Goal: Information Seeking & Learning: Learn about a topic

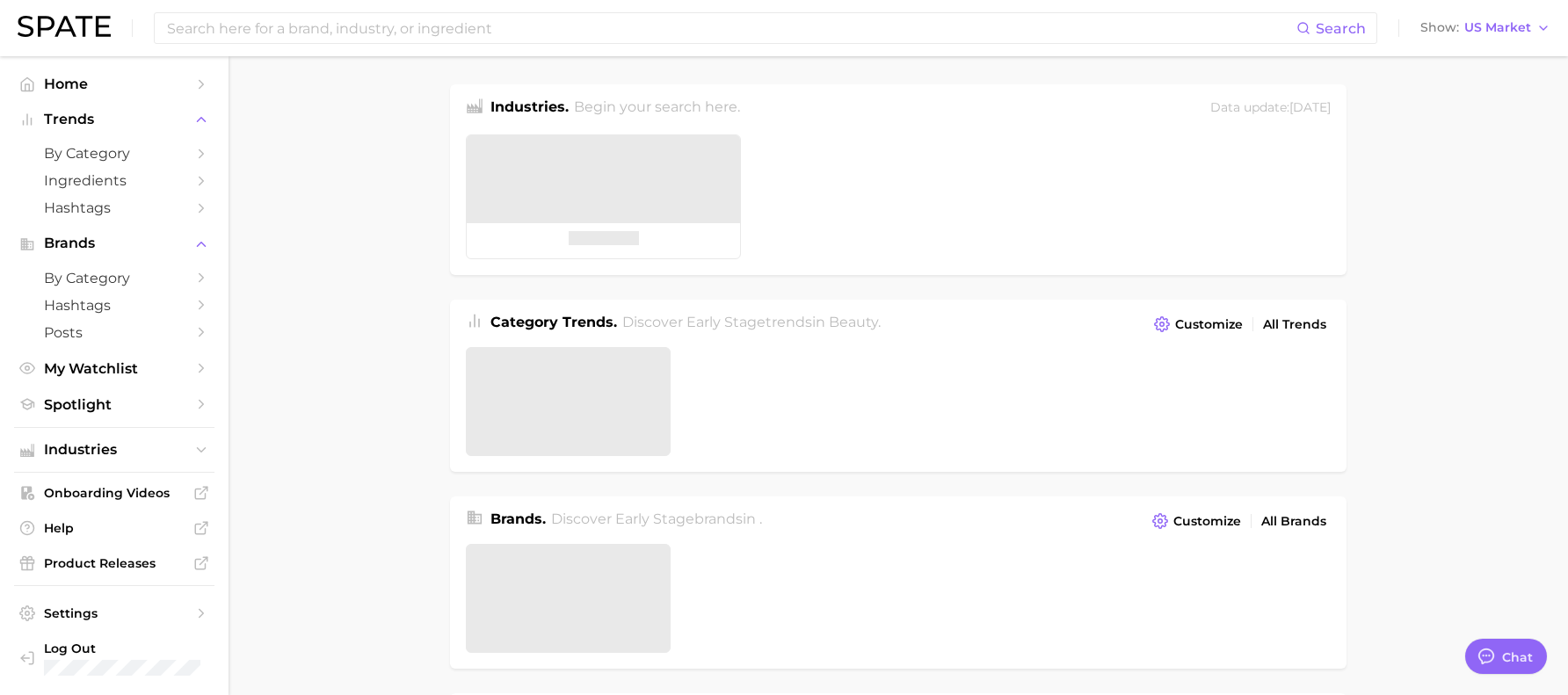
type textarea "x"
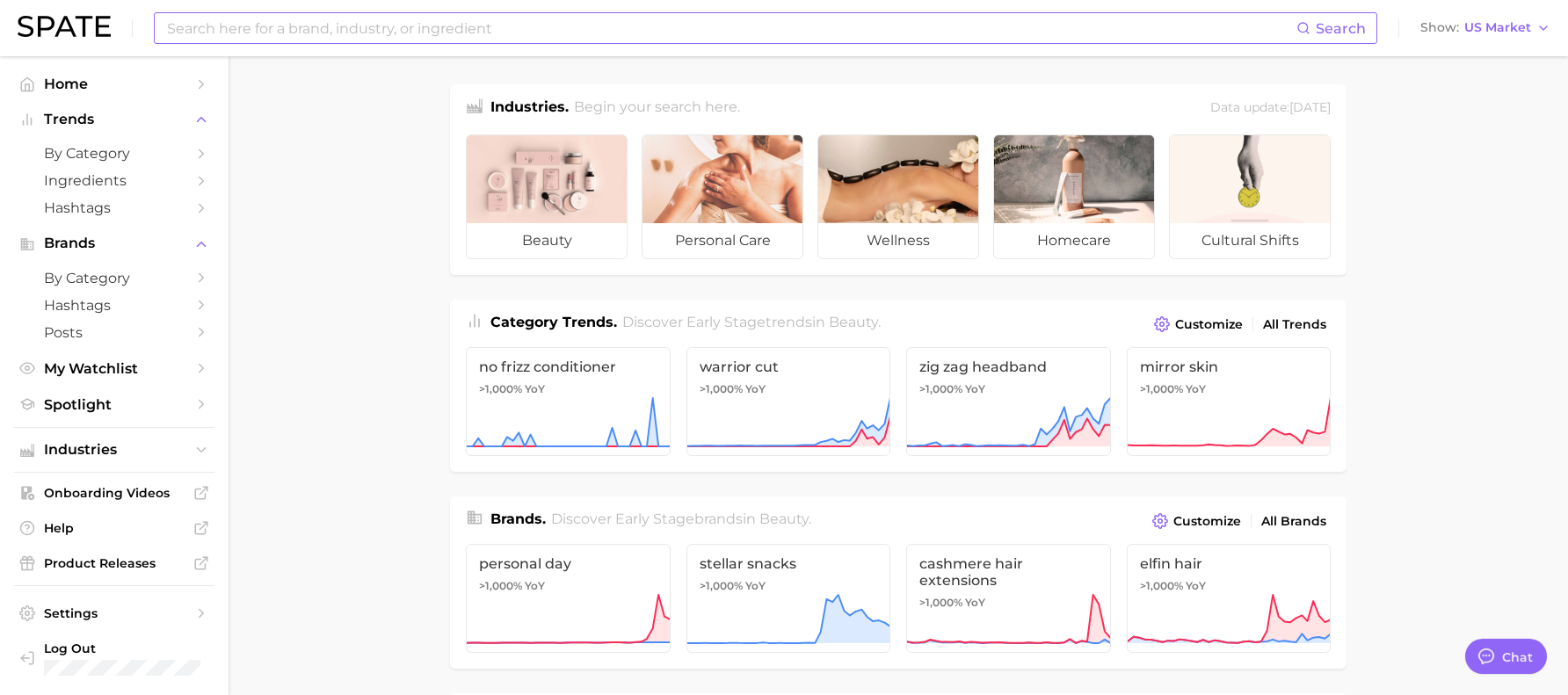
click at [393, 42] on input at bounding box center [730, 28] width 1131 height 30
type input "lattafa"
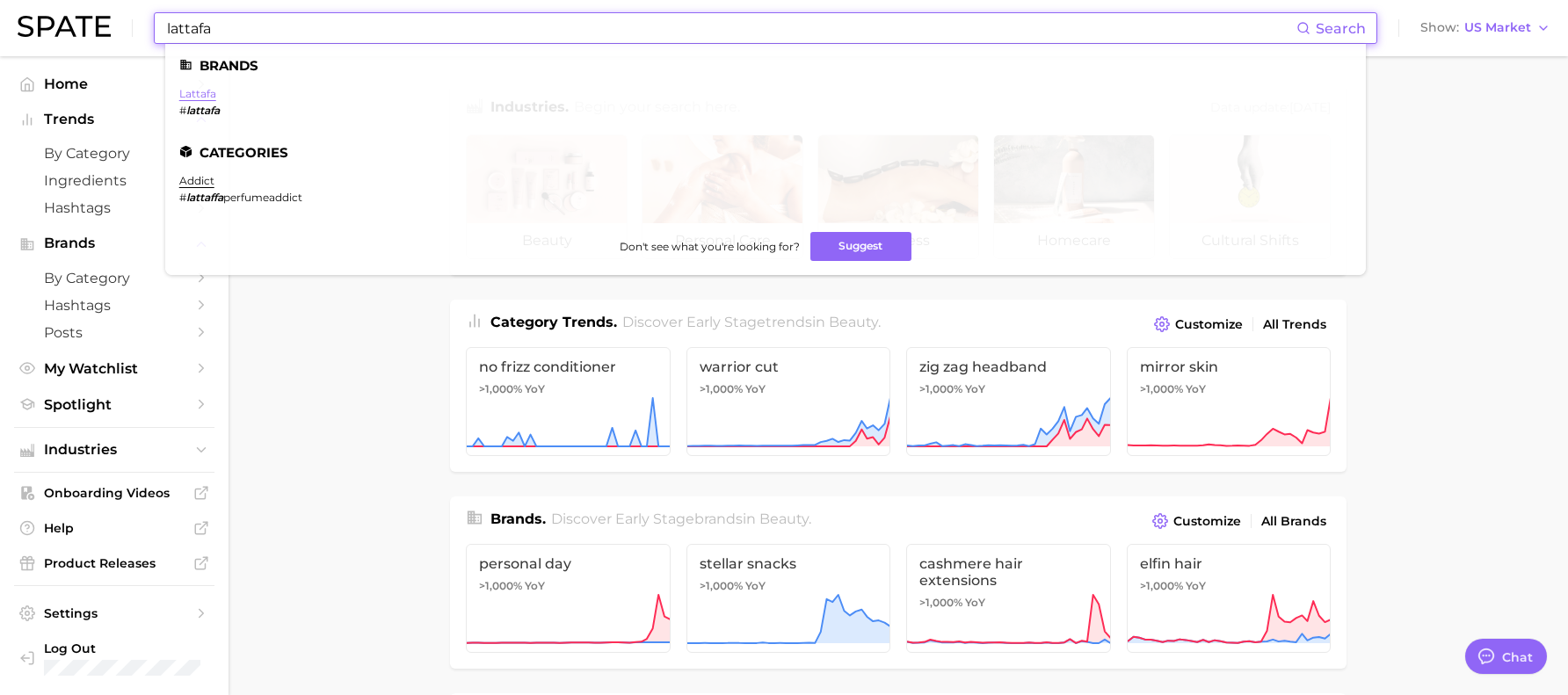
click at [198, 92] on link "lattafa" at bounding box center [197, 94] width 37 height 13
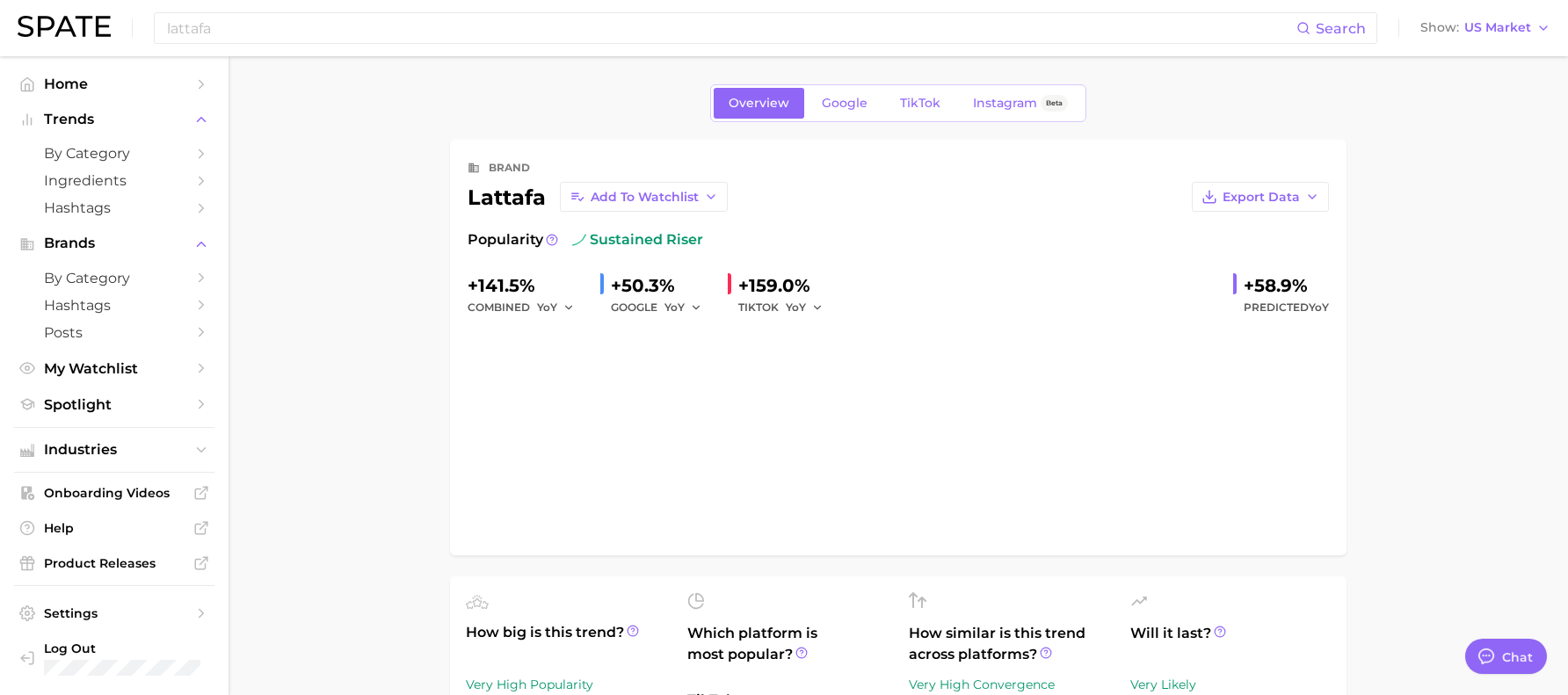
type textarea "x"
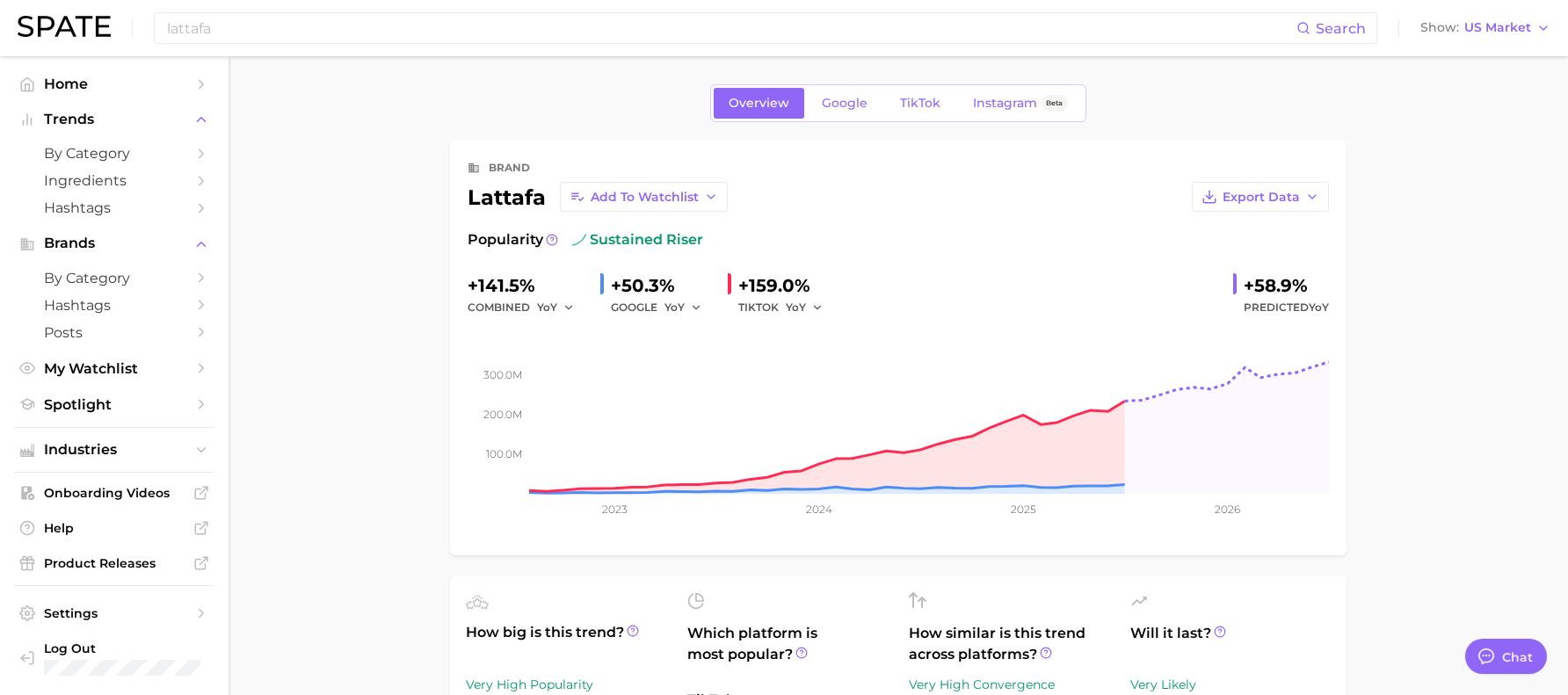
click at [544, 243] on div "Popularity" at bounding box center [513, 240] width 91 height 22
click at [546, 242] on icon at bounding box center [552, 240] width 12 height 12
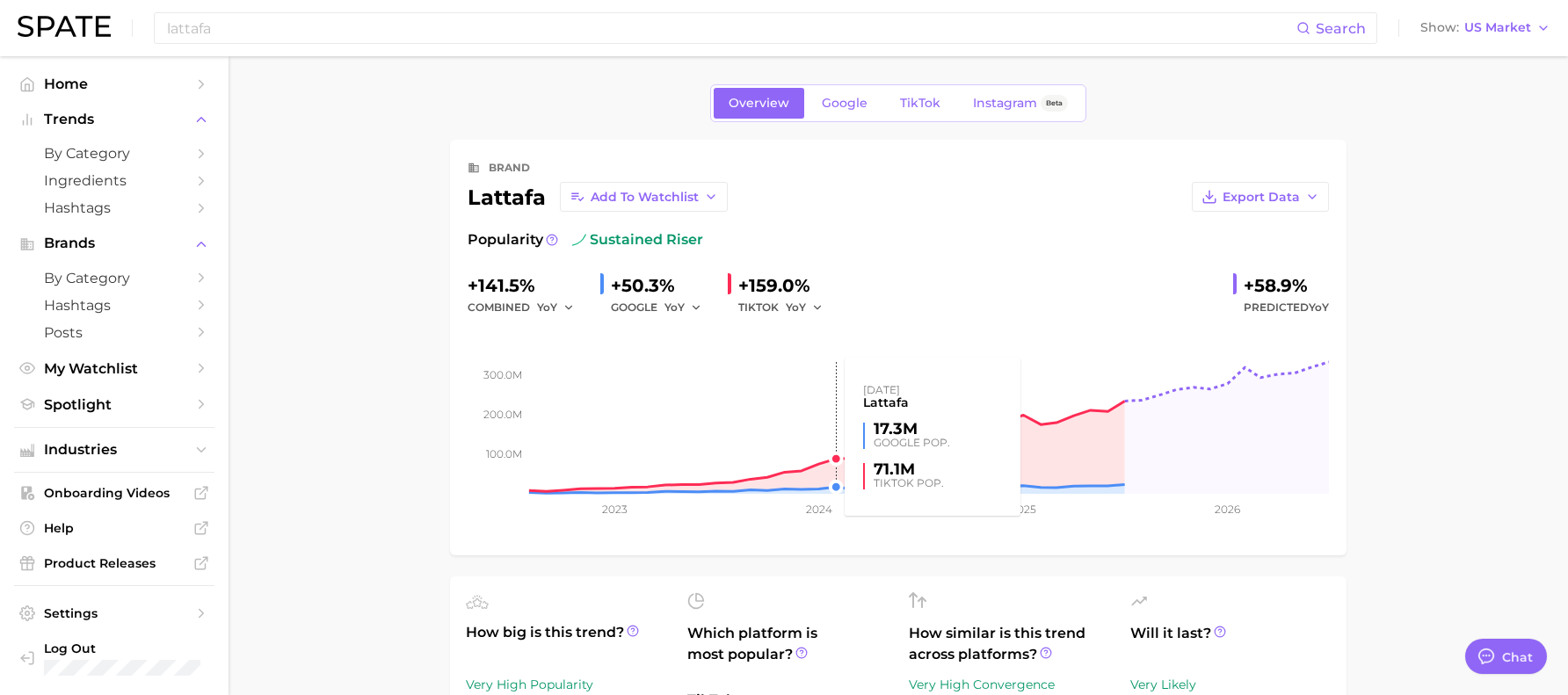
drag, startPoint x: 605, startPoint y: 276, endPoint x: 657, endPoint y: 261, distance: 54.1
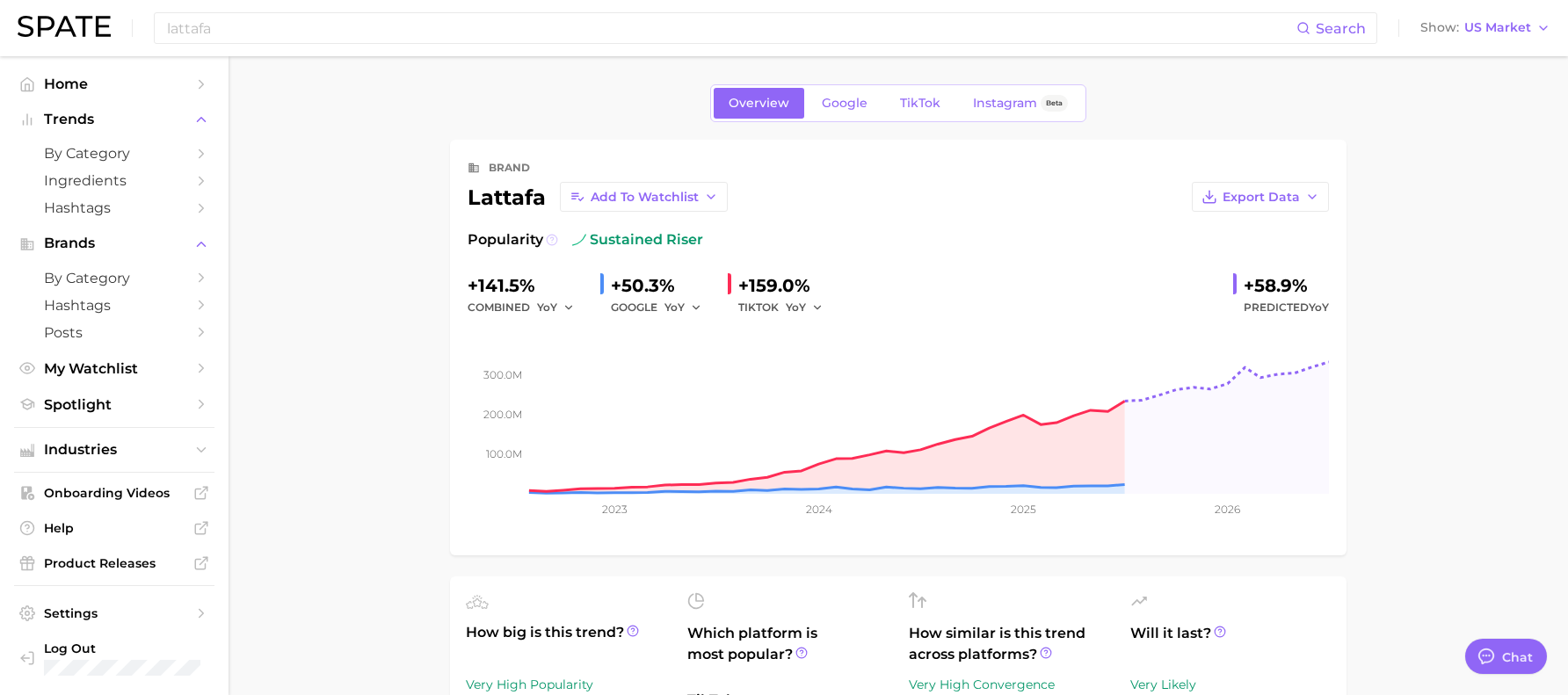
click at [555, 241] on icon at bounding box center [552, 240] width 12 height 12
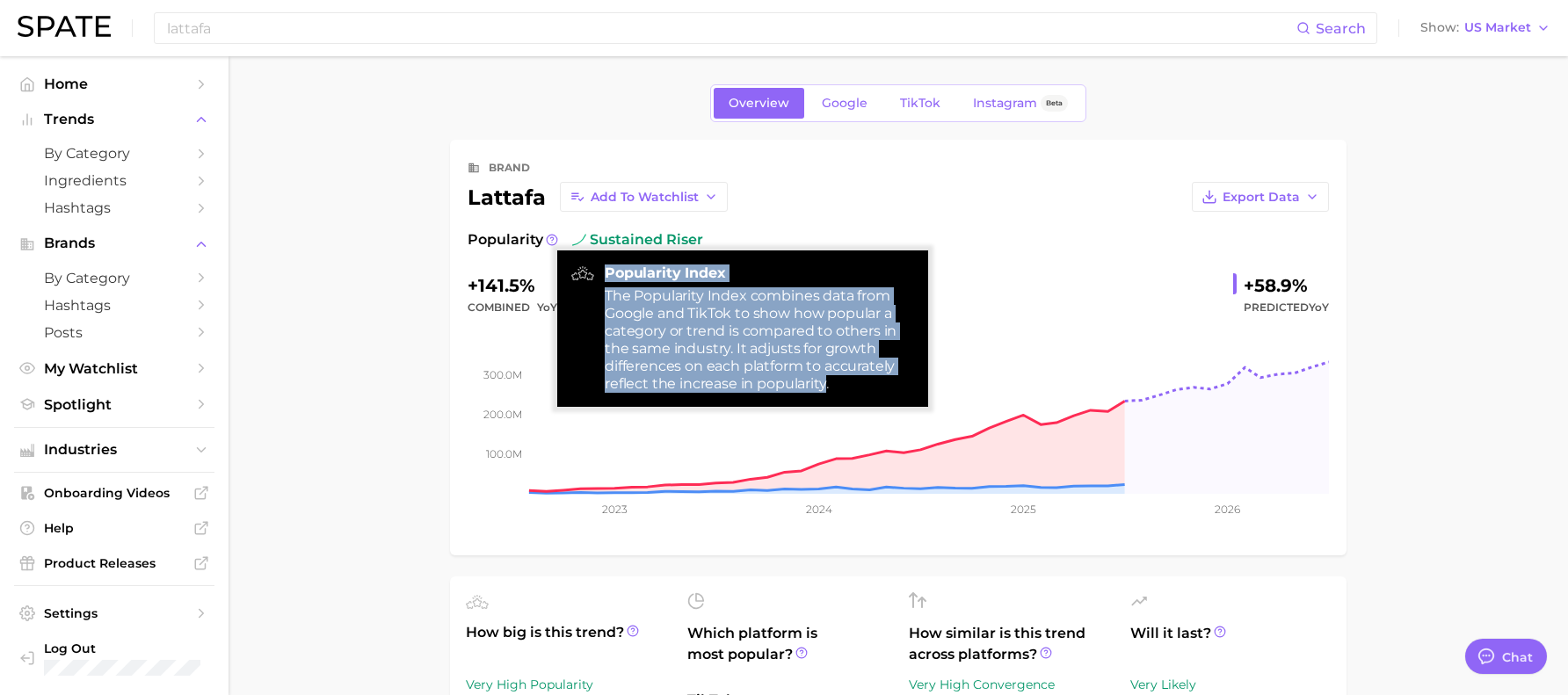
drag, startPoint x: 828, startPoint y: 385, endPoint x: 606, endPoint y: 277, distance: 246.9
click at [606, 277] on div "Popularity Index The Popularity Index combines data from Google and TikTok to s…" at bounding box center [759, 328] width 309 height 128
copy div "Popularity Index The Popularity Index combines data from Google and TikTok to s…"
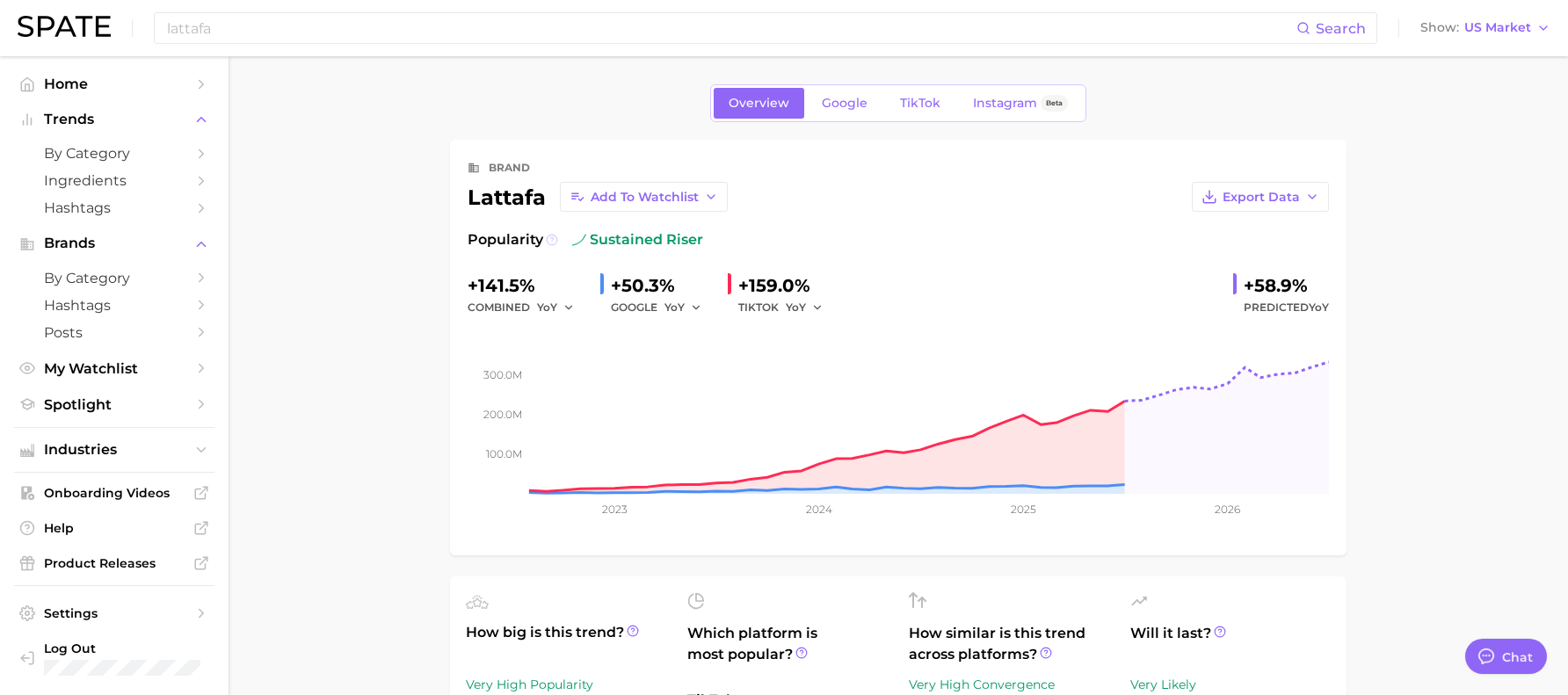
click at [551, 235] on icon at bounding box center [552, 240] width 12 height 12
click at [867, 101] on link "Google" at bounding box center [844, 103] width 76 height 31
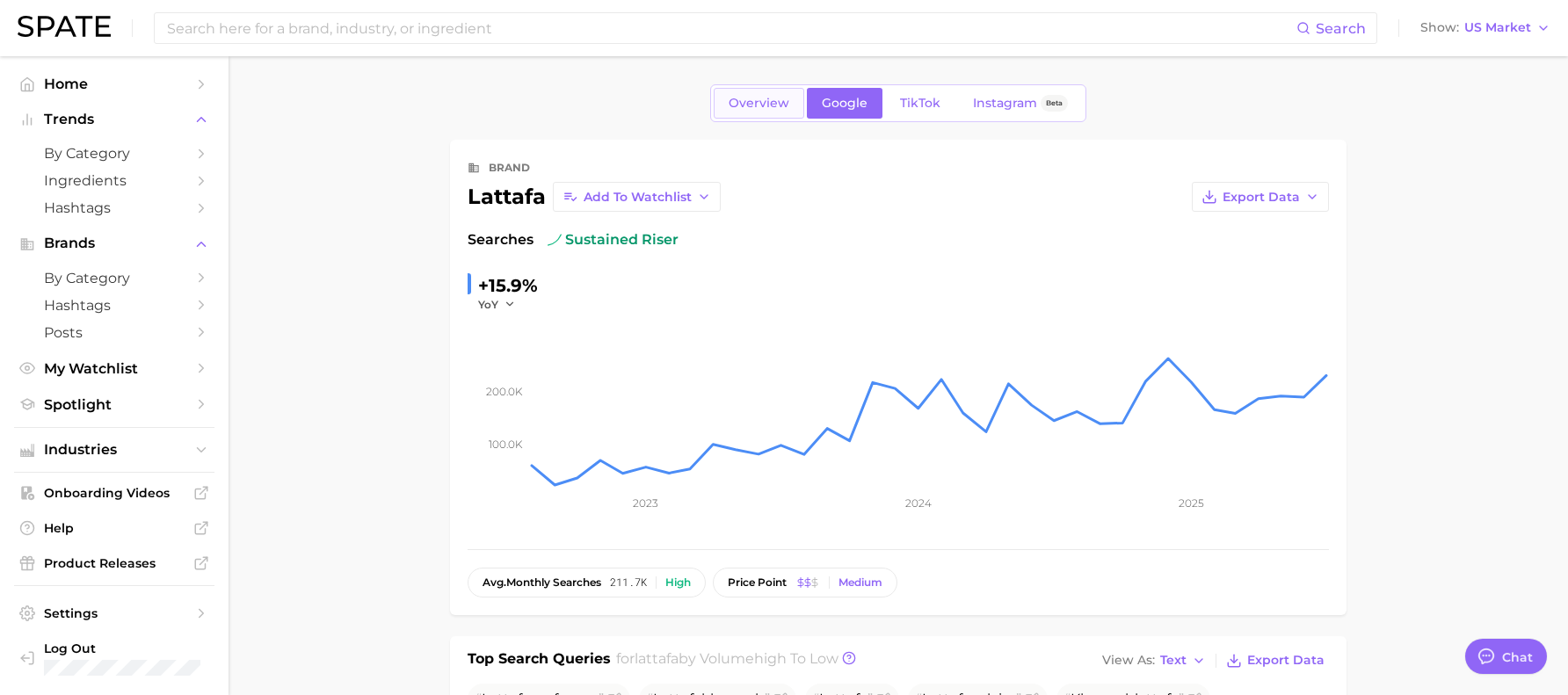
click at [765, 107] on span "Overview" at bounding box center [759, 103] width 61 height 15
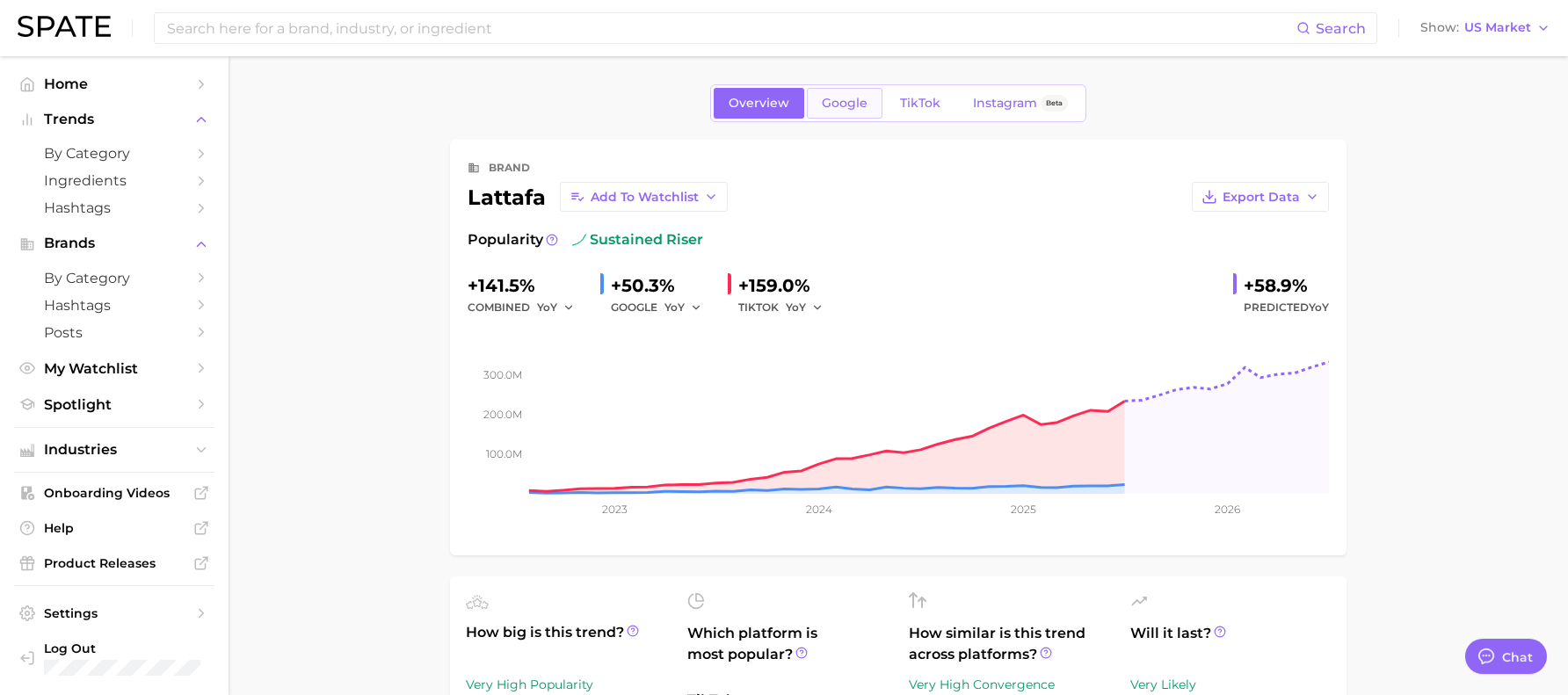
click at [841, 107] on span "Google" at bounding box center [844, 103] width 46 height 15
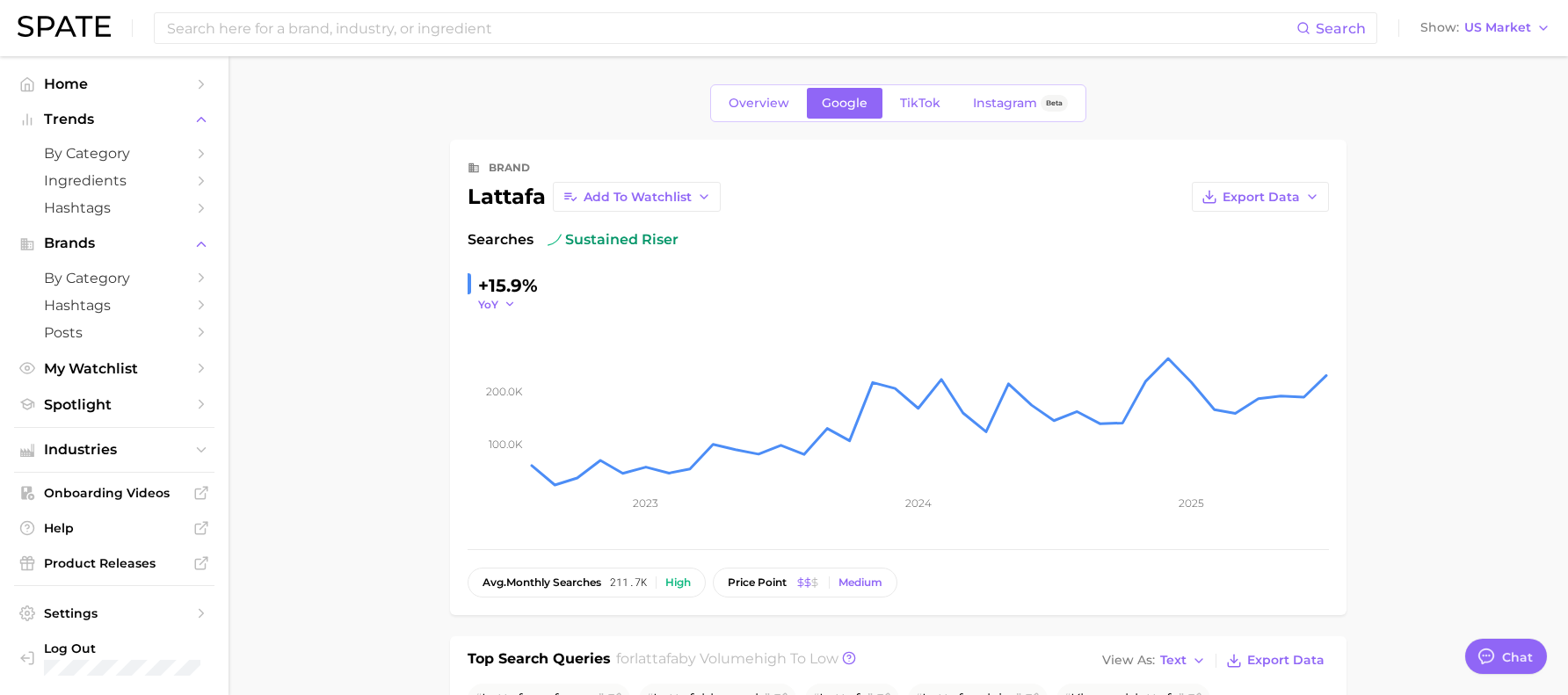
click at [510, 310] on icon "button" at bounding box center [510, 303] width 12 height 12
click at [756, 98] on span "Overview" at bounding box center [759, 103] width 61 height 15
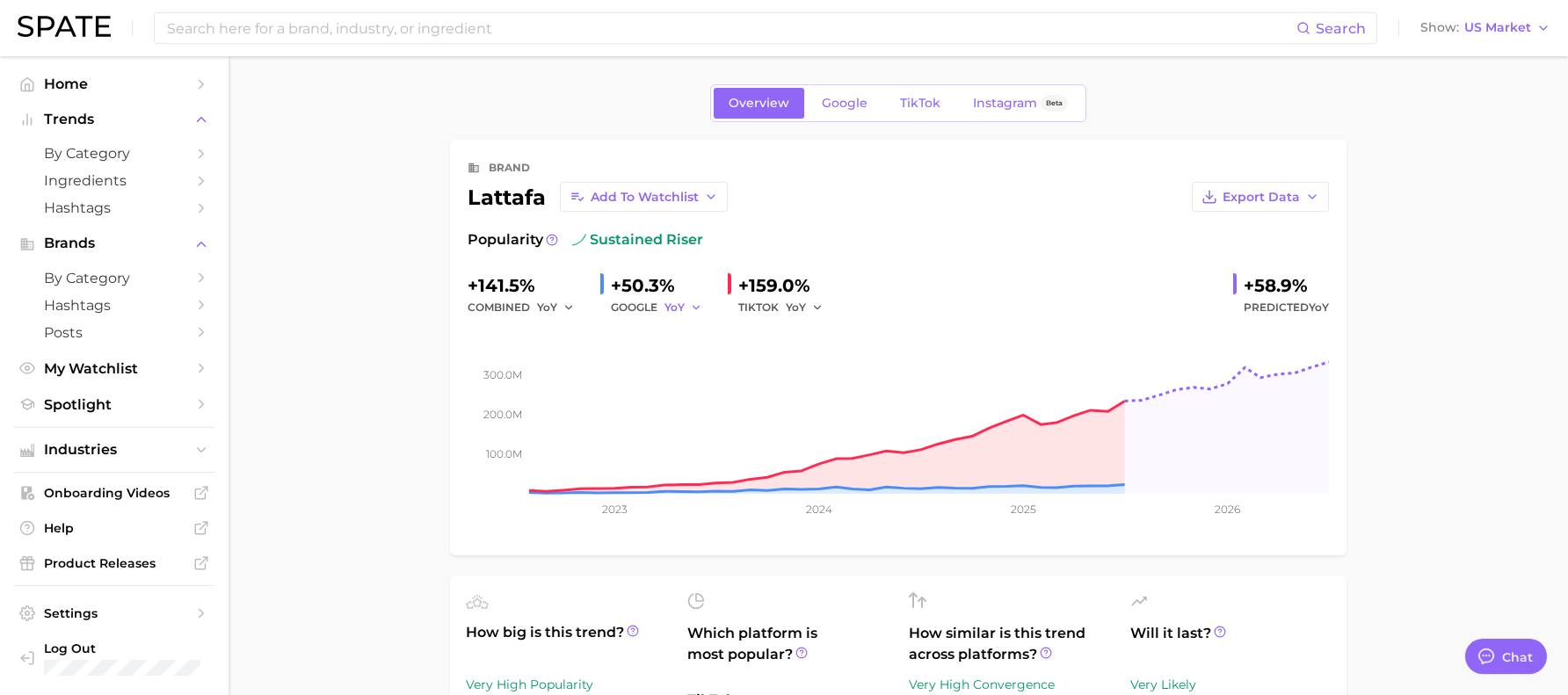
click at [700, 309] on icon "button" at bounding box center [695, 307] width 12 height 12
click at [918, 101] on span "TikTok" at bounding box center [920, 103] width 40 height 15
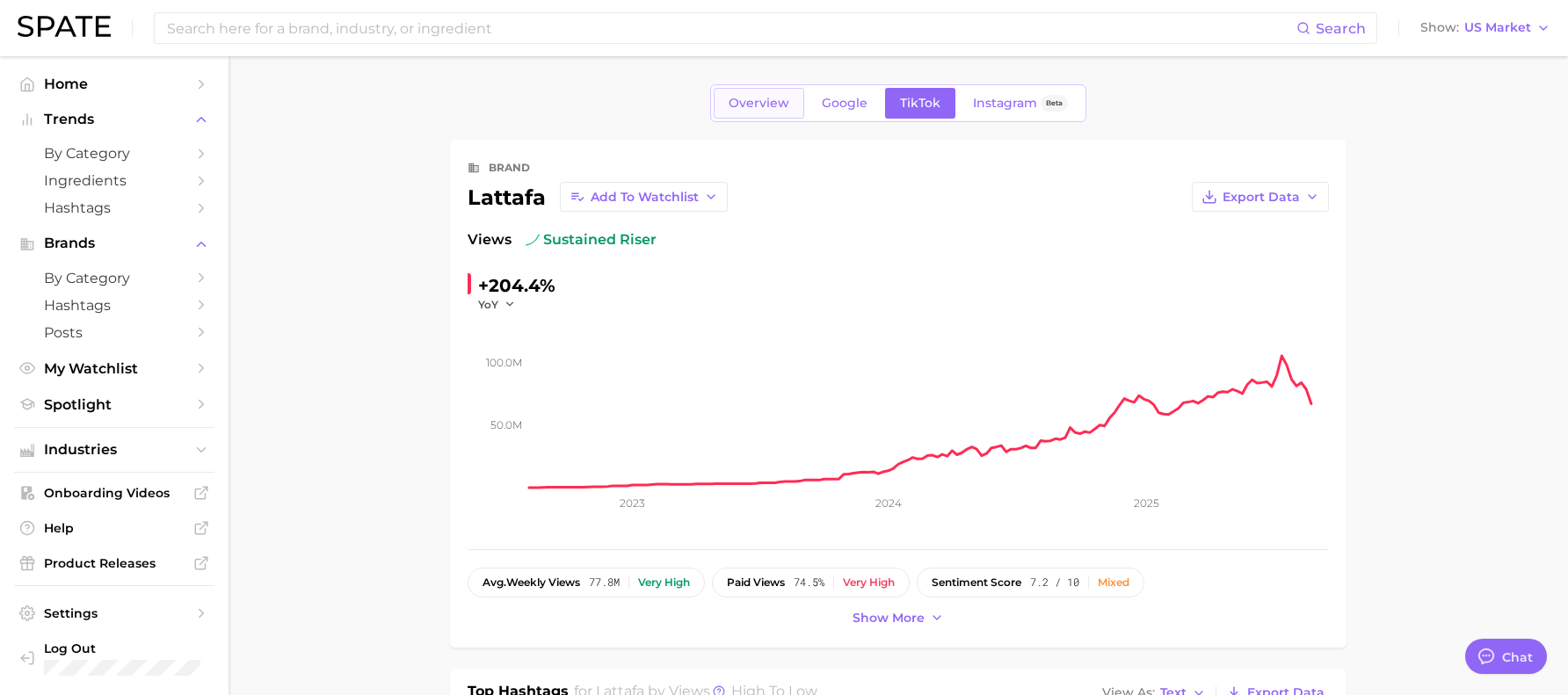
click at [787, 101] on span "Overview" at bounding box center [759, 103] width 61 height 15
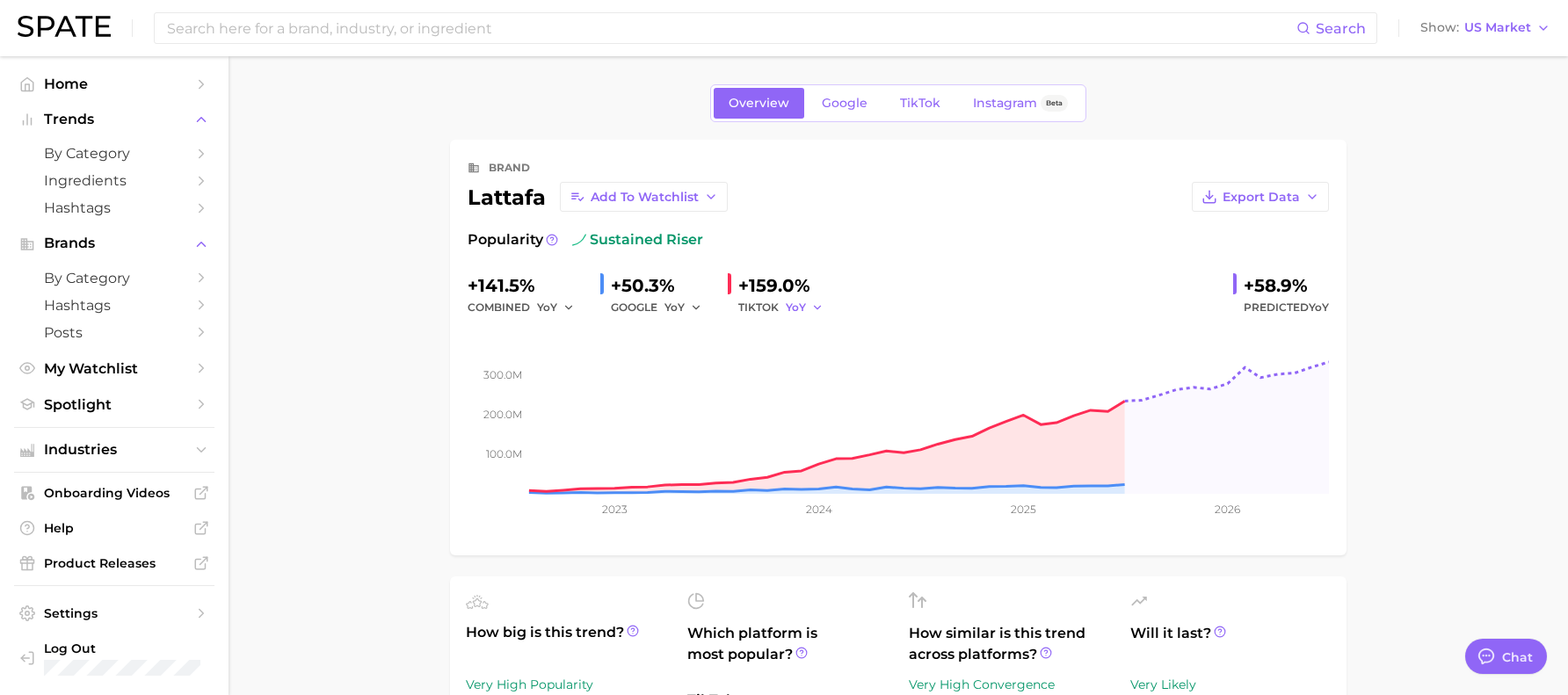
click at [813, 310] on icon "button" at bounding box center [817, 307] width 12 height 12
click at [814, 391] on span "MoM" at bounding box center [810, 398] width 31 height 15
click at [827, 305] on polyline "button" at bounding box center [823, 306] width 7 height 3
click at [816, 376] on button "QoQ" at bounding box center [883, 367] width 193 height 32
click at [819, 308] on icon "button" at bounding box center [822, 307] width 12 height 12
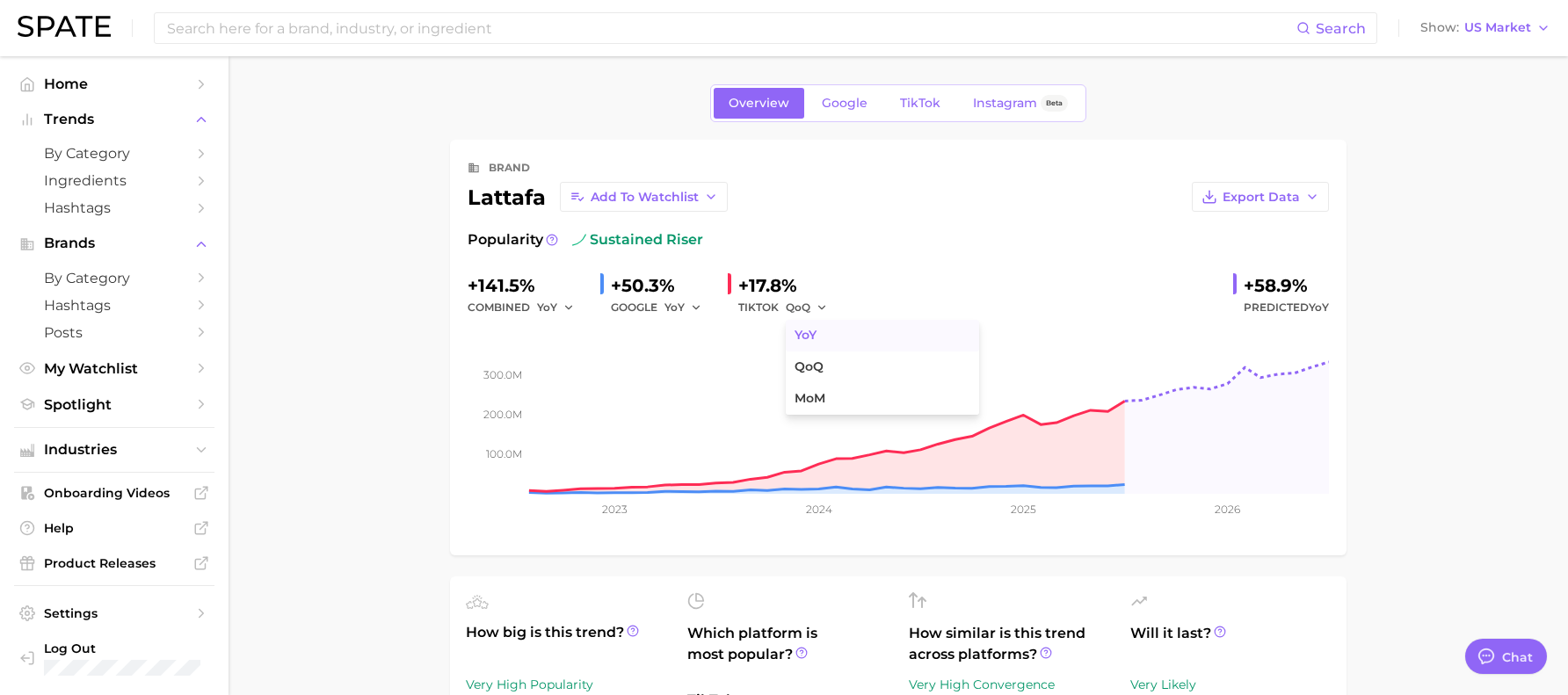
click at [814, 322] on button "YoY" at bounding box center [883, 335] width 193 height 32
click at [918, 109] on span "TikTok" at bounding box center [920, 103] width 40 height 15
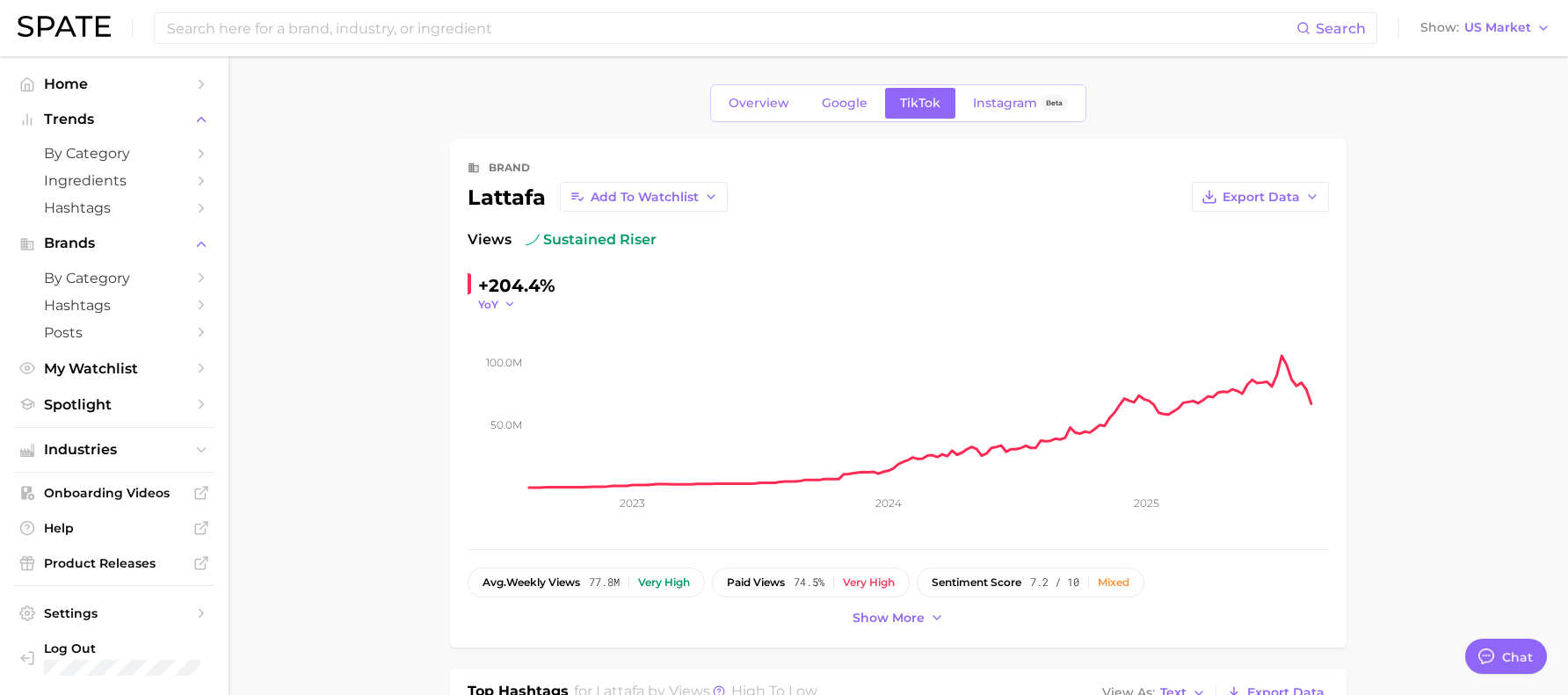
click at [513, 301] on icon "button" at bounding box center [510, 303] width 12 height 12
click at [513, 326] on button "YoY" at bounding box center [575, 330] width 193 height 32
click at [787, 93] on link "Overview" at bounding box center [759, 103] width 91 height 31
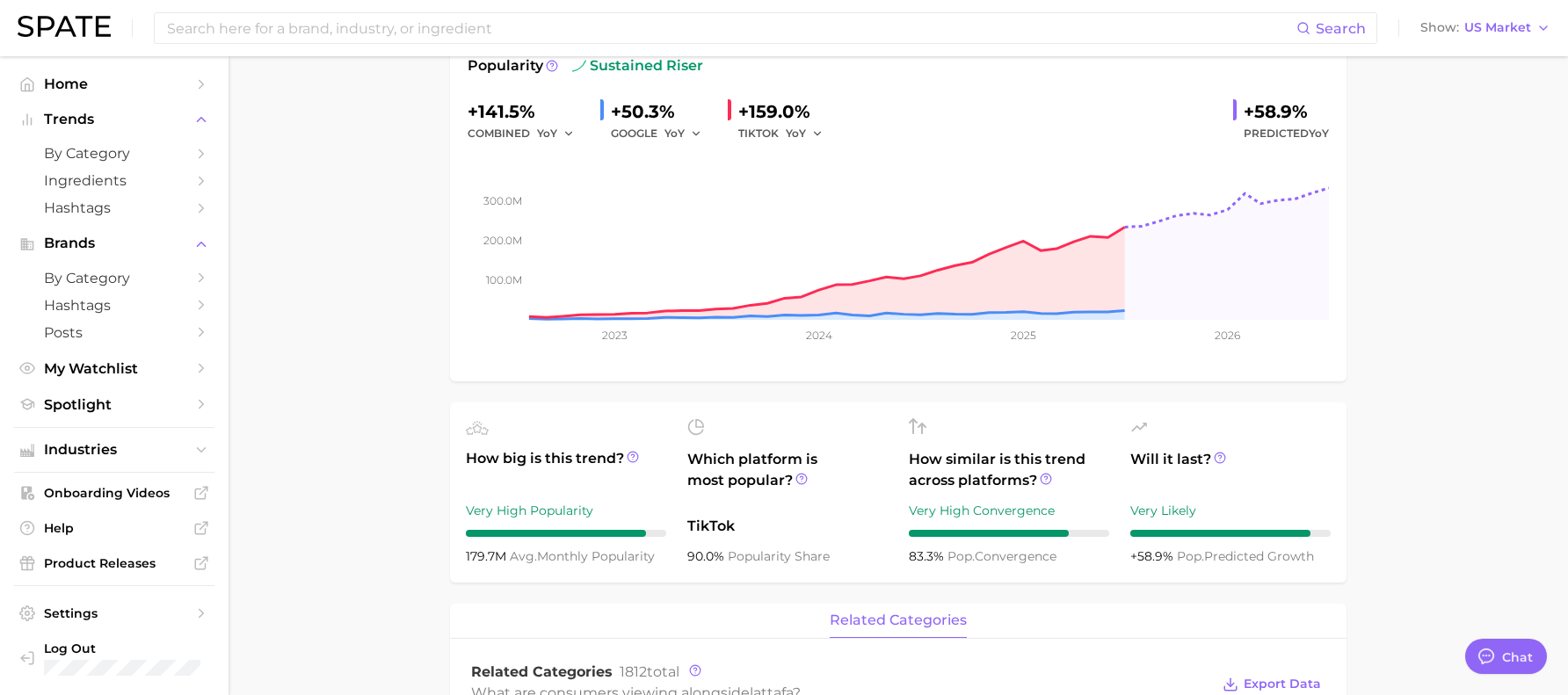
scroll to position [176, 0]
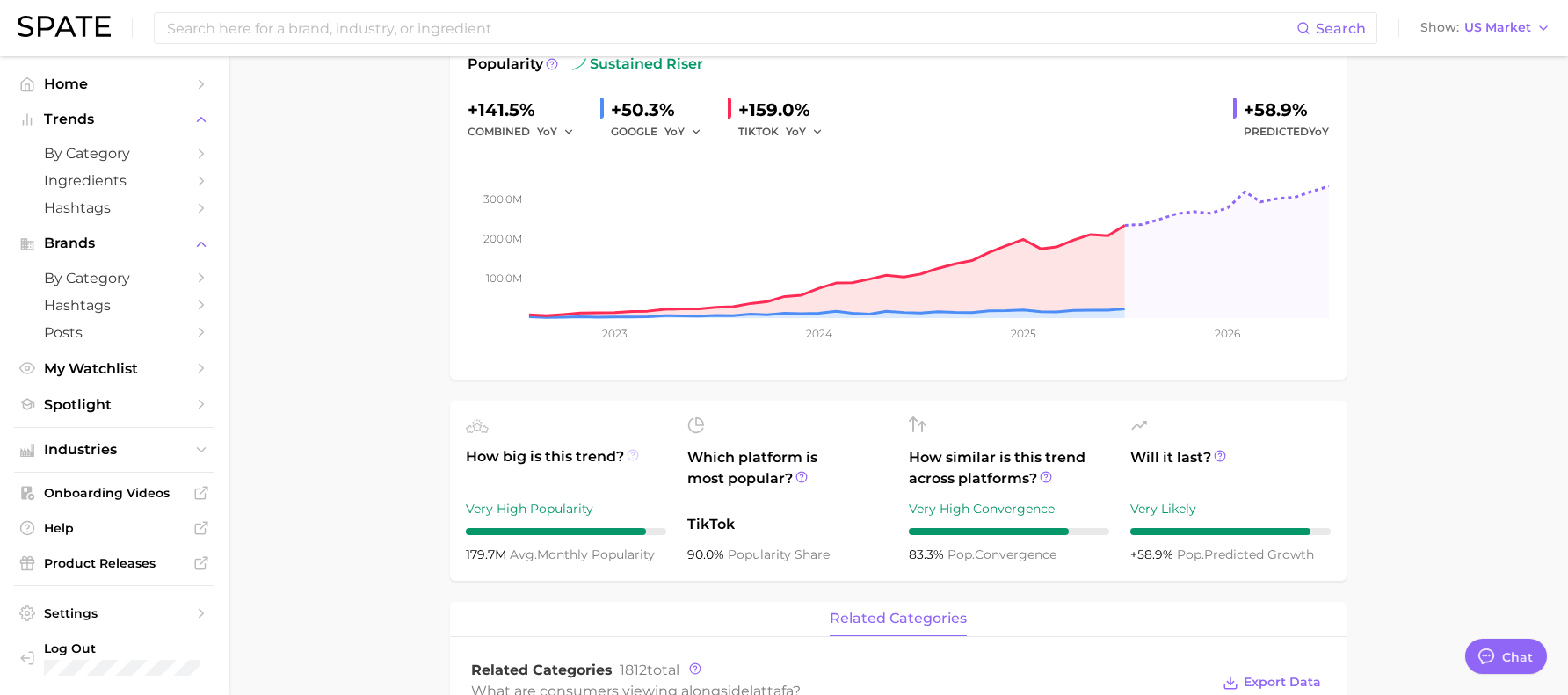
click at [632, 457] on icon at bounding box center [633, 454] width 12 height 12
click at [797, 477] on circle at bounding box center [801, 477] width 10 height 10
click at [1047, 478] on icon at bounding box center [1046, 477] width 12 height 12
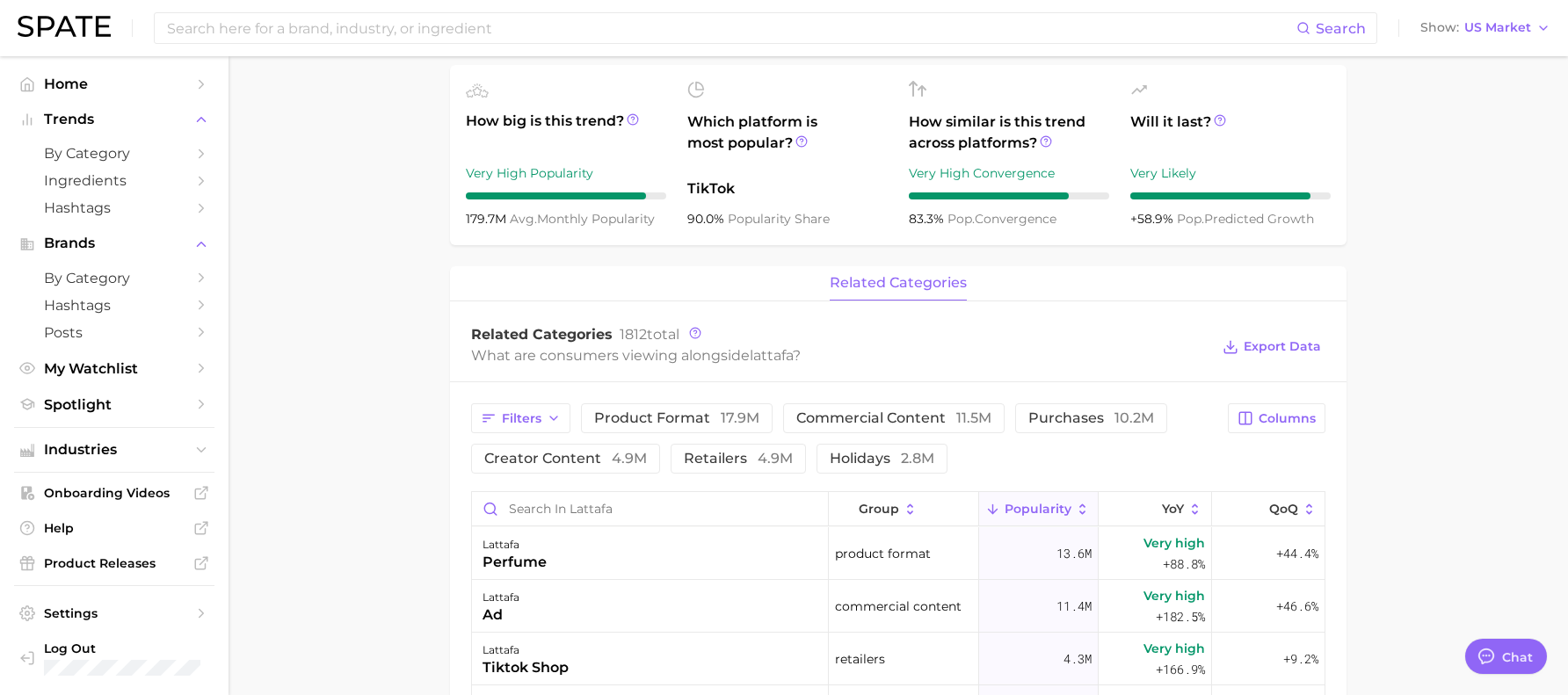
scroll to position [527, 0]
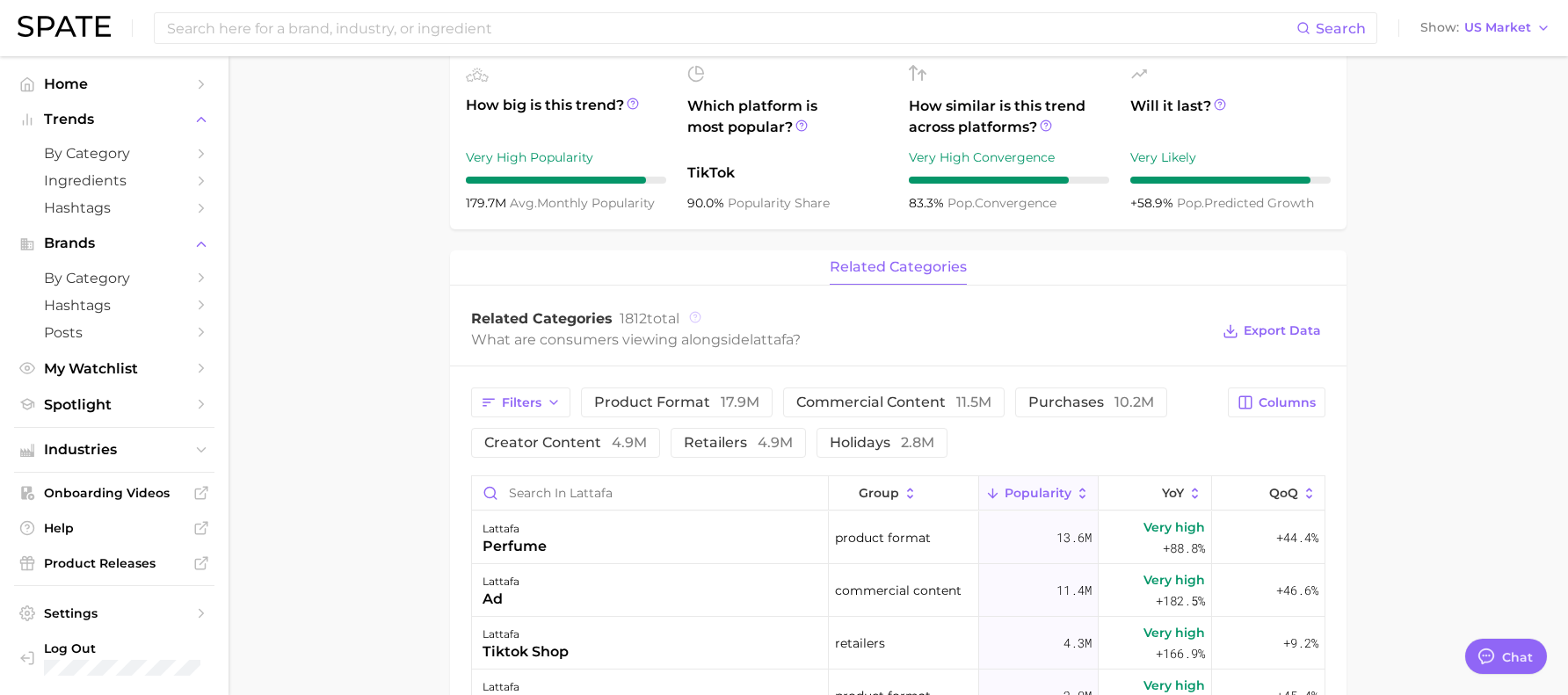
click at [700, 319] on icon at bounding box center [694, 317] width 12 height 12
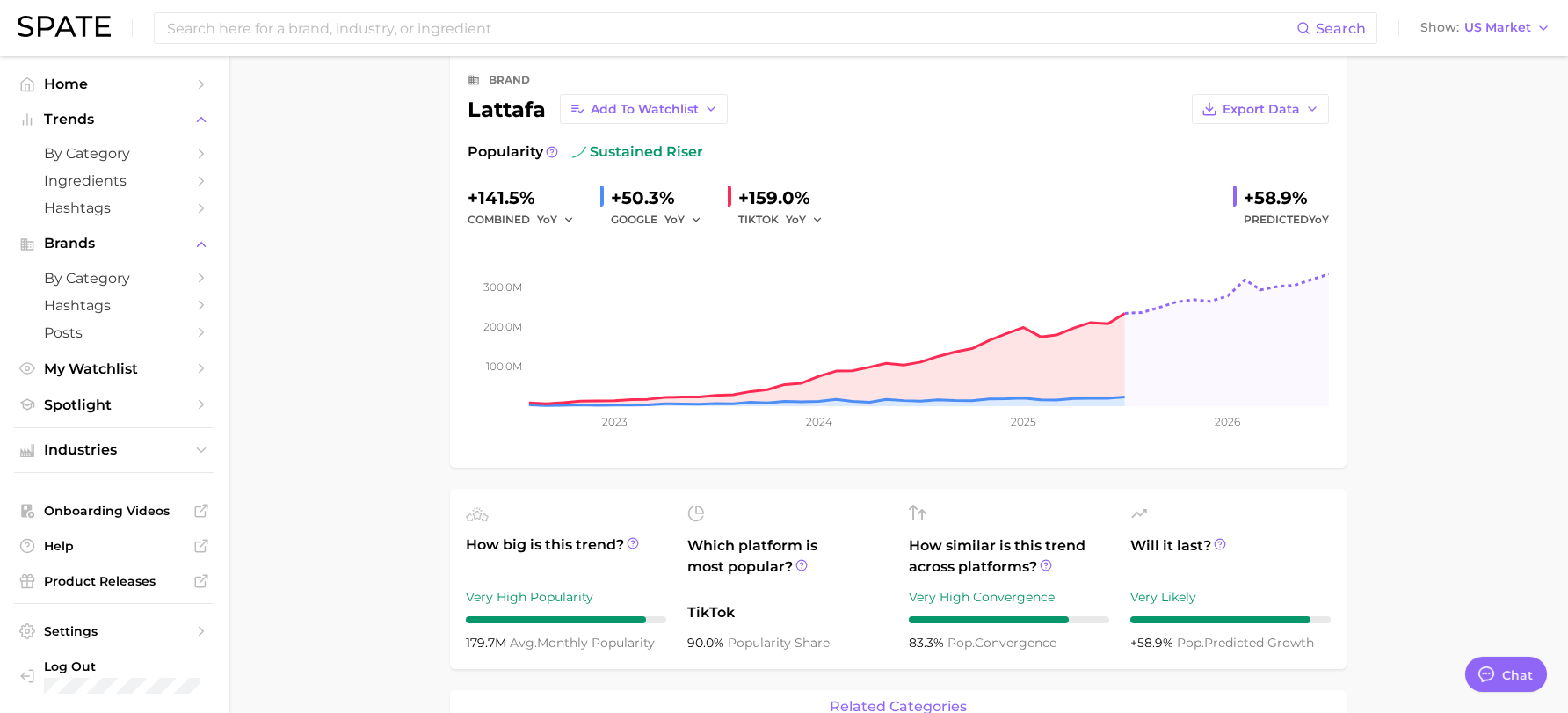
scroll to position [0, 0]
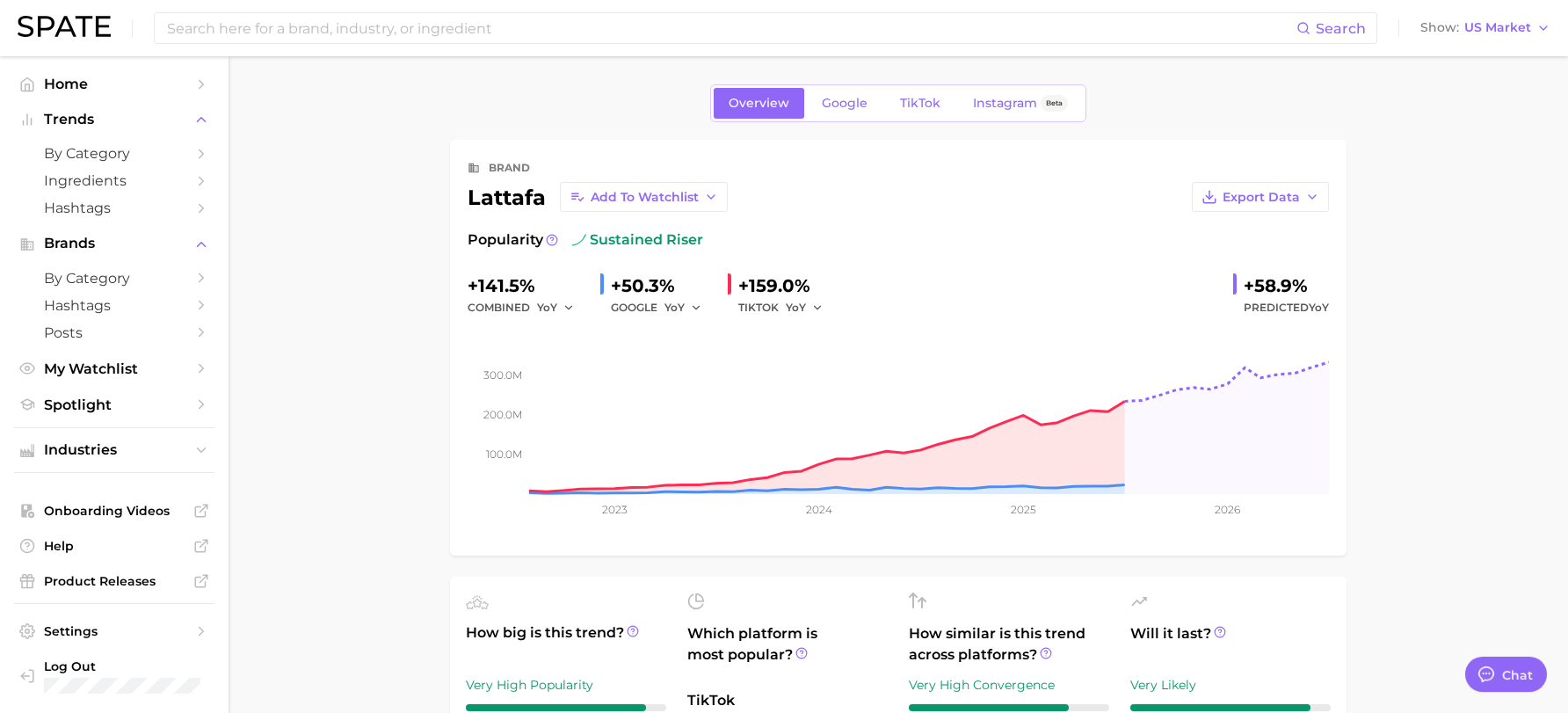
click at [849, 87] on div "Overview Google TikTok Instagram Beta" at bounding box center [898, 103] width 376 height 37
click at [844, 97] on span "Google" at bounding box center [844, 103] width 46 height 15
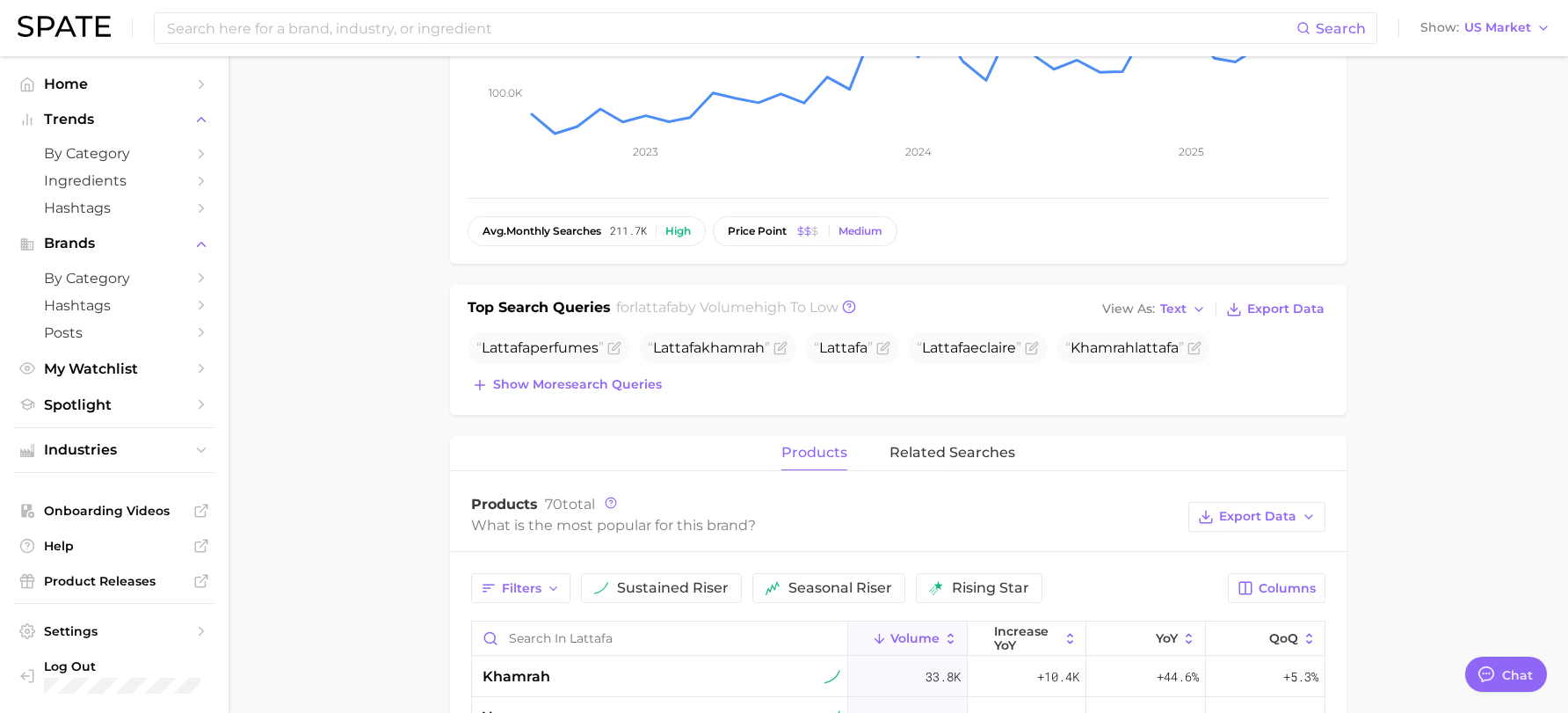
scroll to position [703, 0]
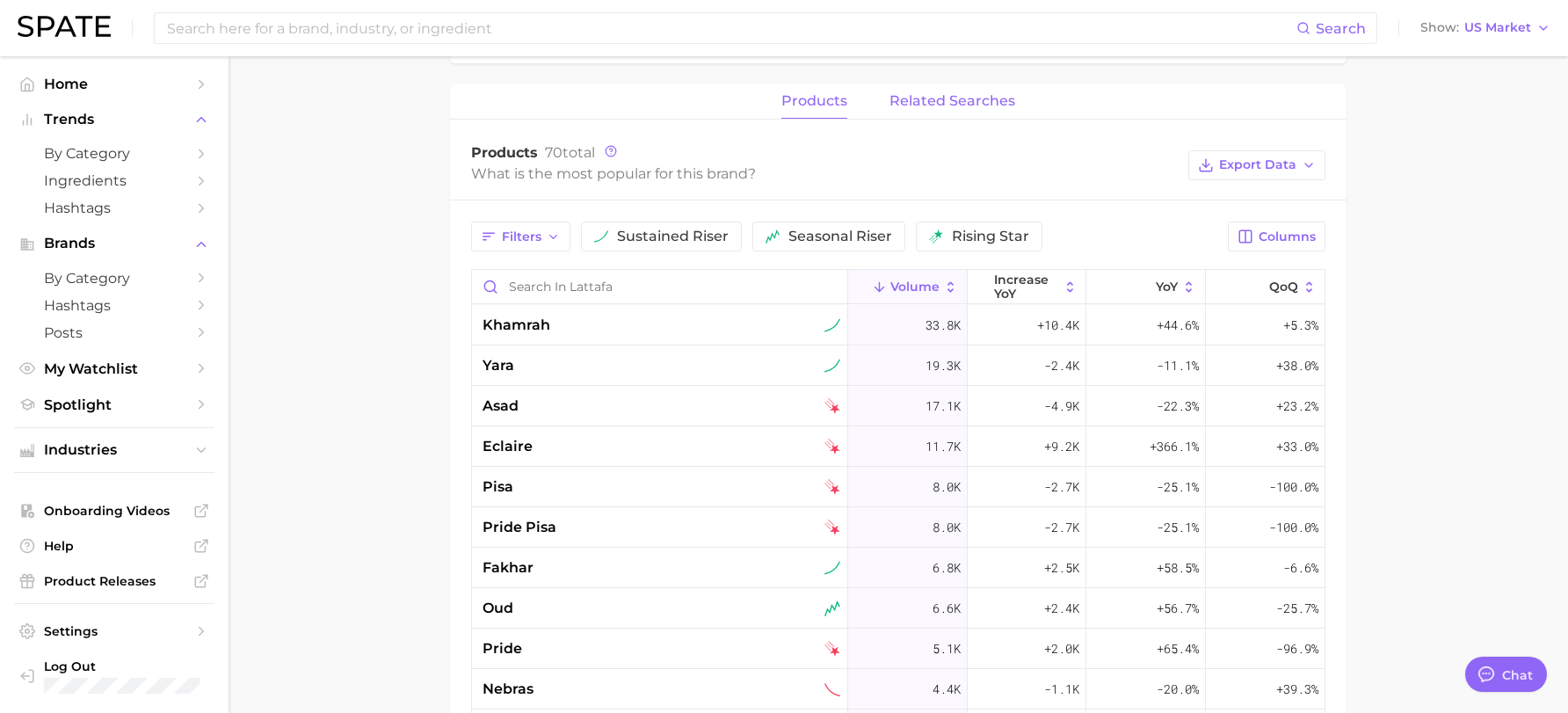
click at [940, 104] on span "related searches" at bounding box center [952, 100] width 126 height 16
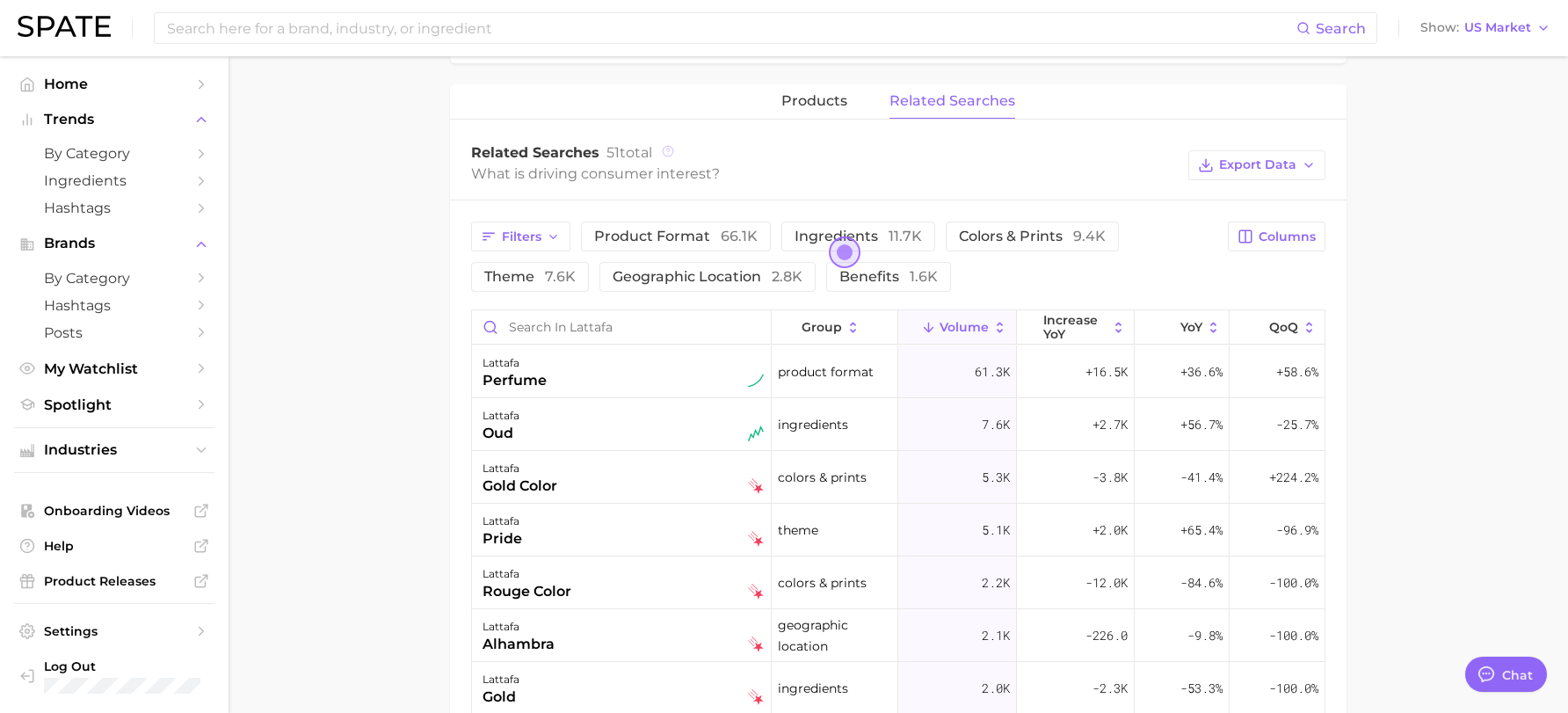
click at [666, 149] on icon at bounding box center [667, 151] width 12 height 12
click at [674, 155] on circle at bounding box center [667, 151] width 10 height 10
click at [1165, 126] on div "products related searches Related Searches 51 total What is driving consumer in…" at bounding box center [898, 564] width 897 height 959
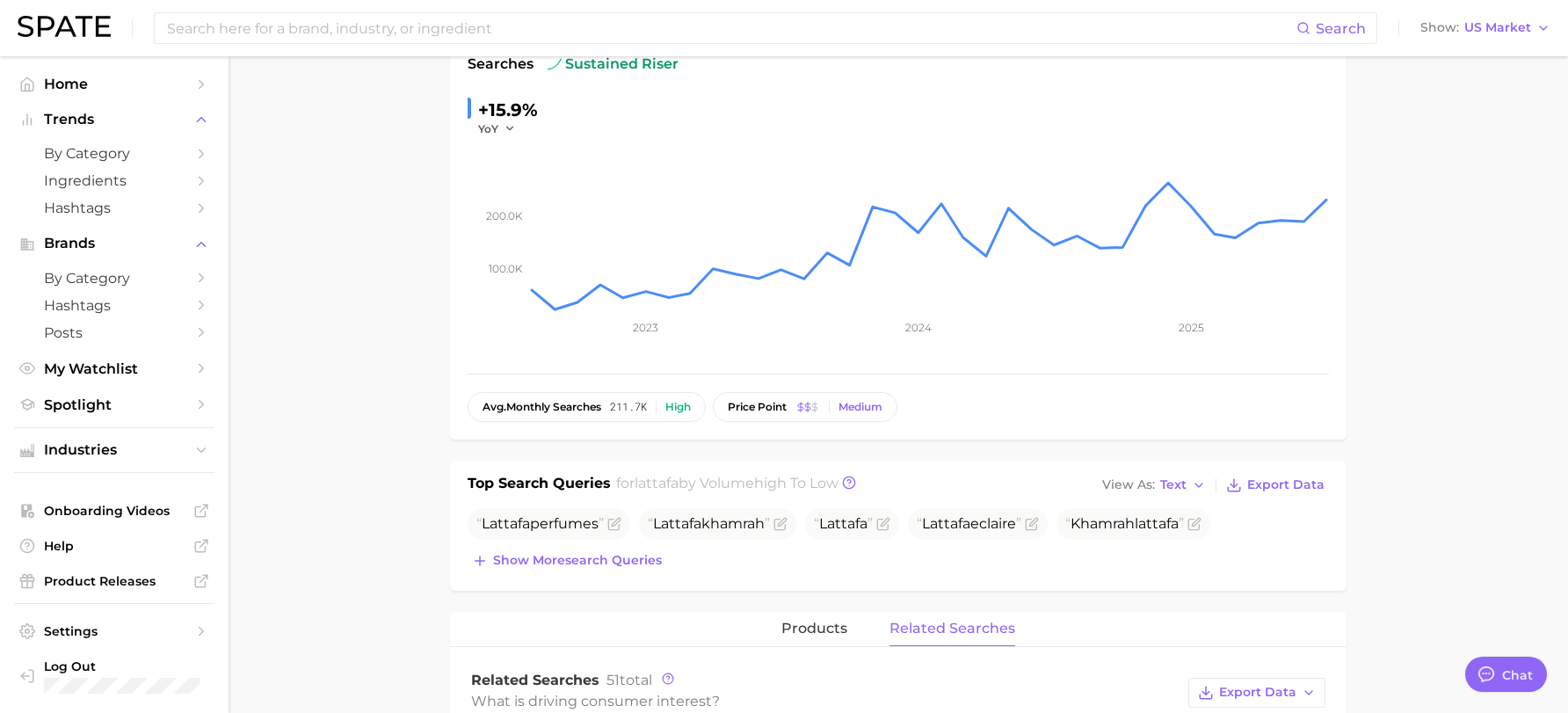
scroll to position [0, 0]
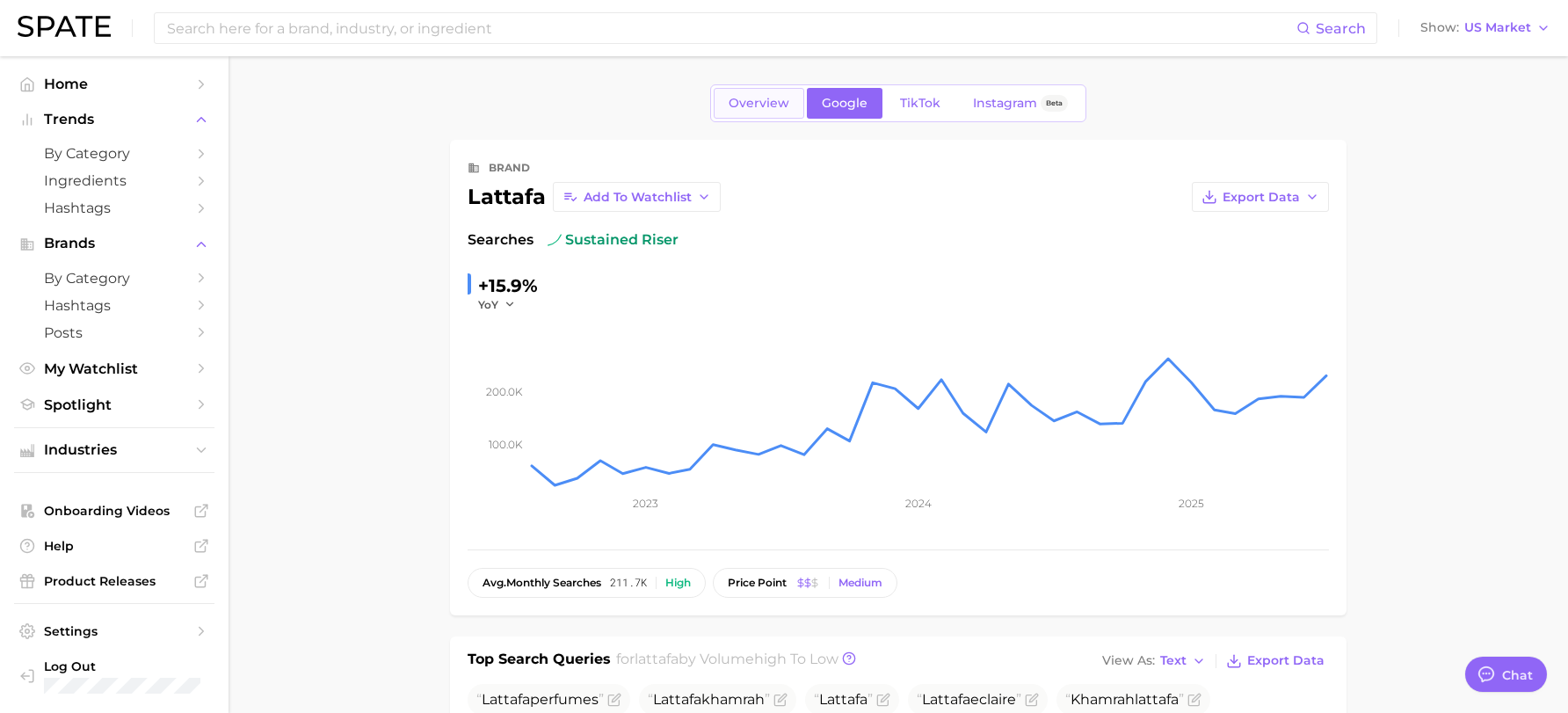
click at [777, 98] on span "Overview" at bounding box center [759, 103] width 61 height 15
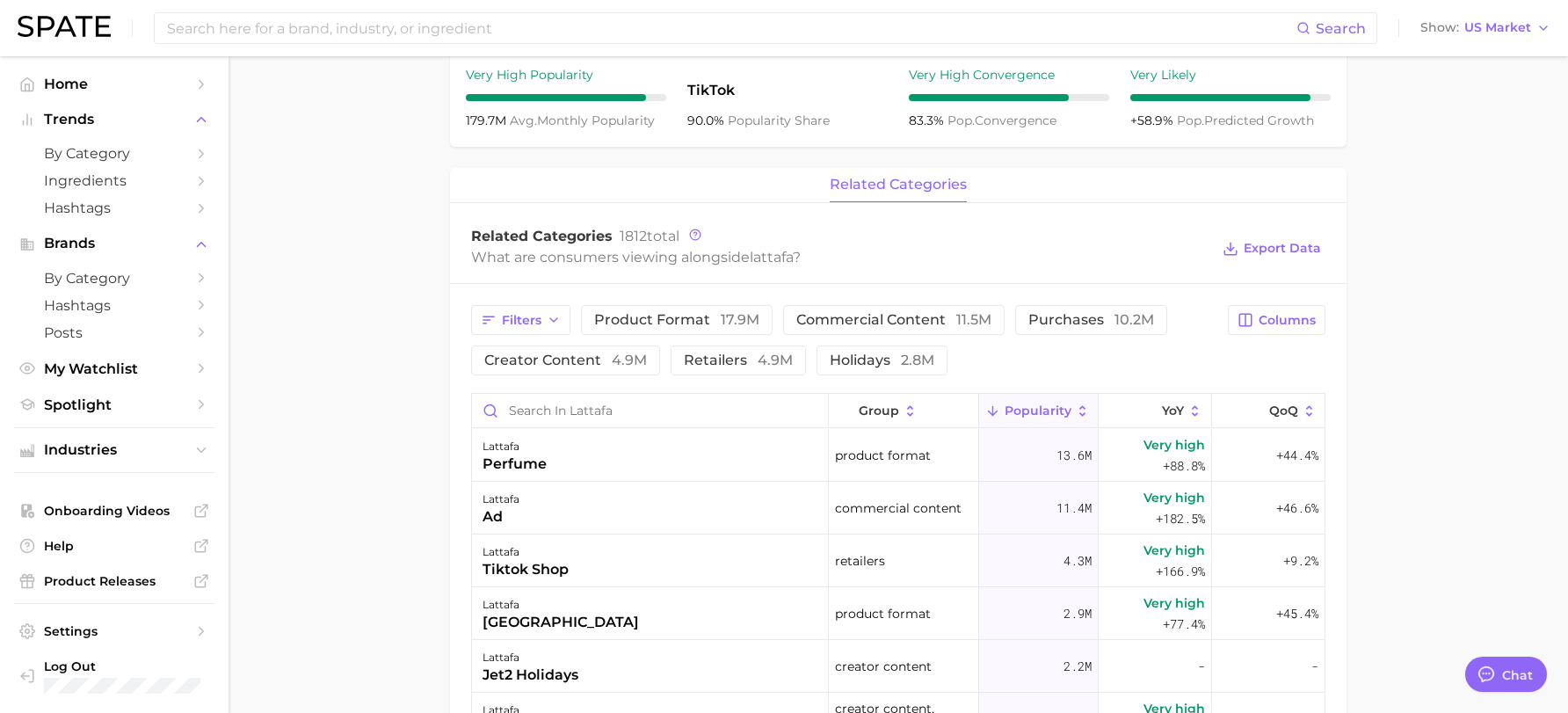
scroll to position [616, 0]
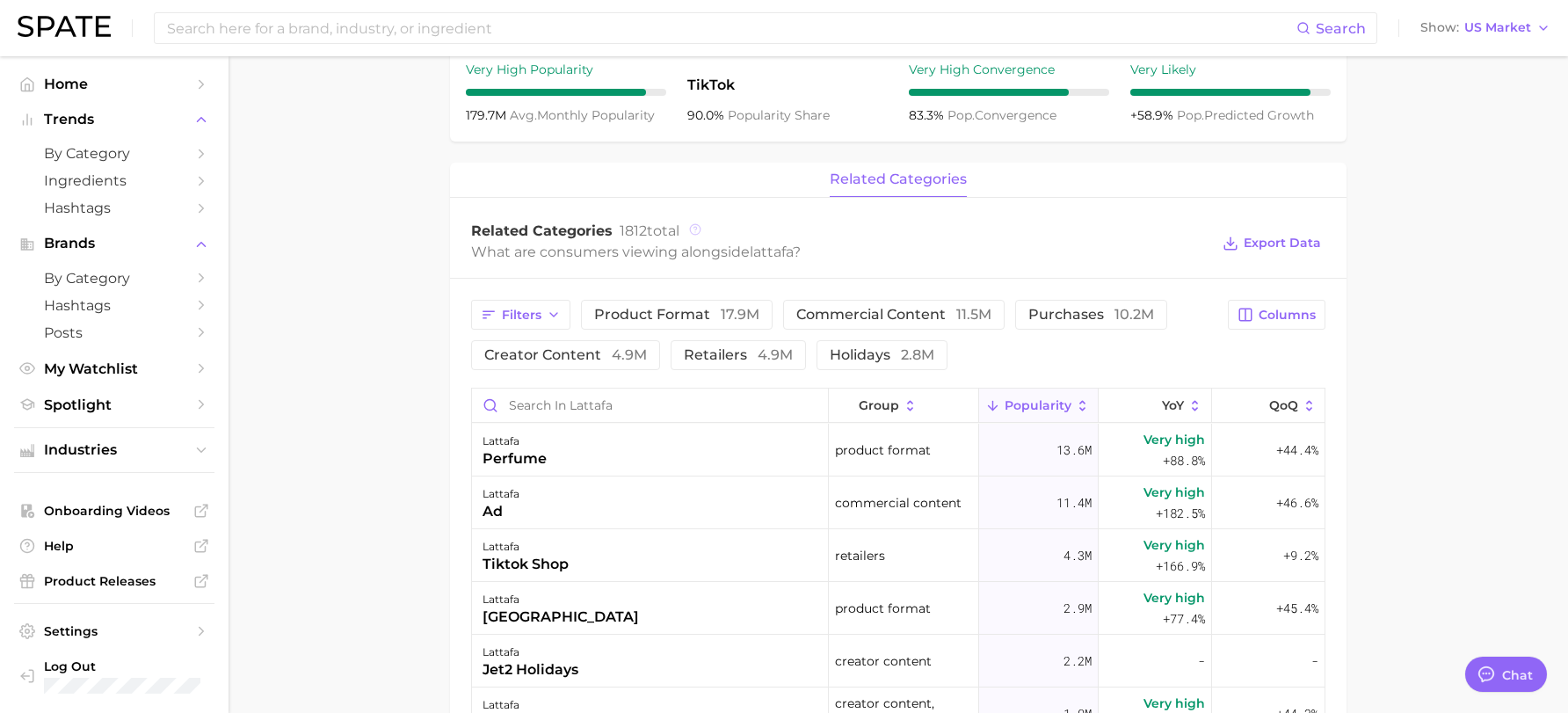
click at [700, 232] on icon at bounding box center [694, 229] width 12 height 12
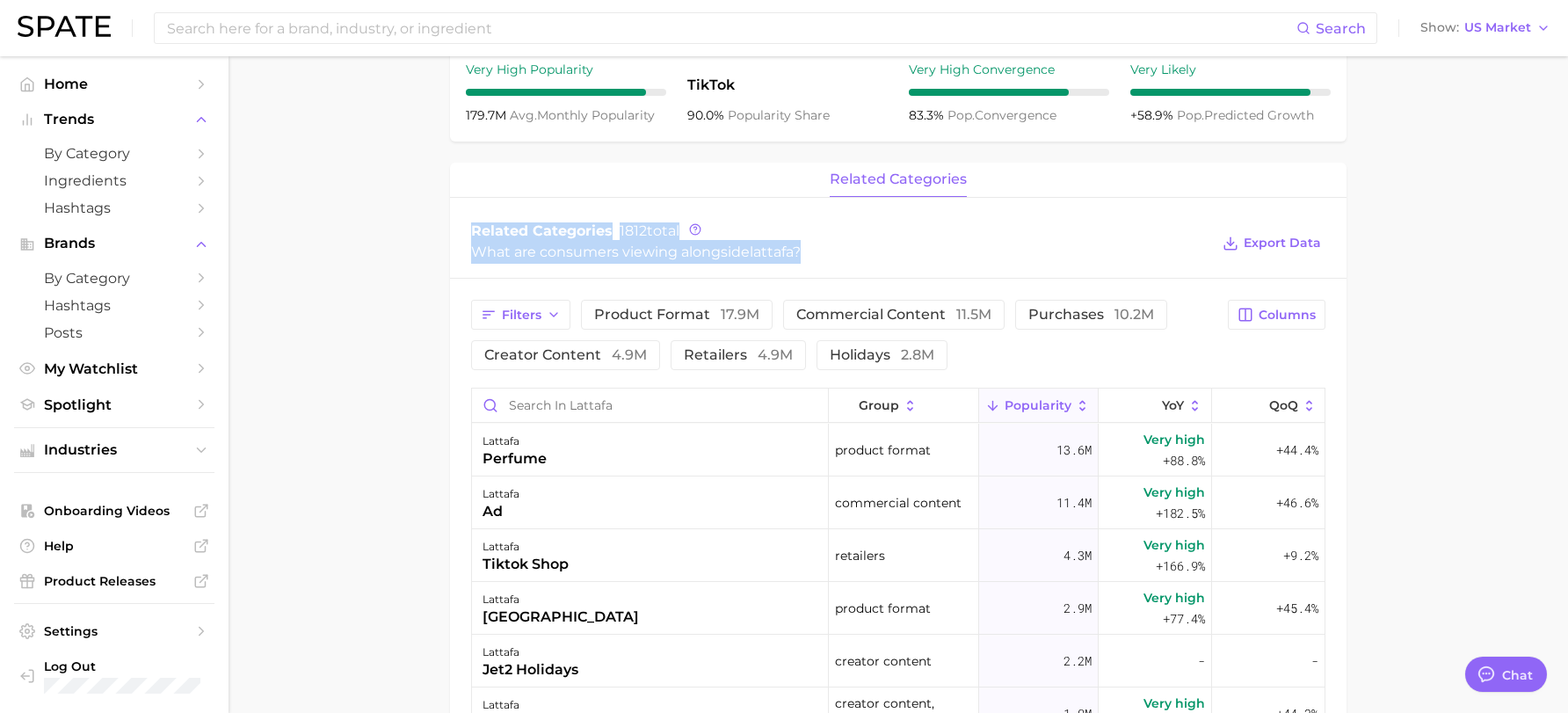
drag, startPoint x: 470, startPoint y: 233, endPoint x: 828, endPoint y: 273, distance: 360.2
click at [828, 273] on div "Related Categories 1812 total What are consumers viewing alongside lattafa ? Ex…" at bounding box center [898, 243] width 897 height 70
copy div "Related Categories 1812 total What are consumers viewing alongside lattafa ?"
click at [966, 245] on div "What are consumers viewing alongside lattafa ?" at bounding box center [841, 251] width 739 height 23
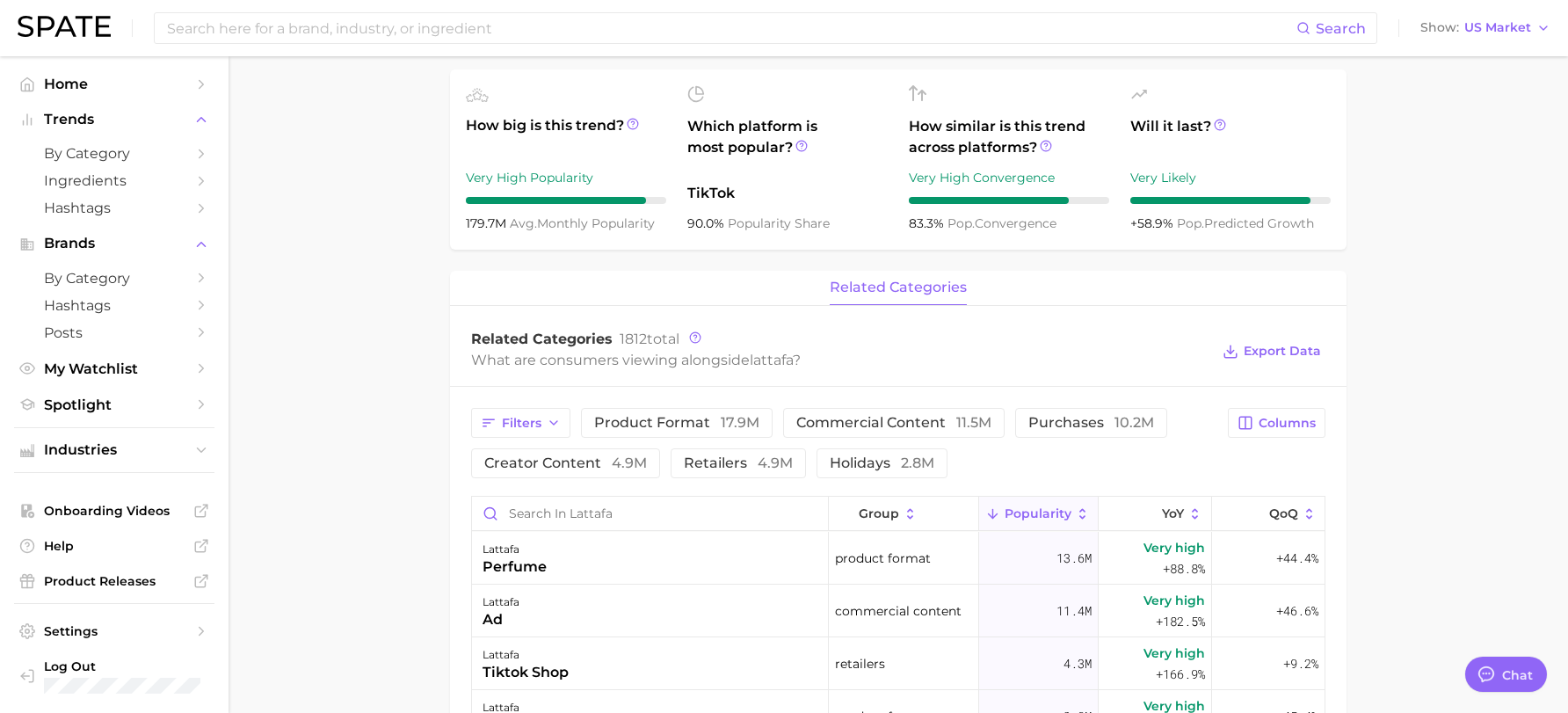
scroll to position [527, 0]
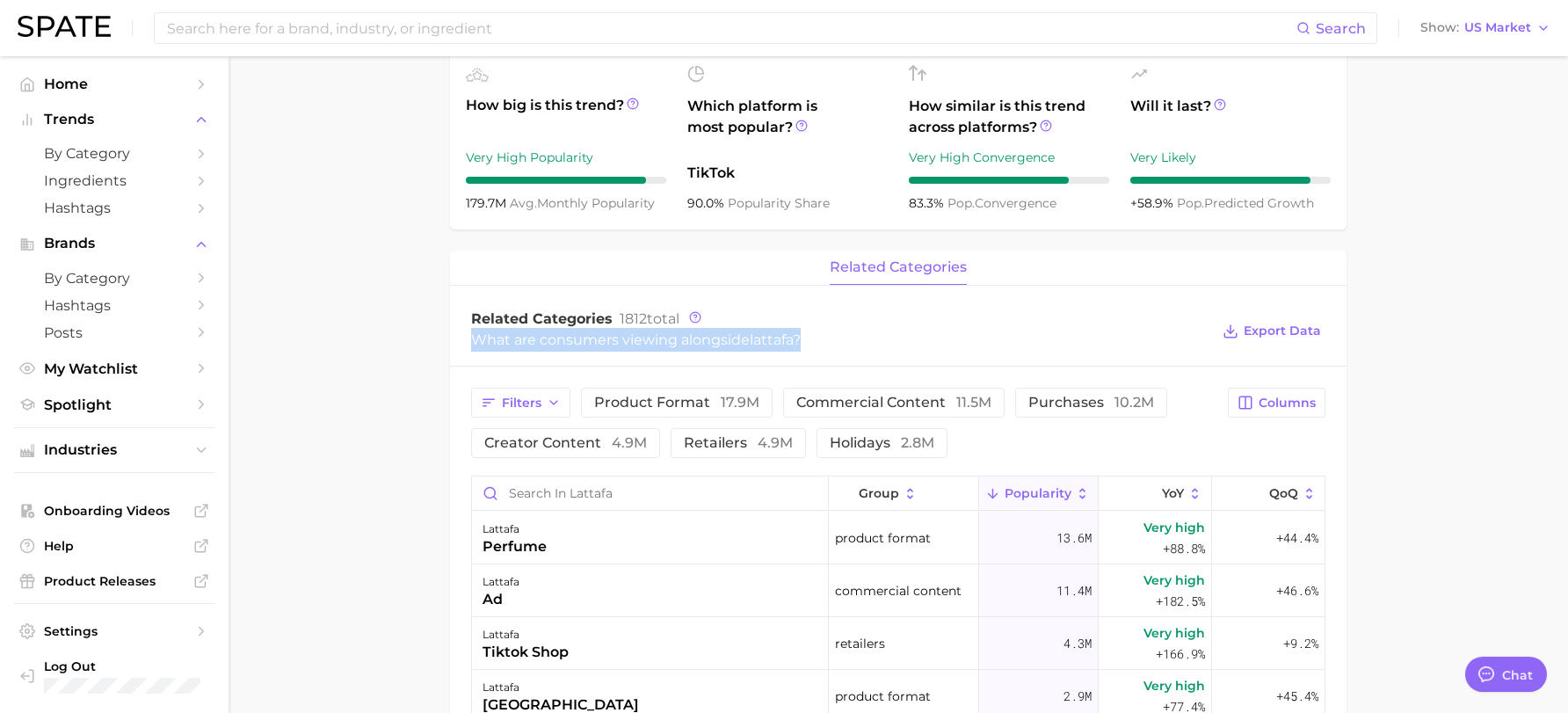
drag, startPoint x: 475, startPoint y: 336, endPoint x: 852, endPoint y: 328, distance: 377.1
click at [852, 328] on div "What are consumers viewing alongside lattafa ?" at bounding box center [841, 339] width 739 height 23
copy div "What are consumers viewing alongside lattafa ?"
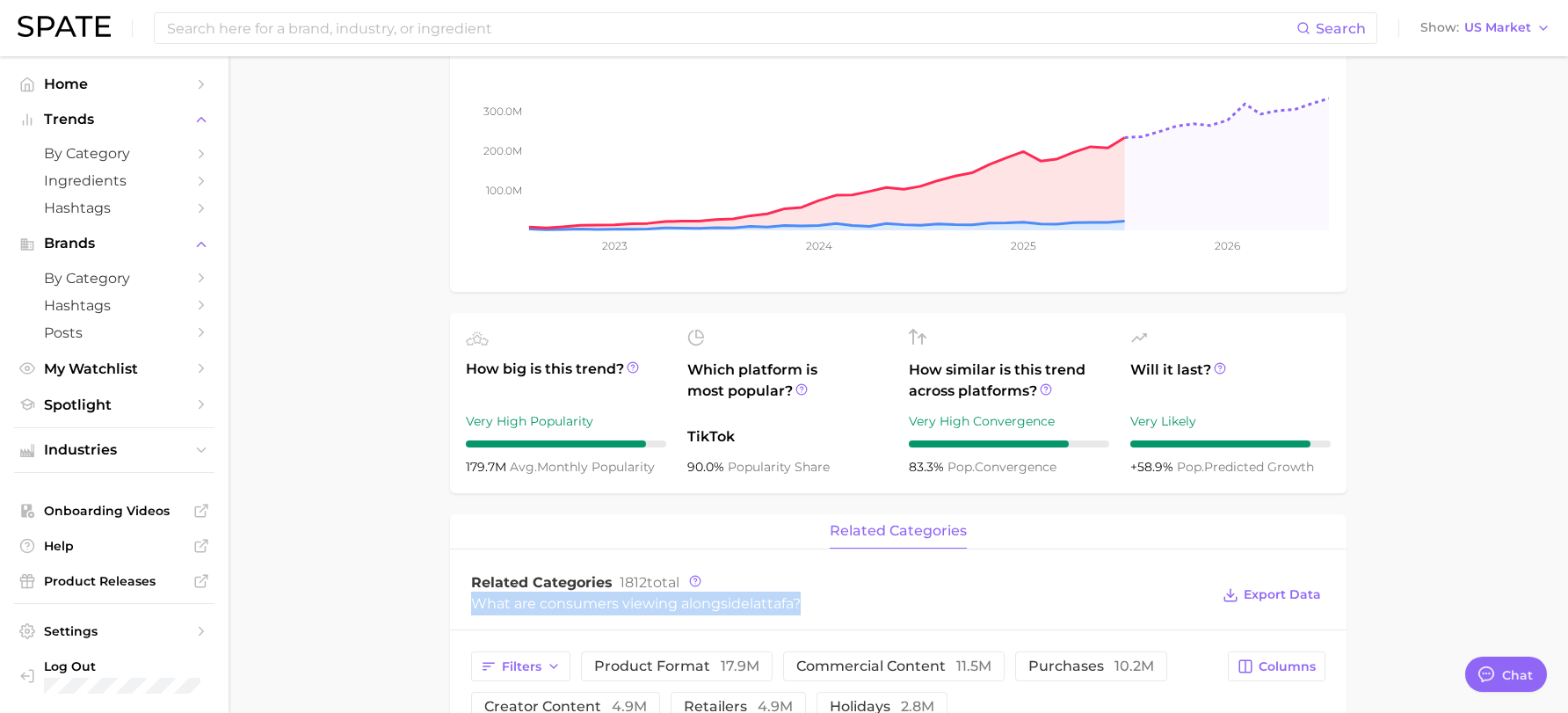
scroll to position [0, 0]
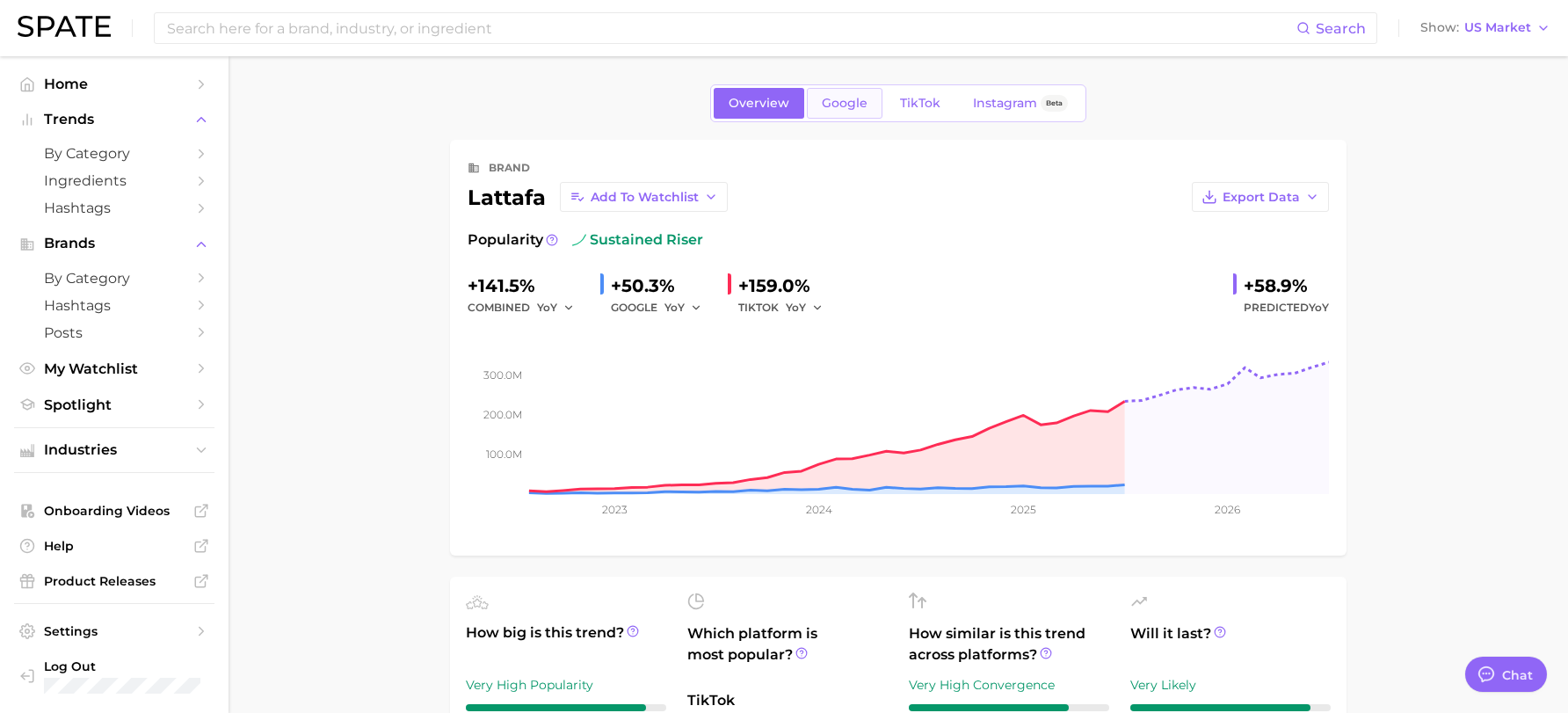
click at [845, 109] on span "Google" at bounding box center [844, 103] width 46 height 15
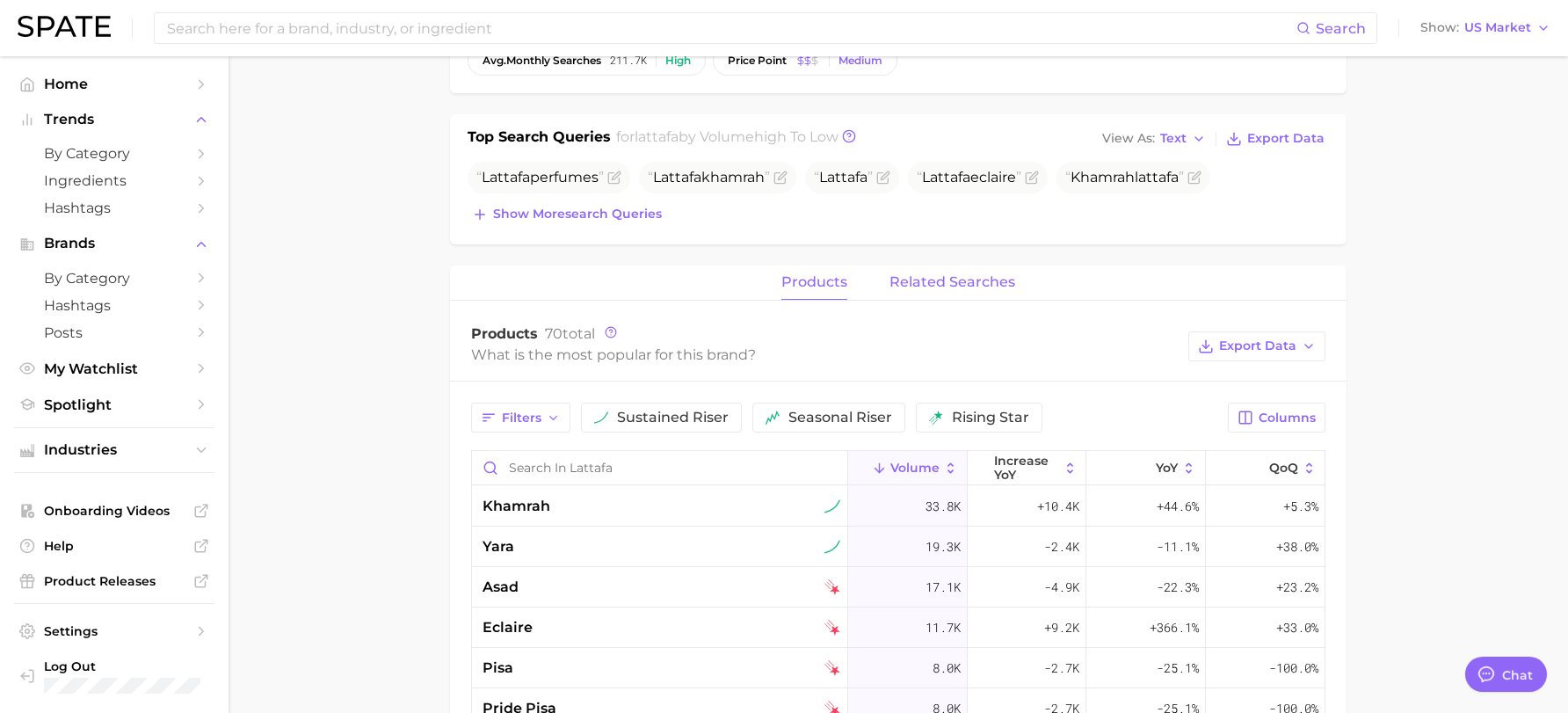
scroll to position [527, 0]
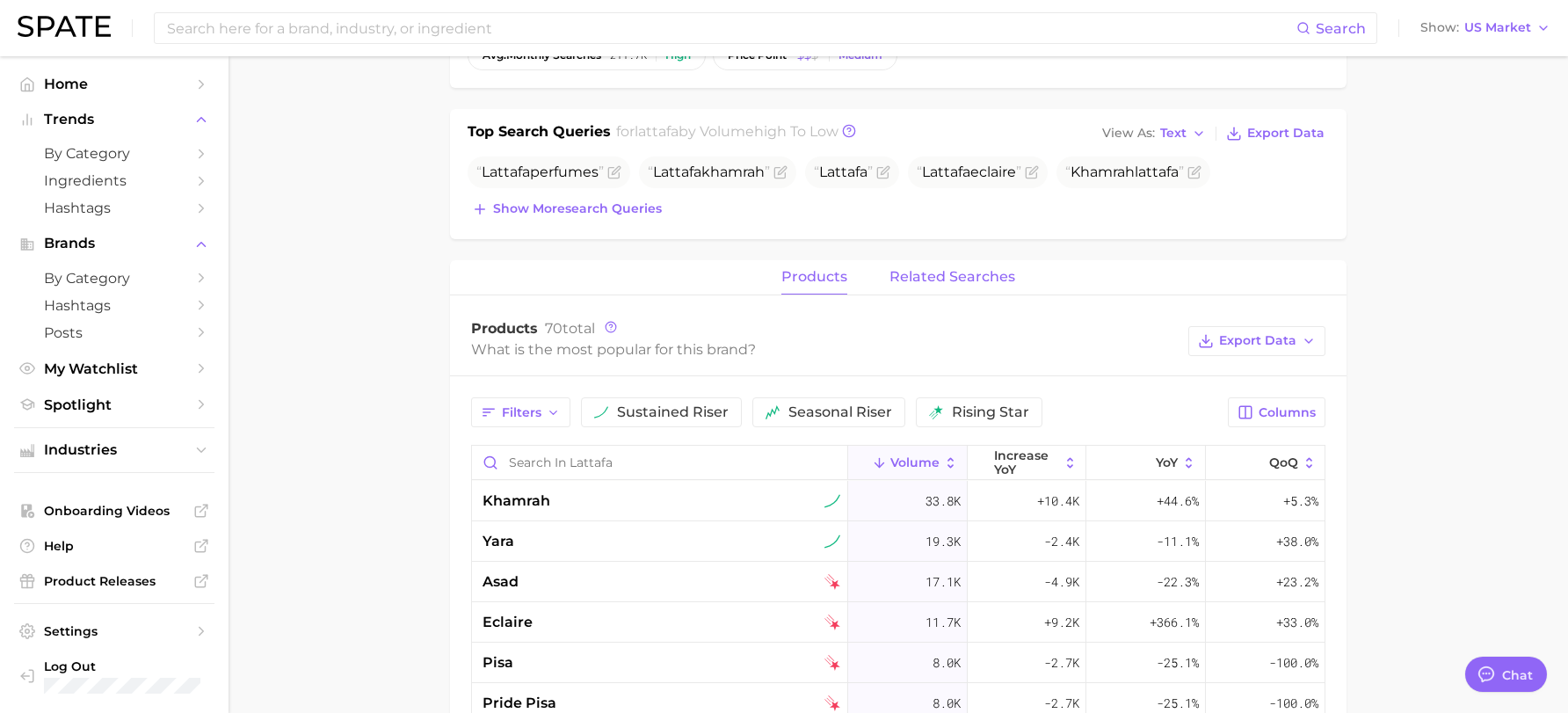
click at [964, 275] on span "related searches" at bounding box center [952, 276] width 126 height 16
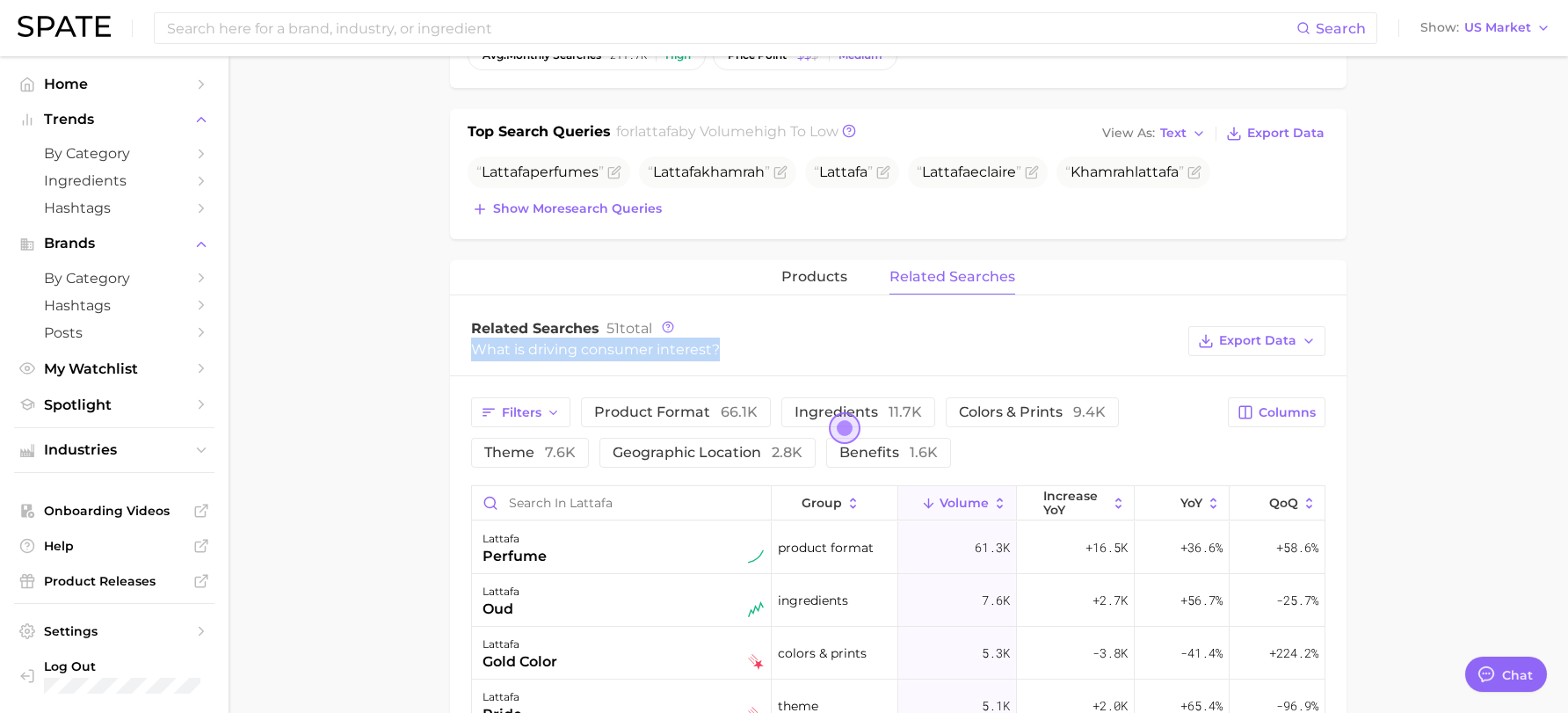
drag, startPoint x: 474, startPoint y: 351, endPoint x: 809, endPoint y: 348, distance: 335.0
click at [809, 348] on div "What is driving consumer interest?" at bounding box center [826, 349] width 709 height 23
copy div "What is driving consumer interest?"
click at [666, 328] on icon at bounding box center [667, 326] width 12 height 12
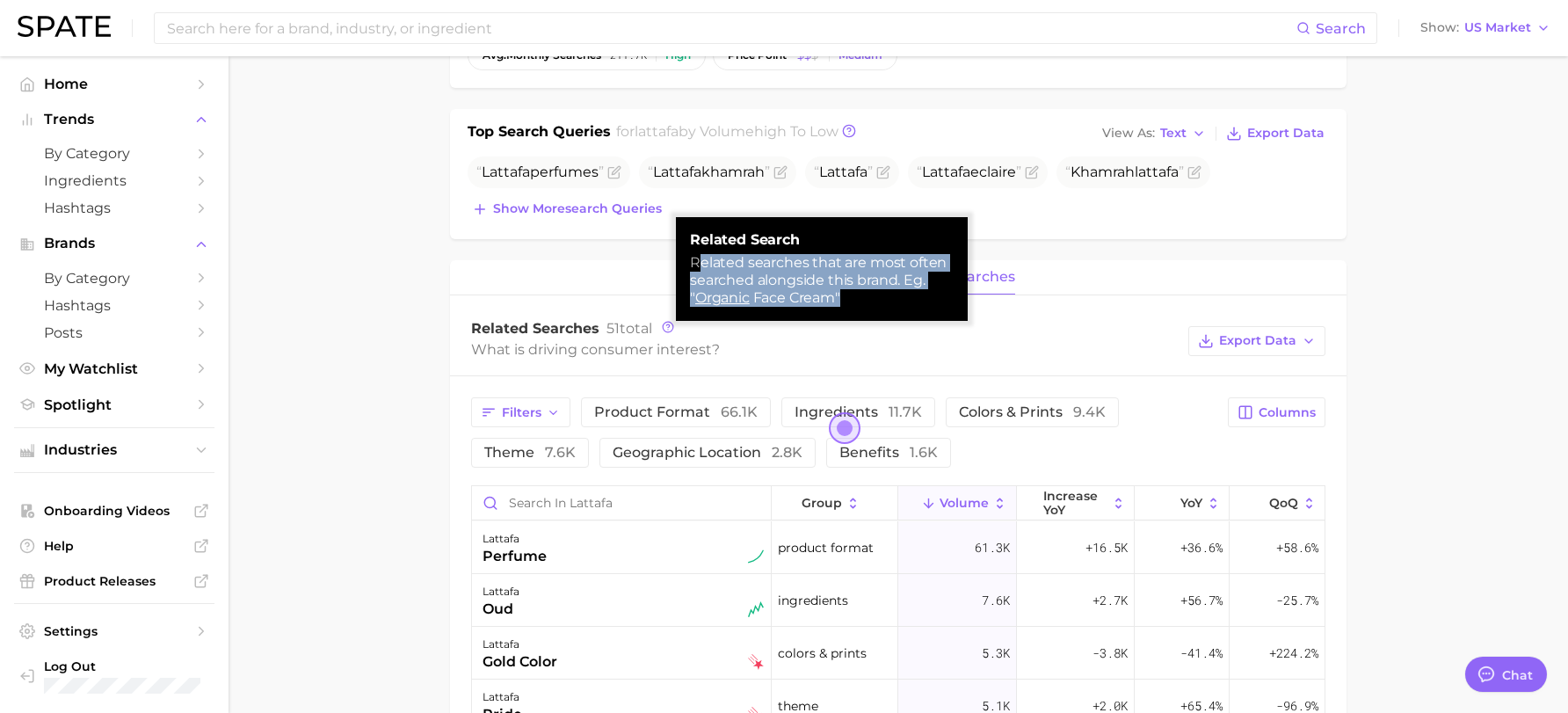
drag, startPoint x: 698, startPoint y: 257, endPoint x: 873, endPoint y: 299, distance: 180.0
click at [873, 299] on div "Related searches that are most often searched alongside this brand. Eg. " Organ…" at bounding box center [821, 280] width 263 height 52
click at [859, 292] on div "Related searches that are most often searched alongside this brand. Eg. " Organ…" at bounding box center [821, 280] width 263 height 52
drag, startPoint x: 858, startPoint y: 305, endPoint x: 681, endPoint y: 260, distance: 182.6
click at [681, 260] on div "Related search Related searches that are most often searched alongside this bra…" at bounding box center [821, 269] width 291 height 104
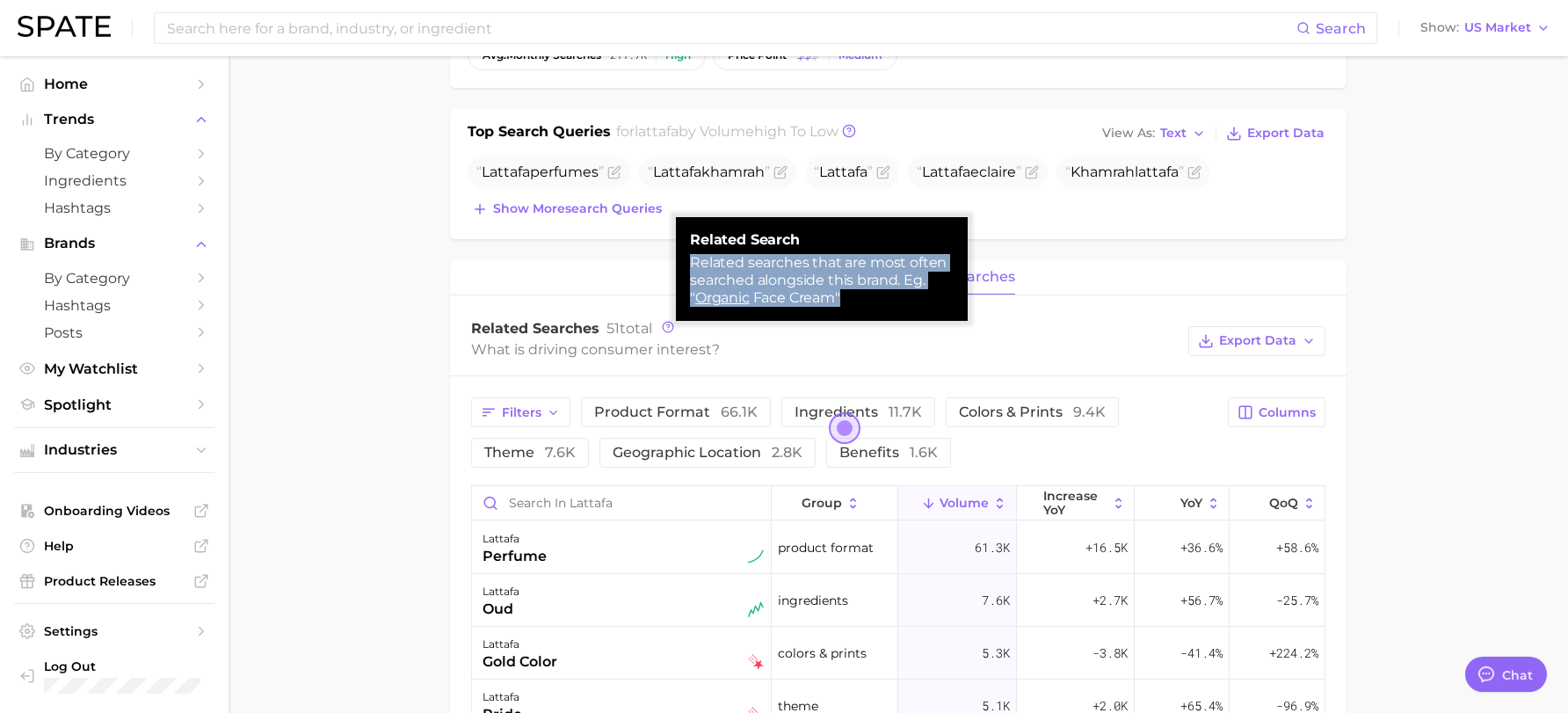
copy div "Related searches that are most often searched alongside this brand. Eg. " Organ…"
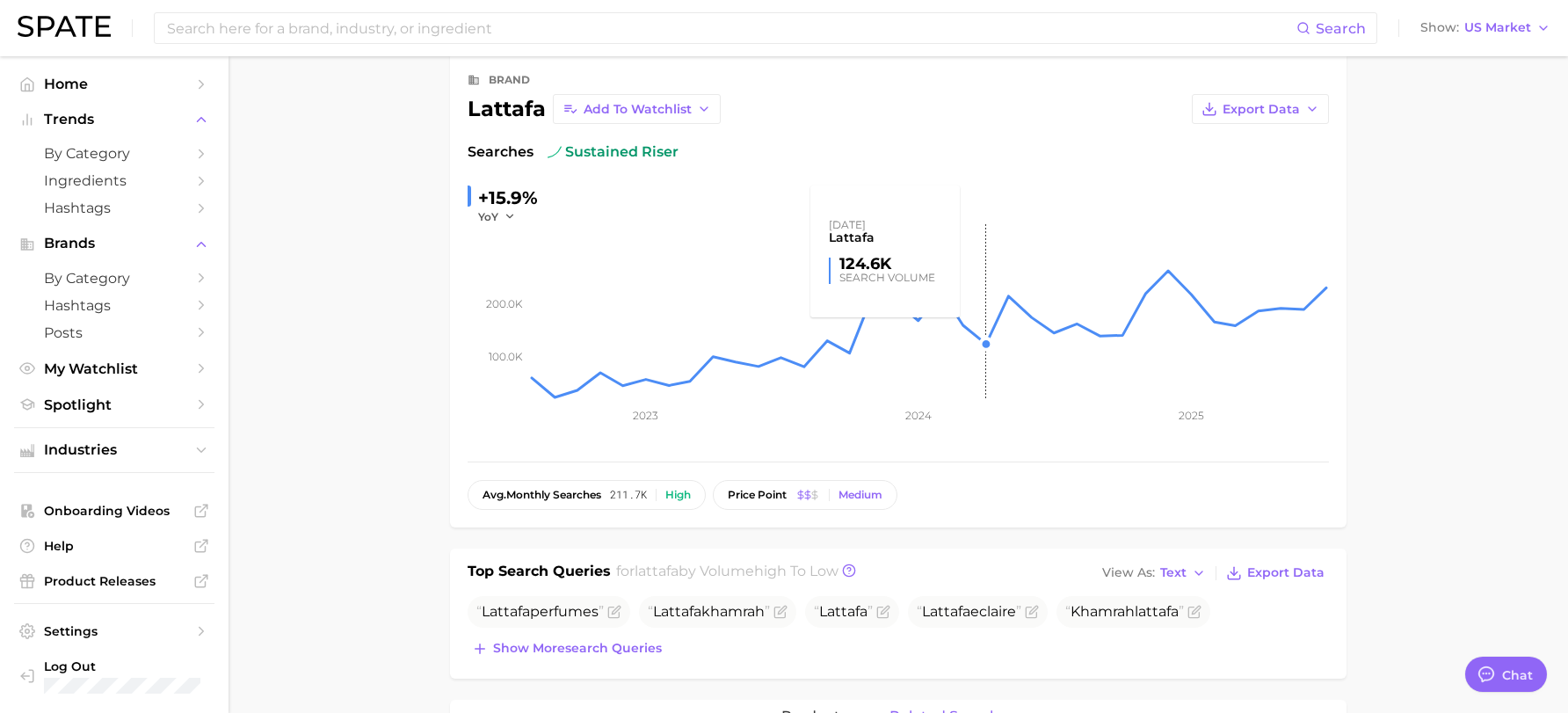
scroll to position [0, 0]
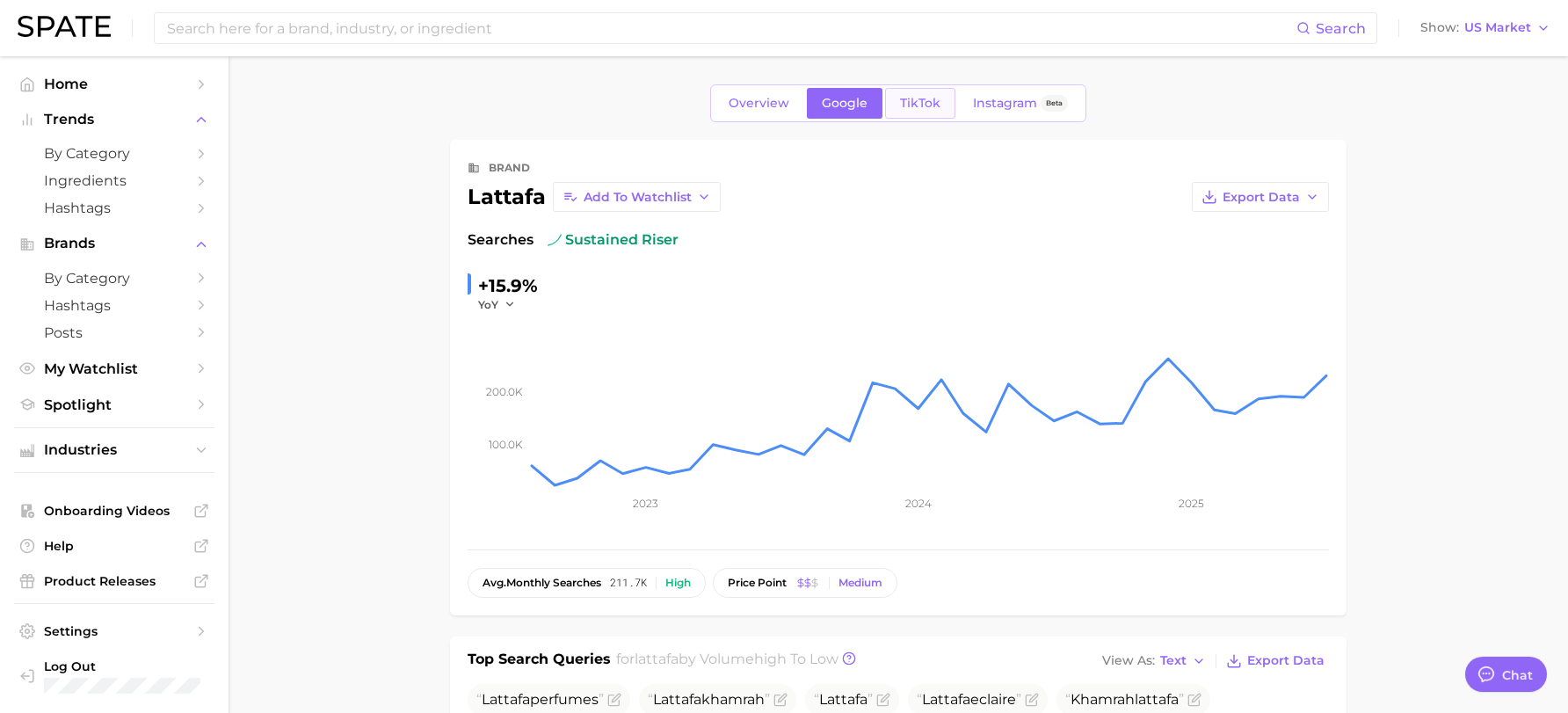
click at [927, 111] on link "TikTok" at bounding box center [920, 103] width 70 height 31
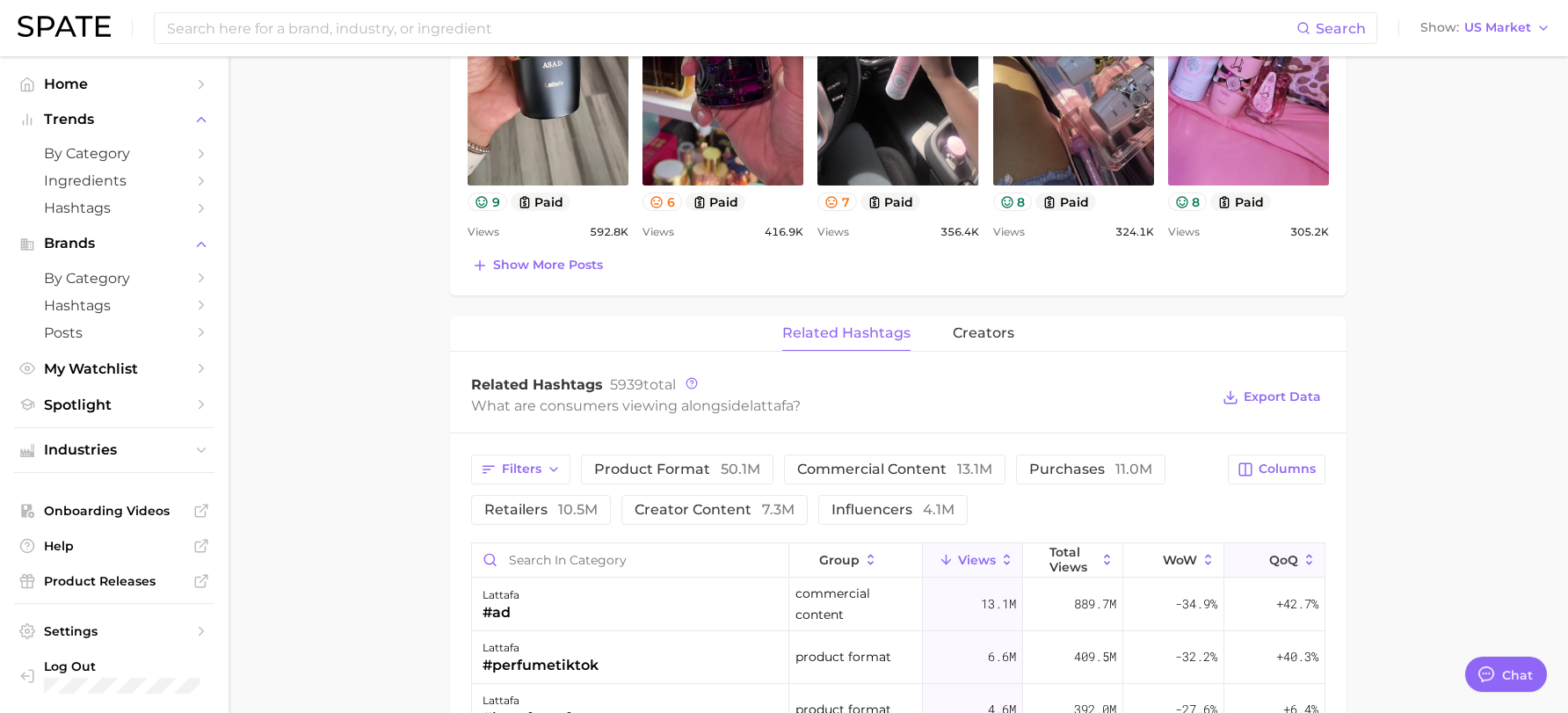
scroll to position [1055, 0]
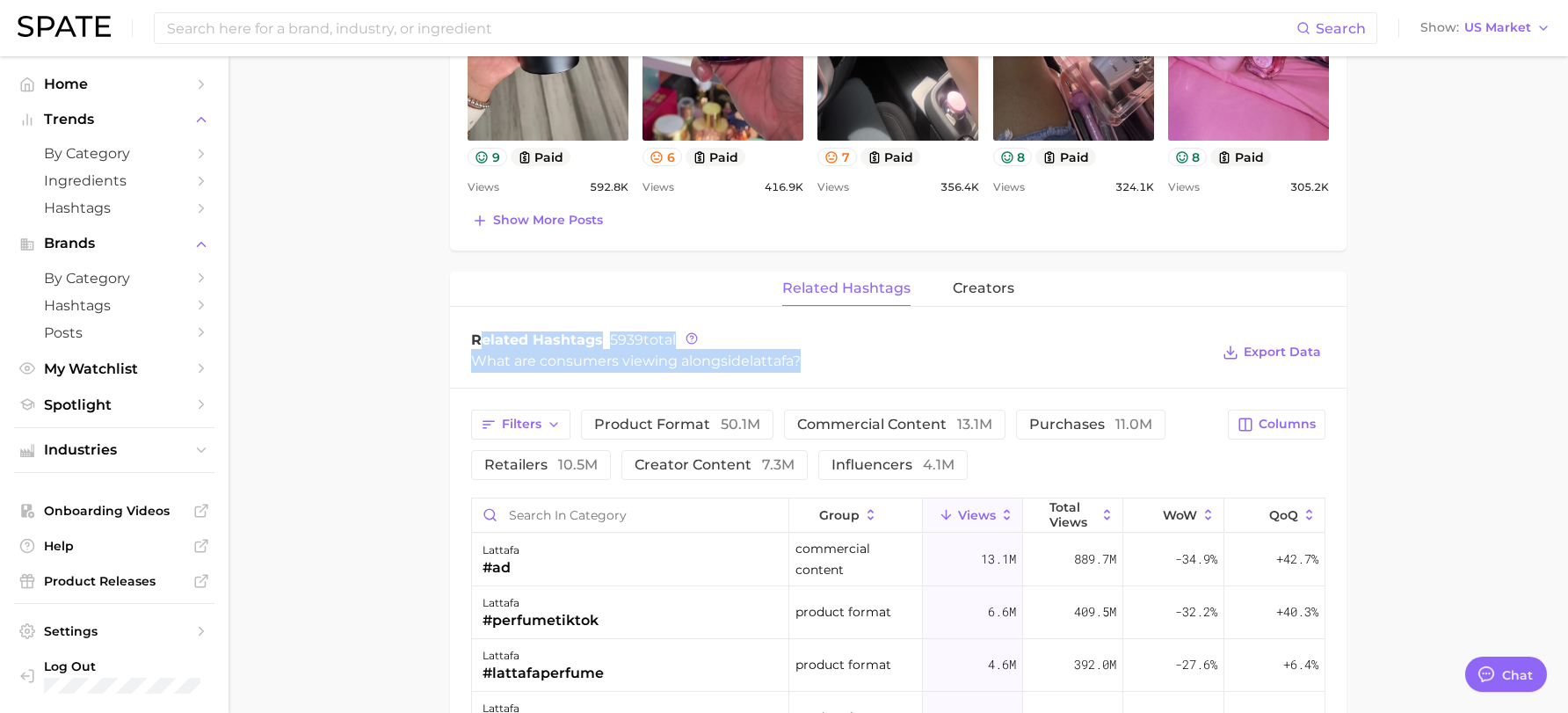
drag, startPoint x: 476, startPoint y: 339, endPoint x: 859, endPoint y: 350, distance: 383.2
click at [859, 350] on div "Related Hashtags 5939 total What are consumers viewing alongside lattafa ?" at bounding box center [841, 352] width 739 height 41
click at [887, 357] on div "What are consumers viewing alongside lattafa ?" at bounding box center [841, 360] width 739 height 23
drag, startPoint x: 851, startPoint y: 358, endPoint x: 458, endPoint y: 347, distance: 393.2
click at [458, 346] on div "Related Hashtags 5939 total What are consumers viewing alongside lattafa ? Expo…" at bounding box center [898, 352] width 897 height 70
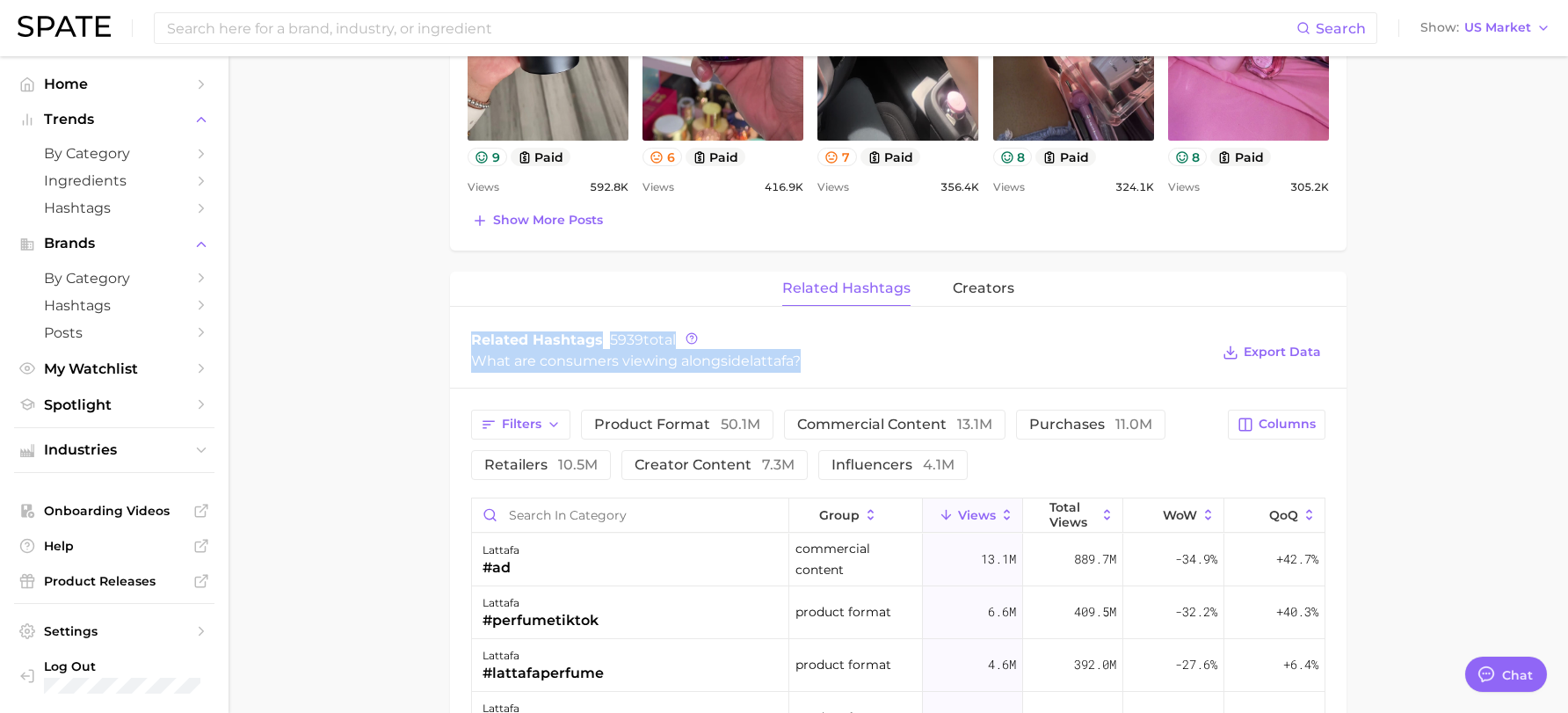
copy div "Related Hashtags 5939 total What are consumers viewing alongside lattafa ?"
click at [721, 319] on div "Related Hashtags 5939 total What are consumers viewing alongside lattafa ? Expo…" at bounding box center [898, 352] width 897 height 70
click at [693, 334] on icon at bounding box center [692, 338] width 12 height 12
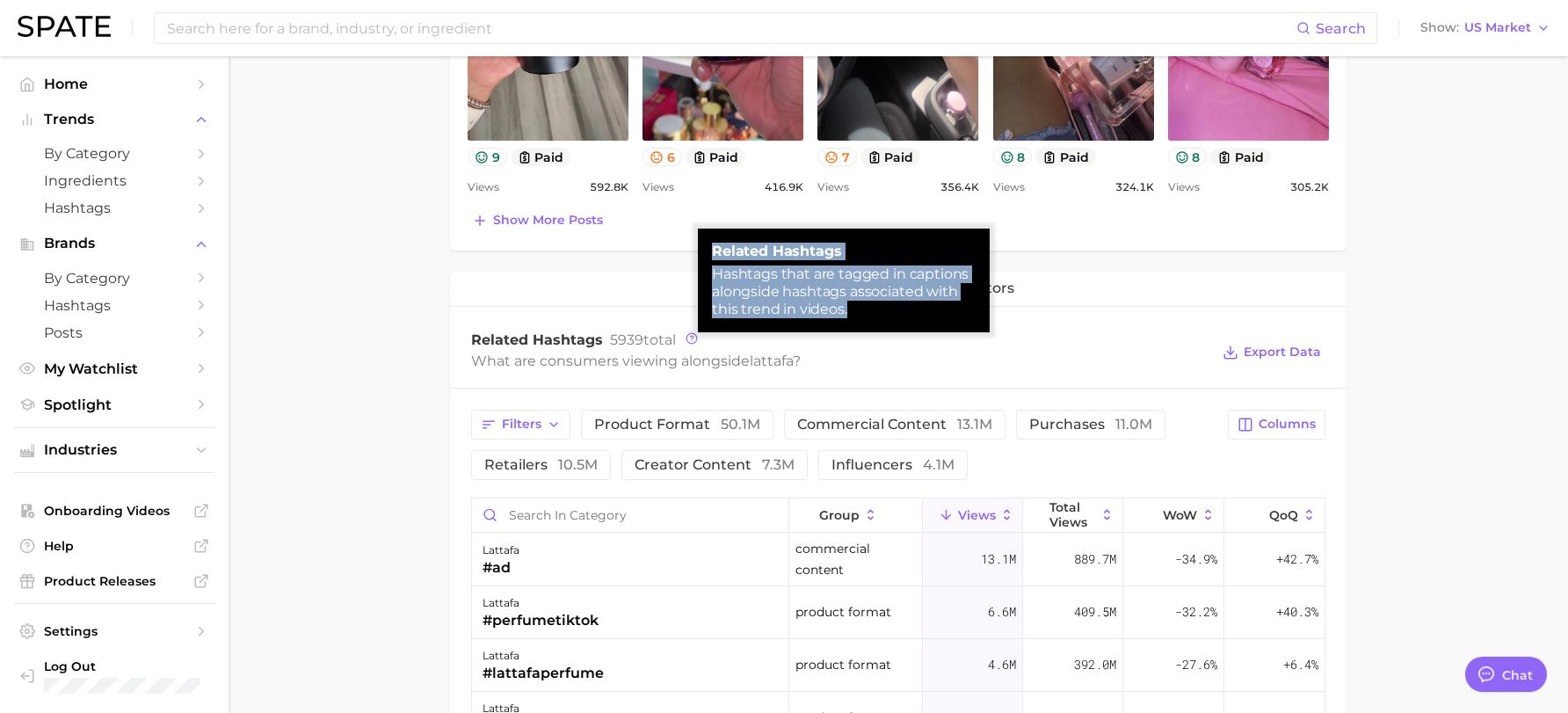
drag, startPoint x: 859, startPoint y: 304, endPoint x: 709, endPoint y: 233, distance: 166.0
click at [709, 233] on div "related hashtags Hashtags that are tagged in captions alongside hashtags associ…" at bounding box center [844, 280] width 291 height 104
copy div "related hashtags Hashtags that are tagged in captions alongside hashtags associ…"
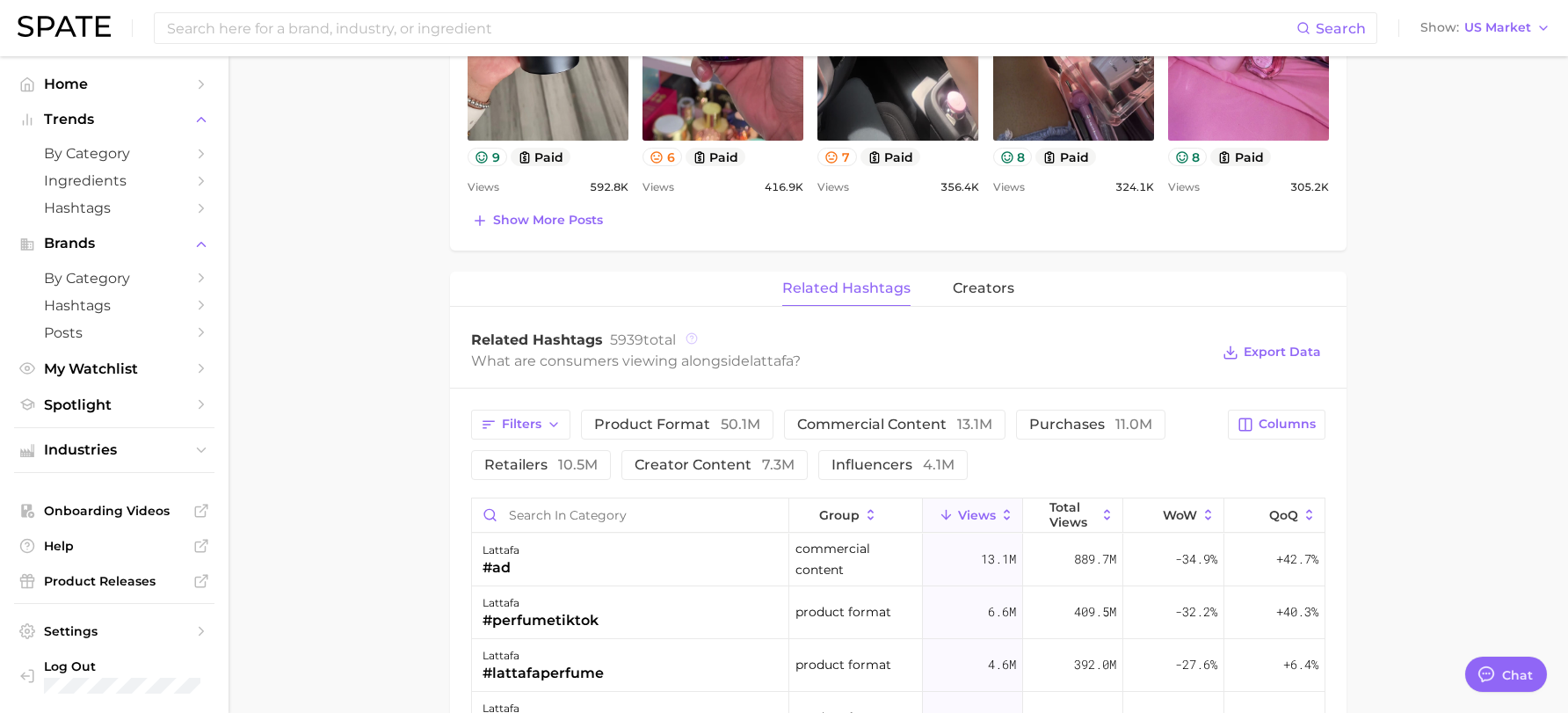
click at [688, 344] on icon at bounding box center [692, 338] width 12 height 12
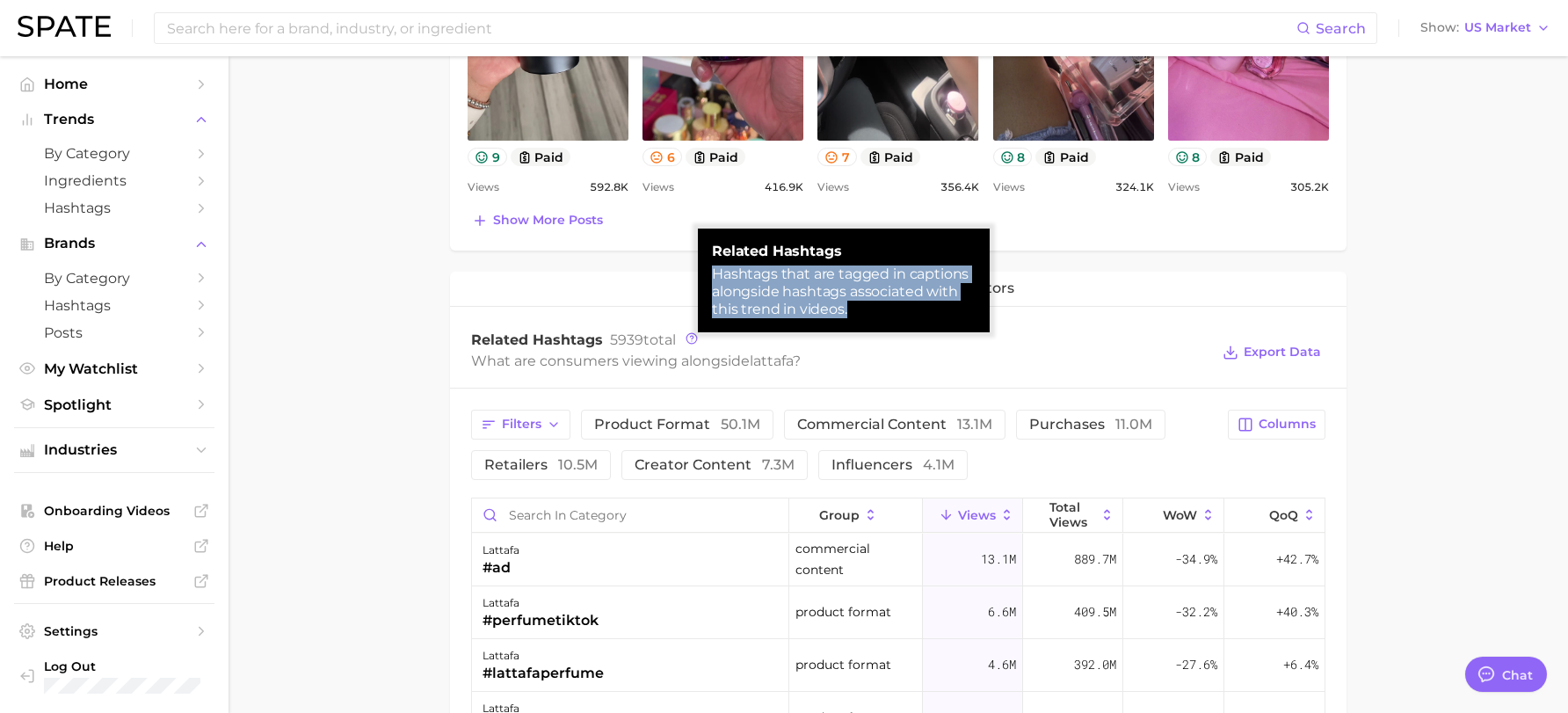
drag, startPoint x: 850, startPoint y: 310, endPoint x: 713, endPoint y: 269, distance: 143.0
click at [713, 269] on div "Hashtags that are tagged in captions alongside hashtags associated with this tr…" at bounding box center [844, 291] width 263 height 52
copy div "Hashtags that are tagged in captions alongside hashtags associated with this tr…"
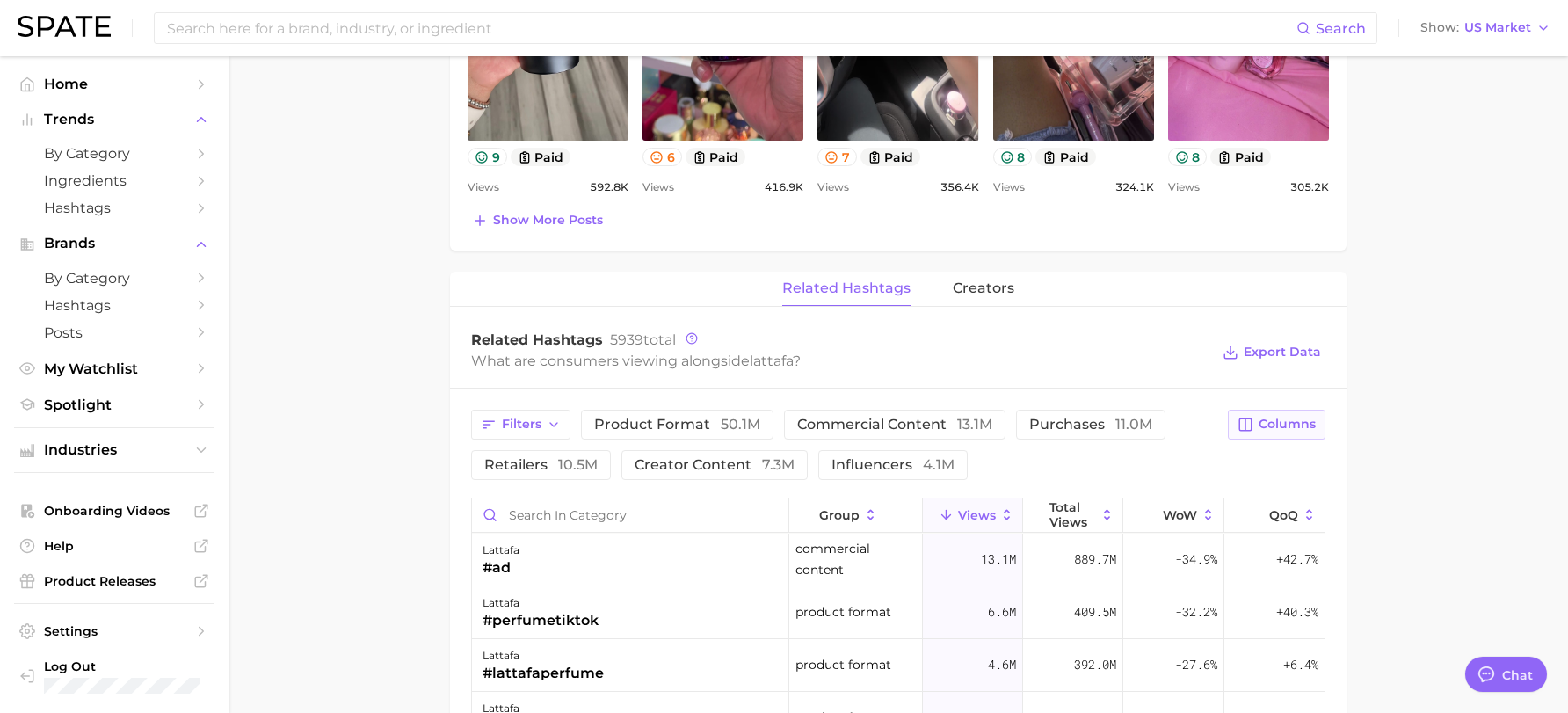
click at [1269, 426] on span "Columns" at bounding box center [1287, 424] width 57 height 15
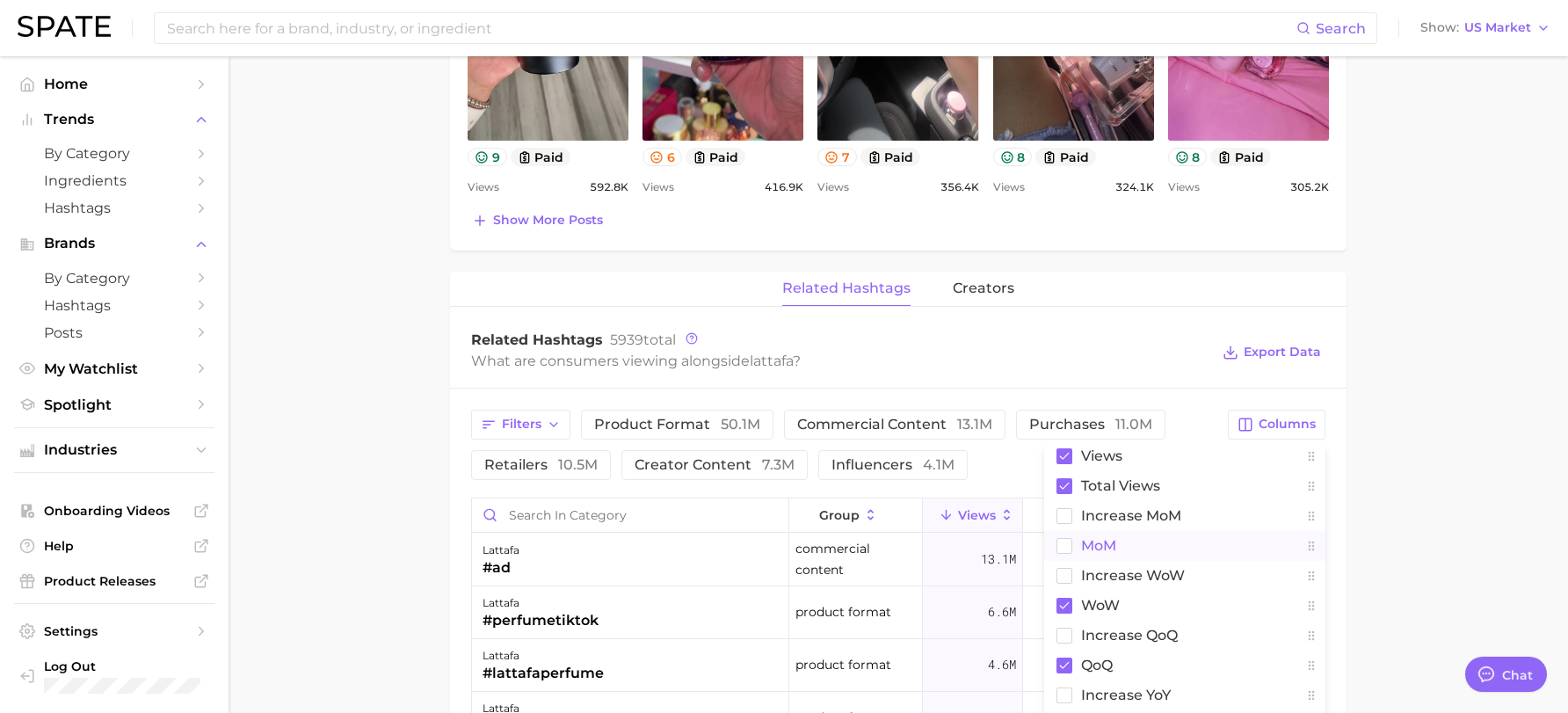
click at [1065, 552] on rect at bounding box center [1065, 545] width 15 height 15
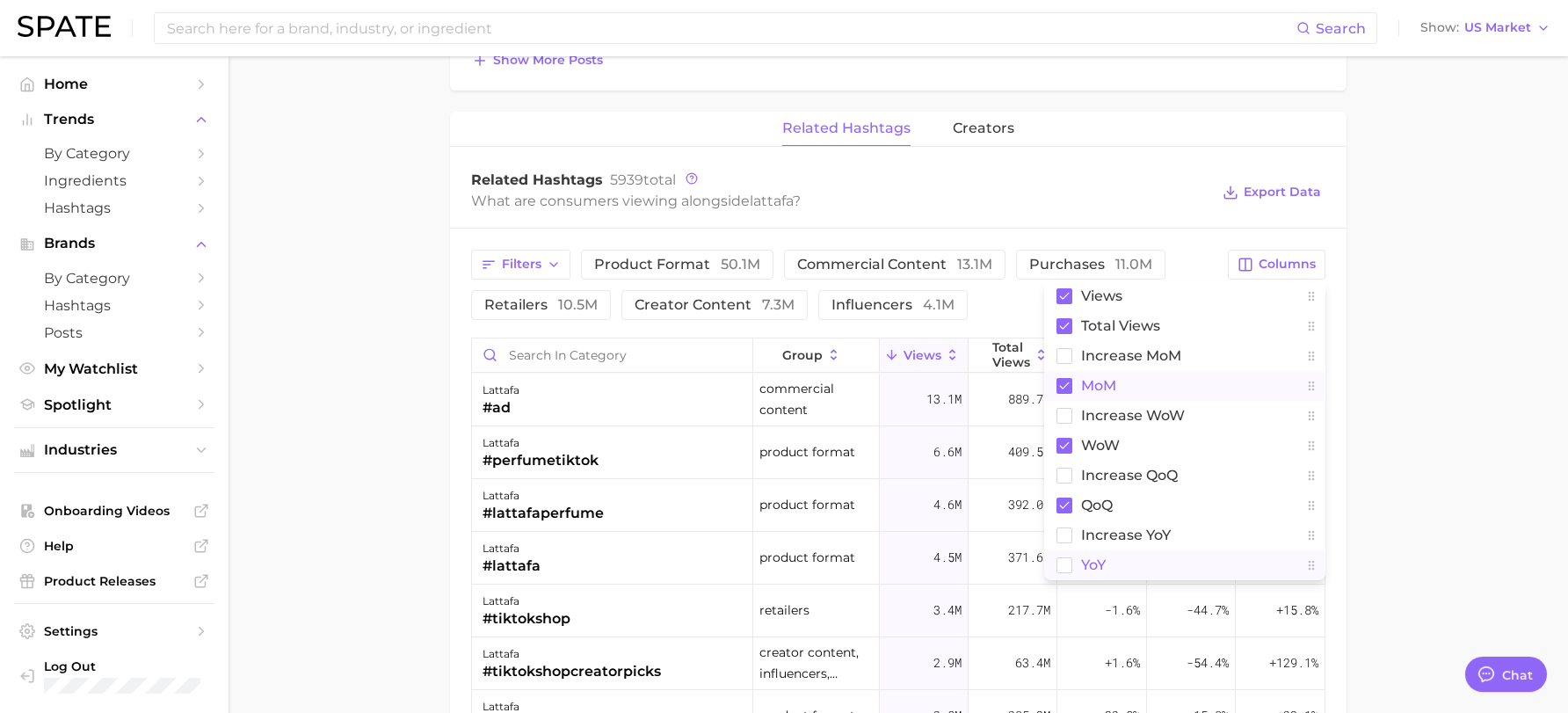
scroll to position [1230, 0]
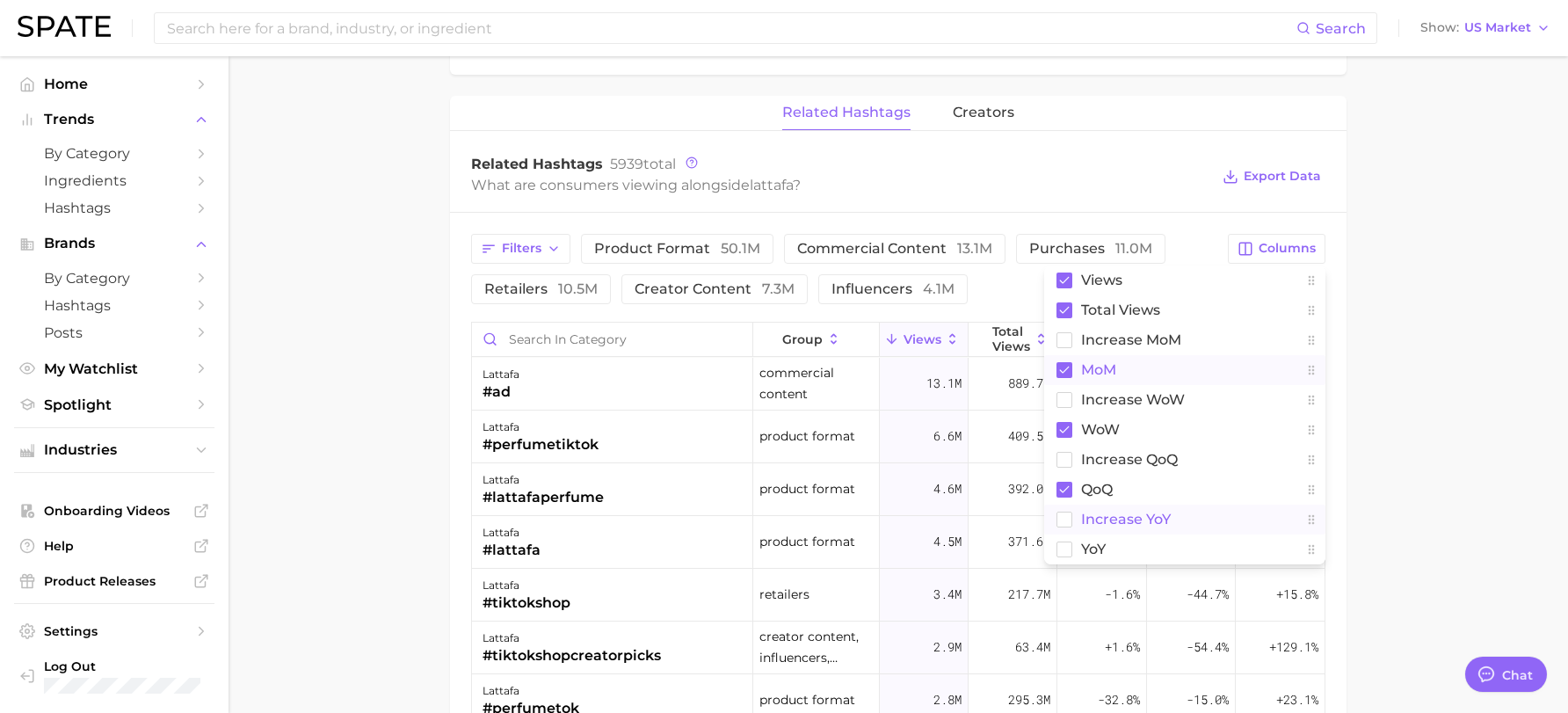
click at [1071, 520] on rect at bounding box center [1065, 519] width 15 height 15
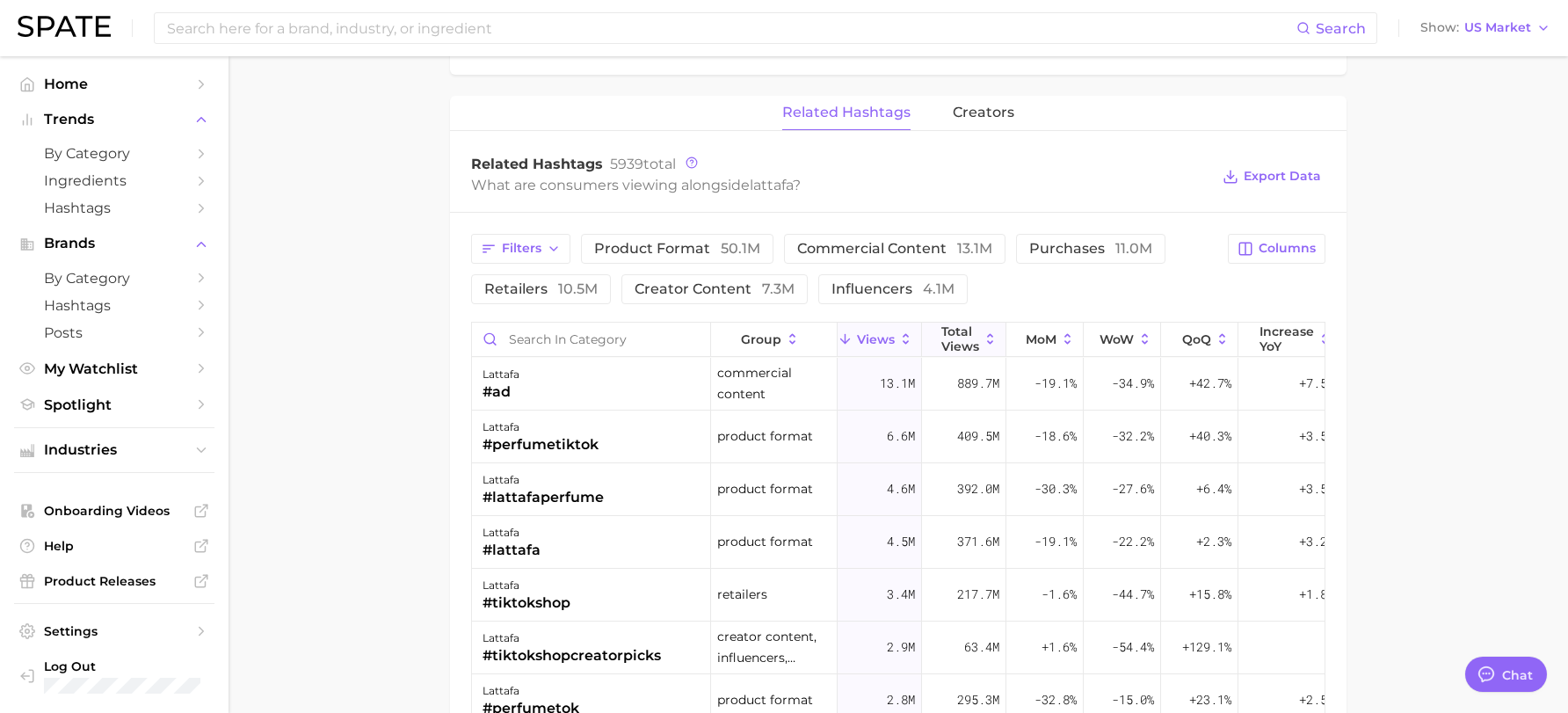
click at [969, 341] on span "Total Views" at bounding box center [961, 338] width 37 height 28
click at [1306, 246] on span "Columns" at bounding box center [1287, 248] width 57 height 15
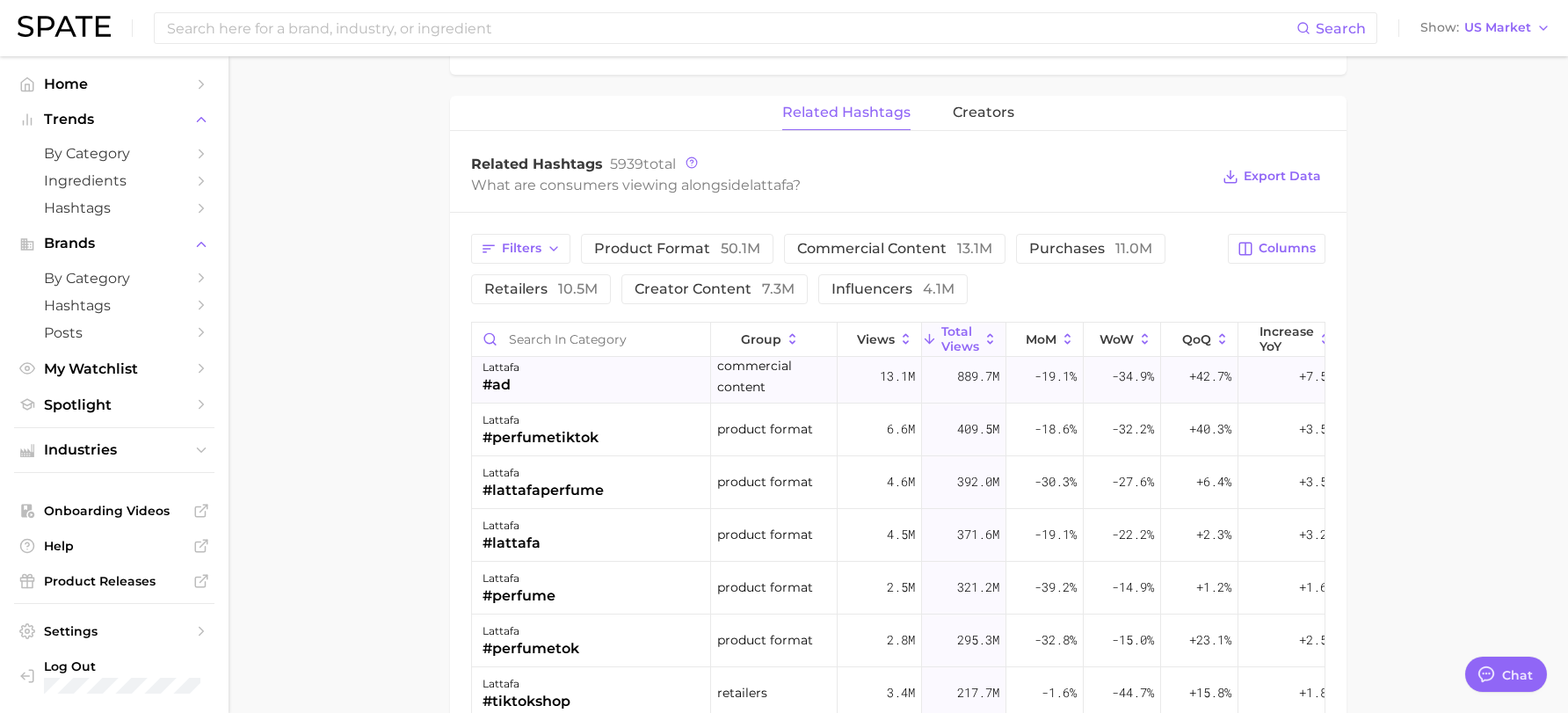
scroll to position [0, 0]
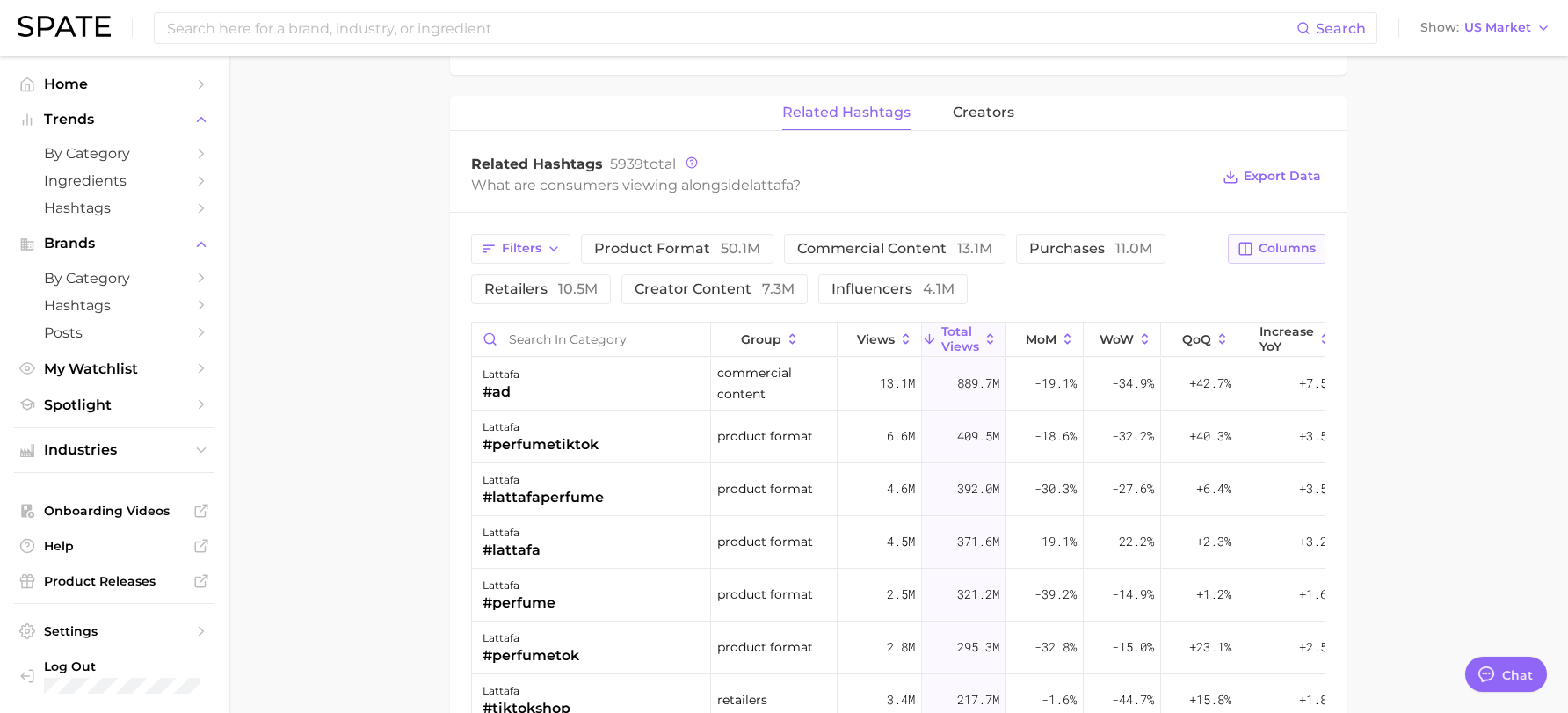
click at [1290, 245] on span "Columns" at bounding box center [1287, 248] width 57 height 15
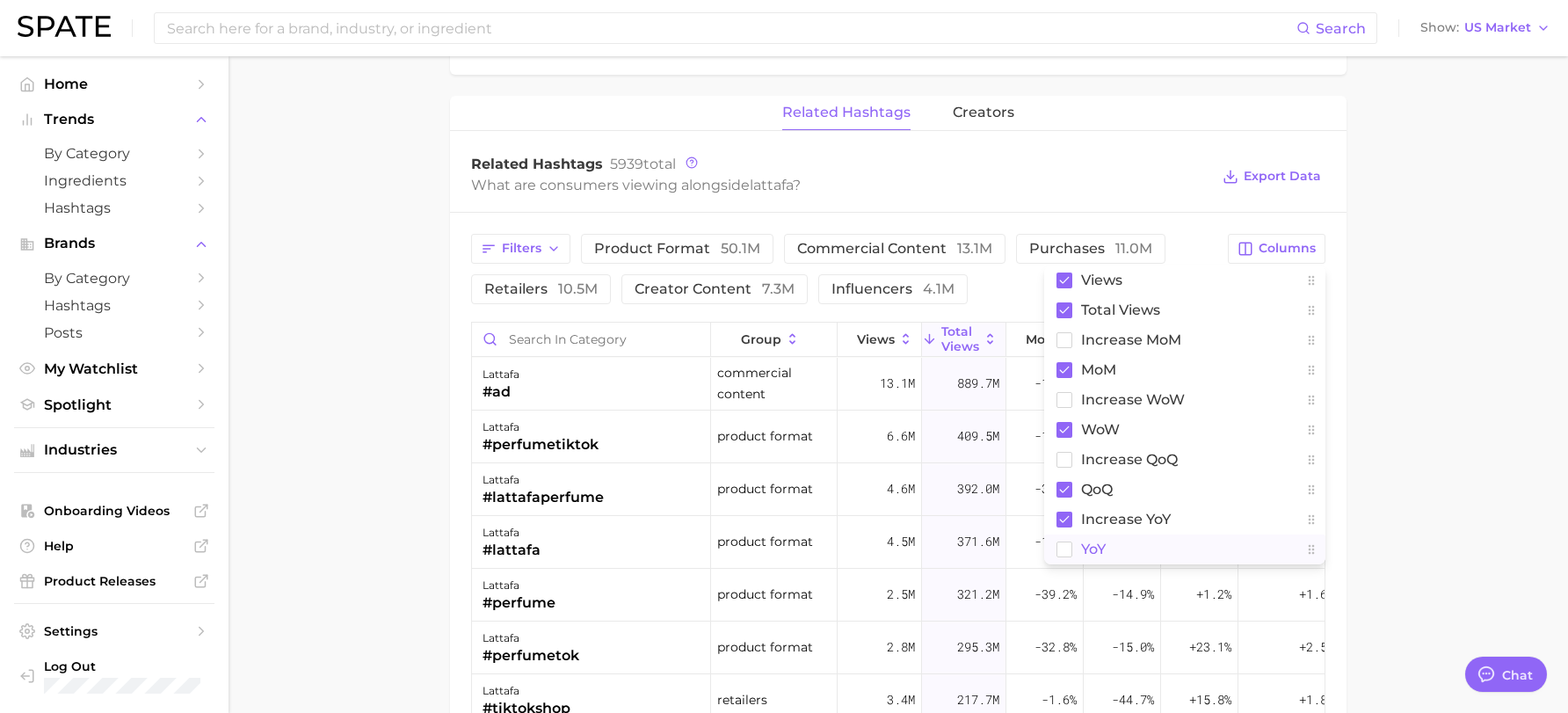
click at [1087, 548] on span "YoY" at bounding box center [1094, 549] width 24 height 15
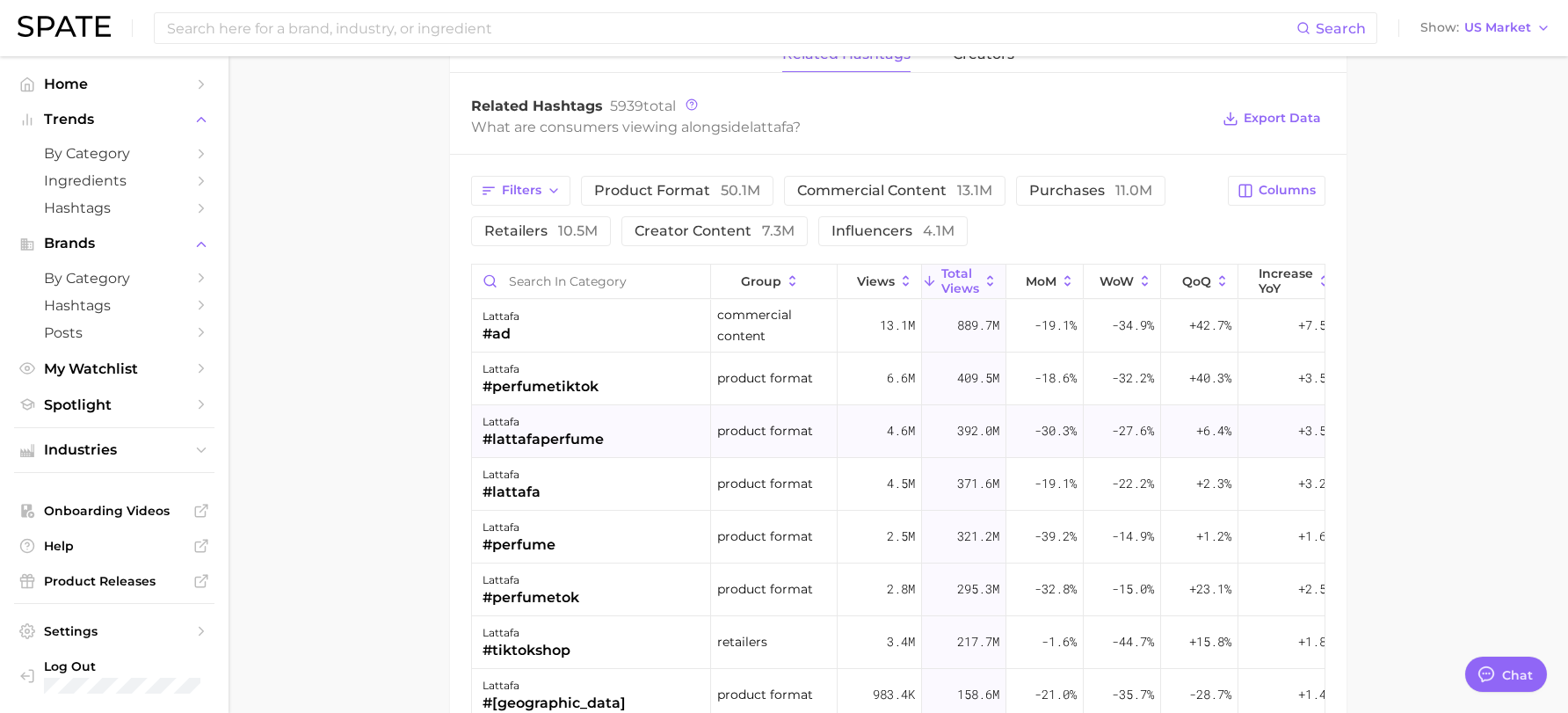
scroll to position [1318, 0]
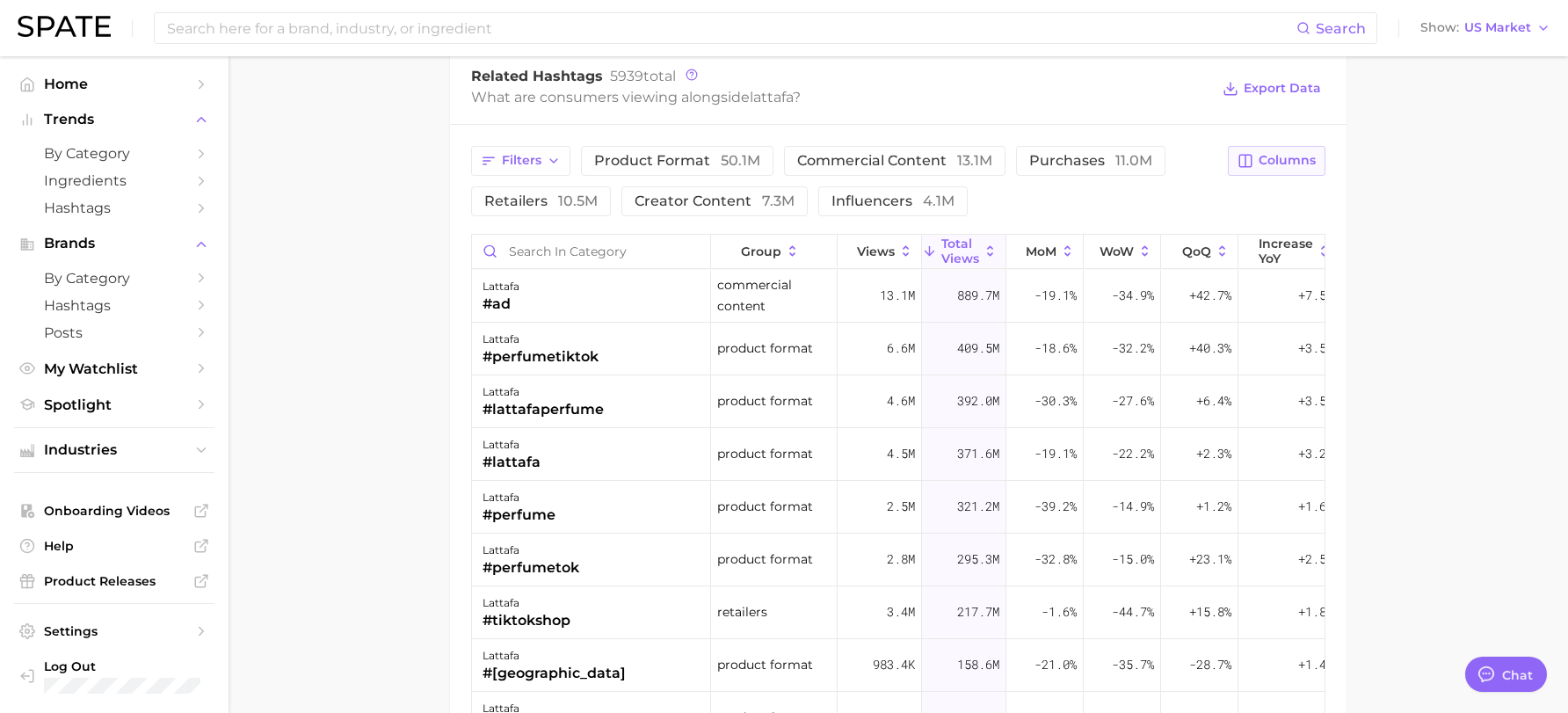
click at [1299, 162] on span "Columns" at bounding box center [1287, 160] width 57 height 15
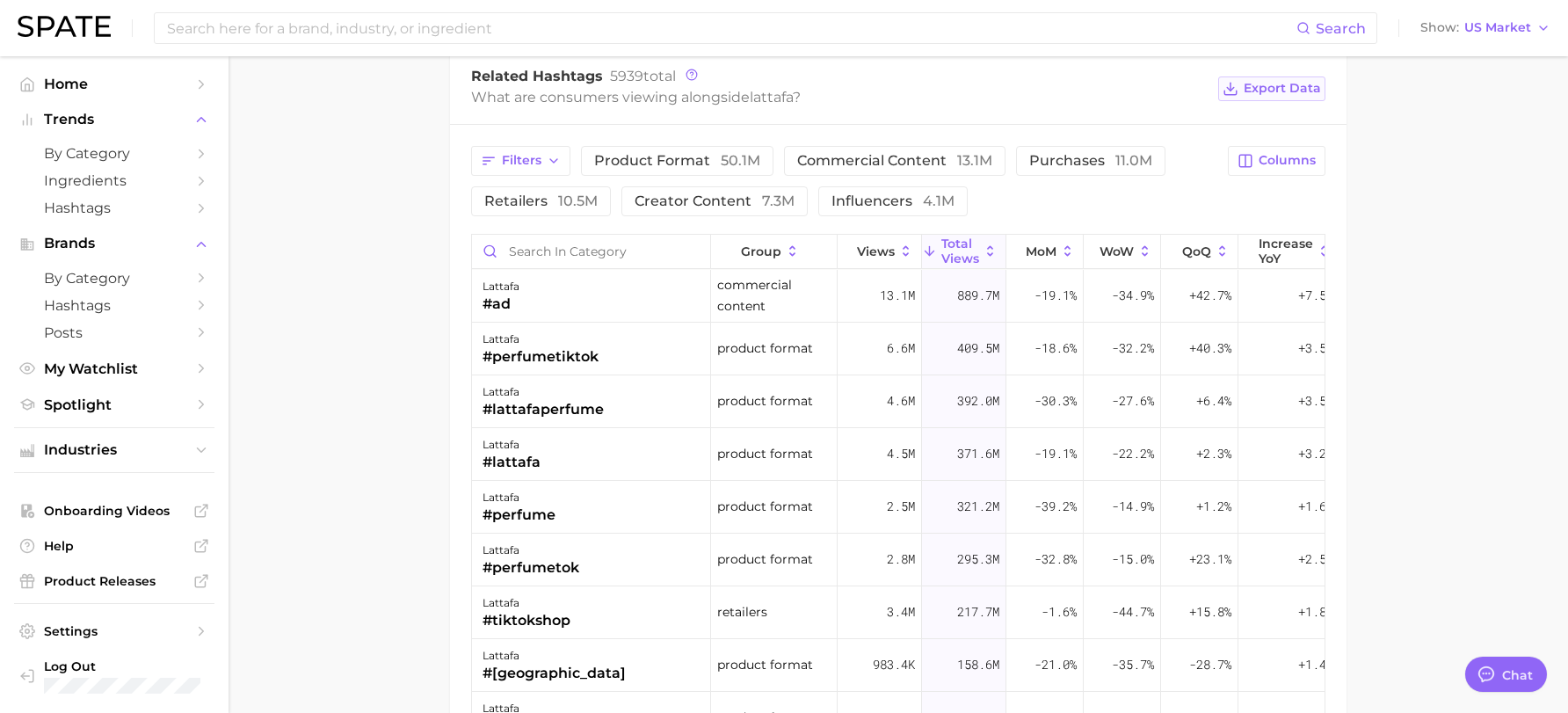
click at [1291, 83] on span "Export Data" at bounding box center [1282, 88] width 78 height 15
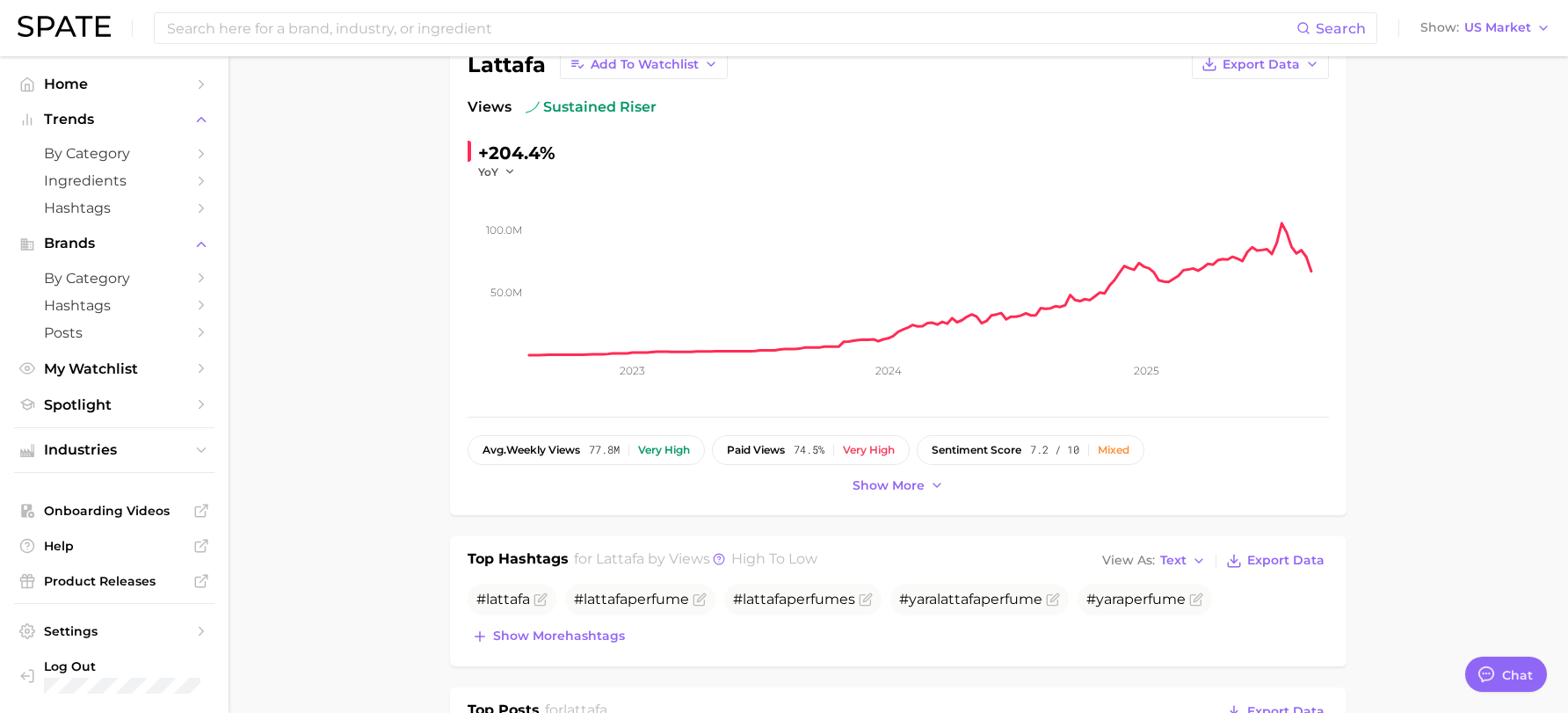
scroll to position [0, 0]
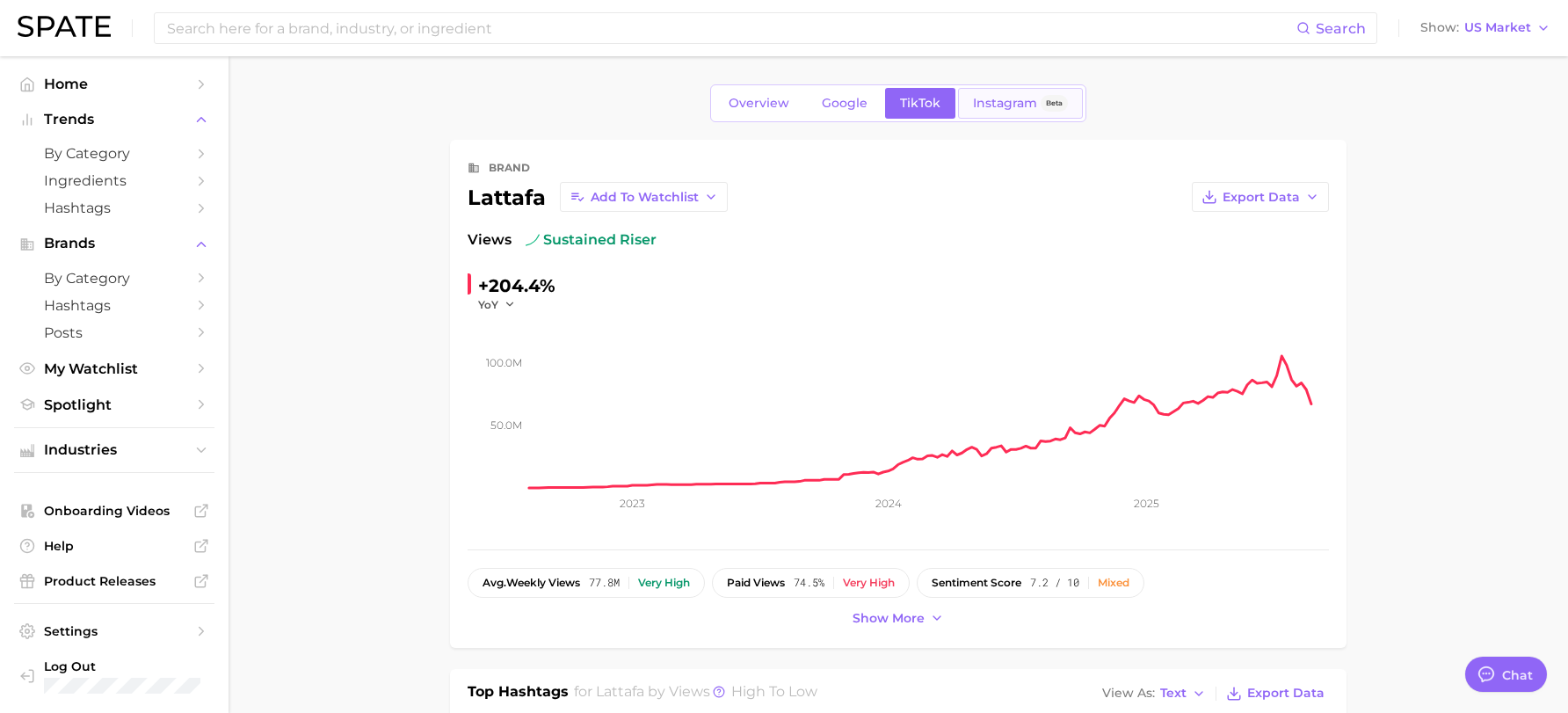
click at [1023, 110] on span "Instagram" at bounding box center [1005, 103] width 64 height 15
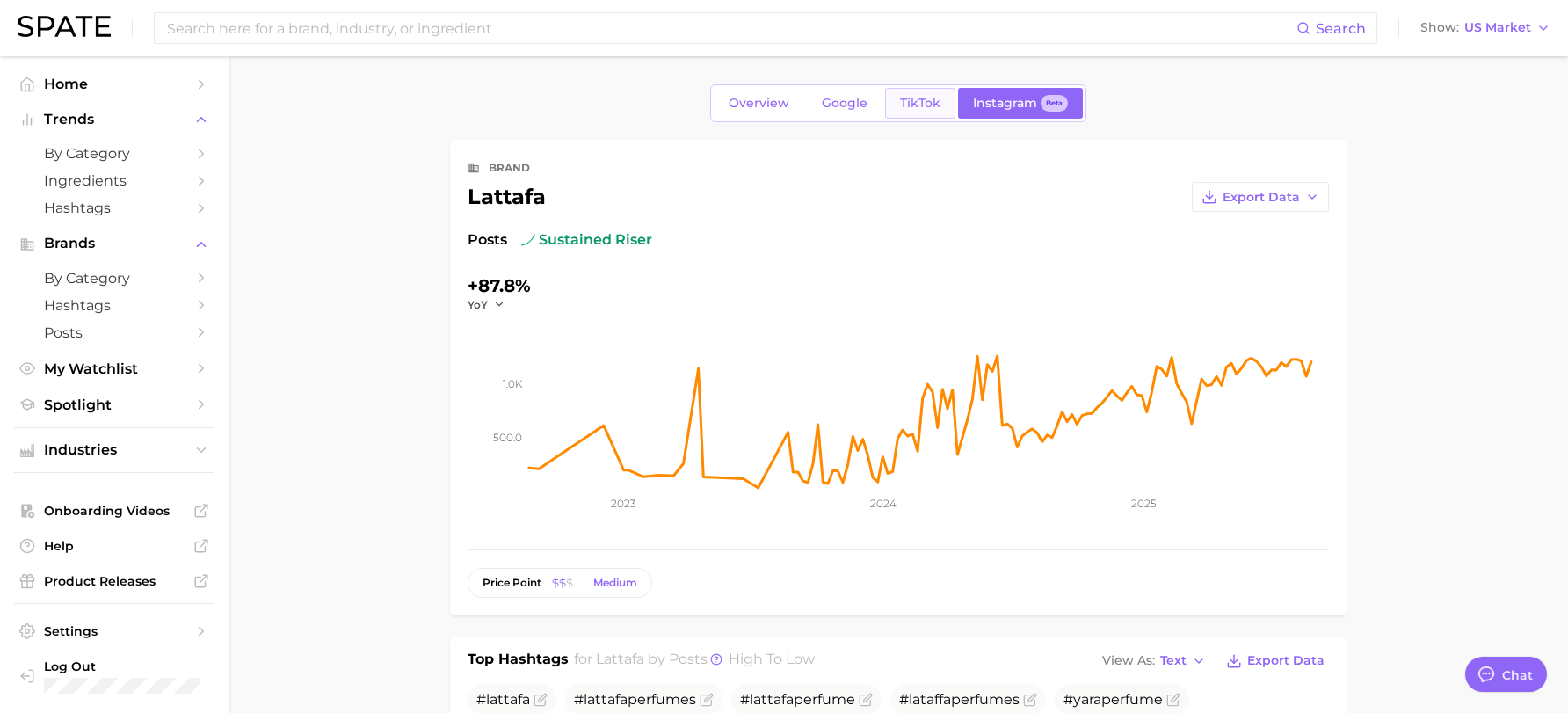
click at [931, 105] on span "TikTok" at bounding box center [920, 103] width 40 height 15
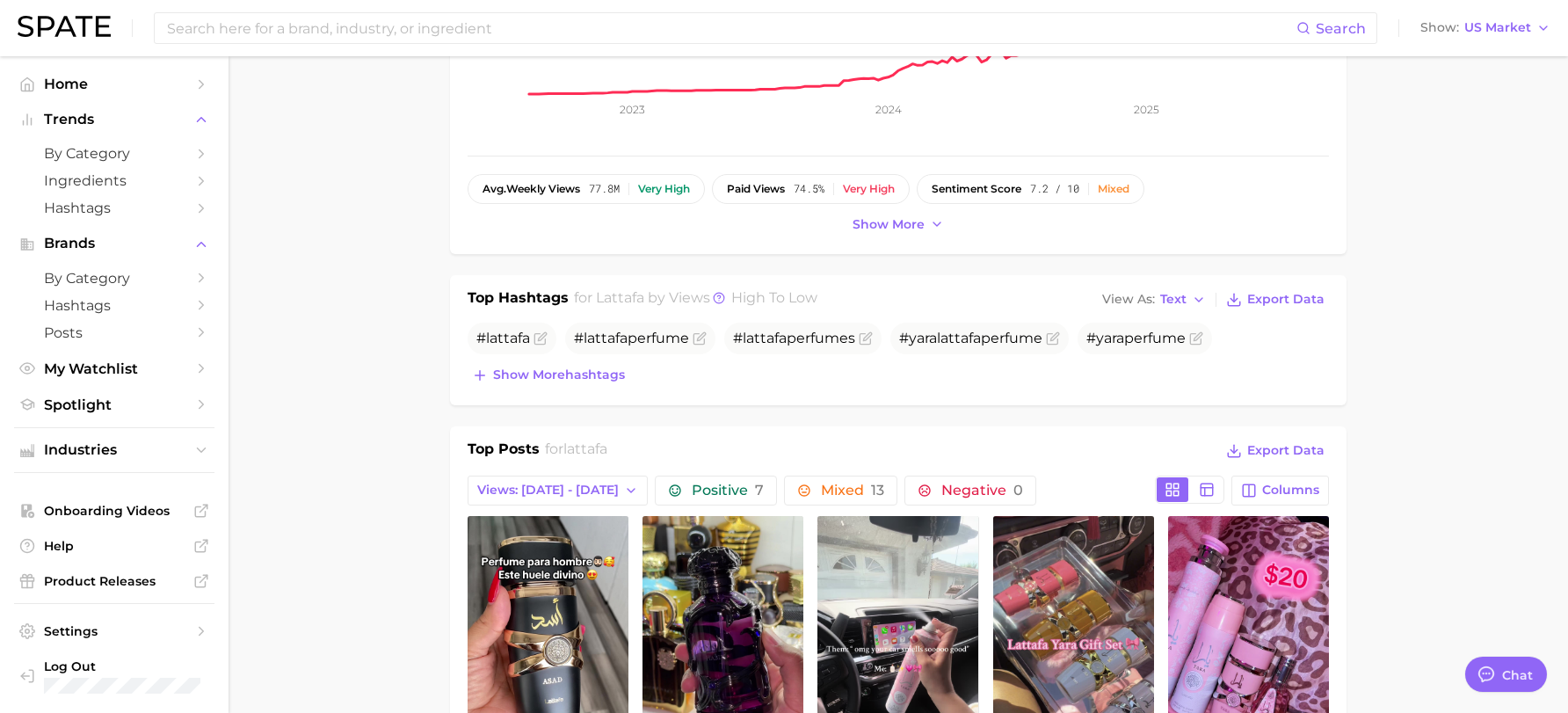
scroll to position [88, 0]
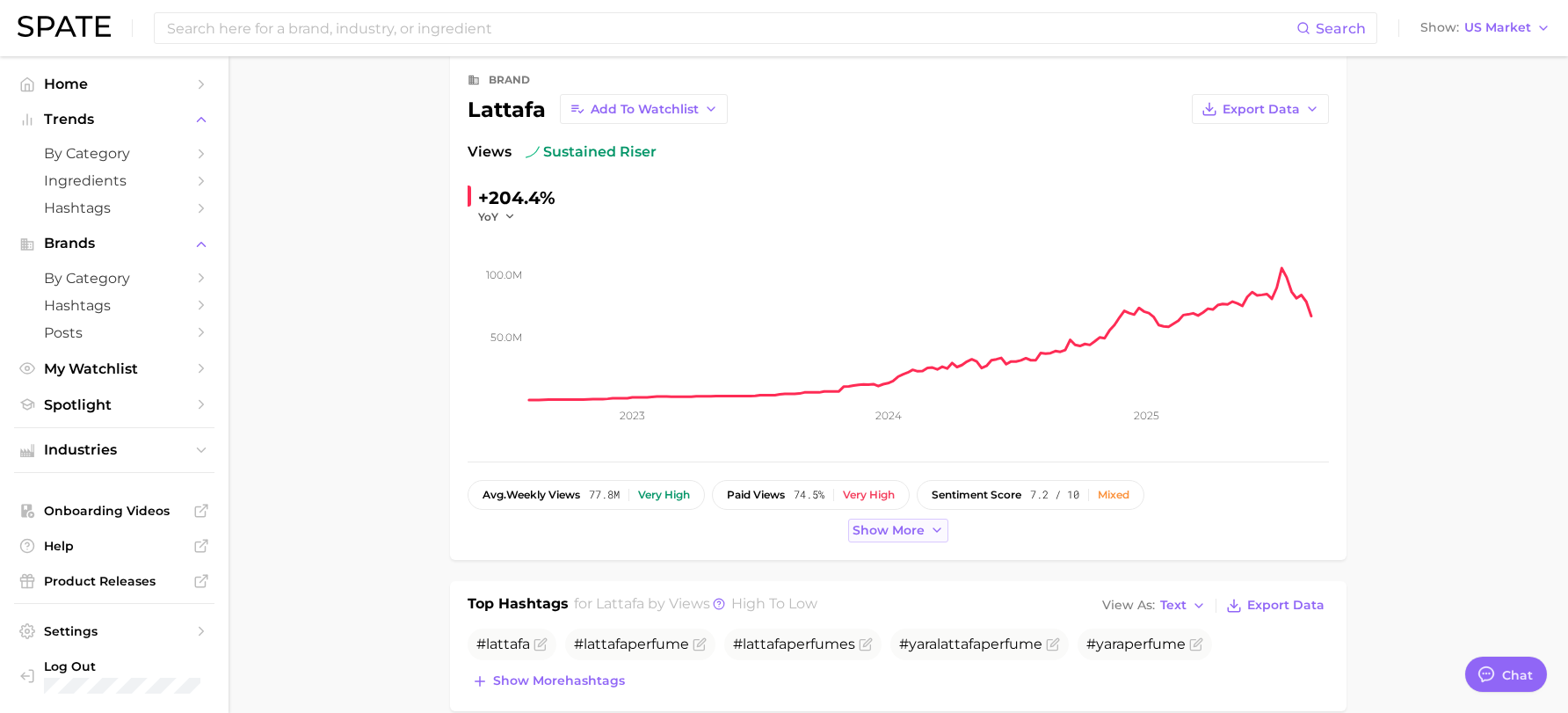
click at [910, 533] on span "Show more" at bounding box center [889, 530] width 72 height 15
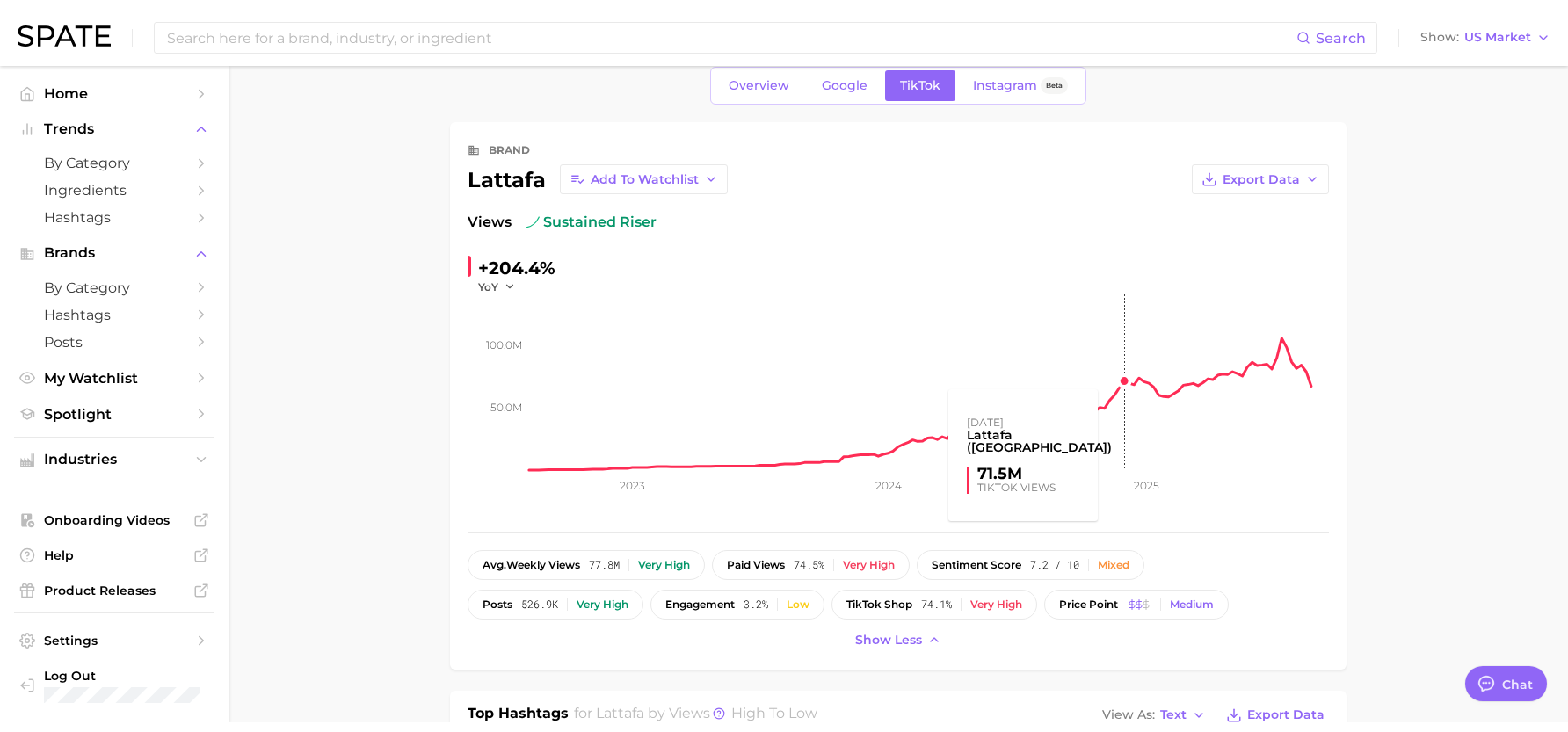
scroll to position [0, 0]
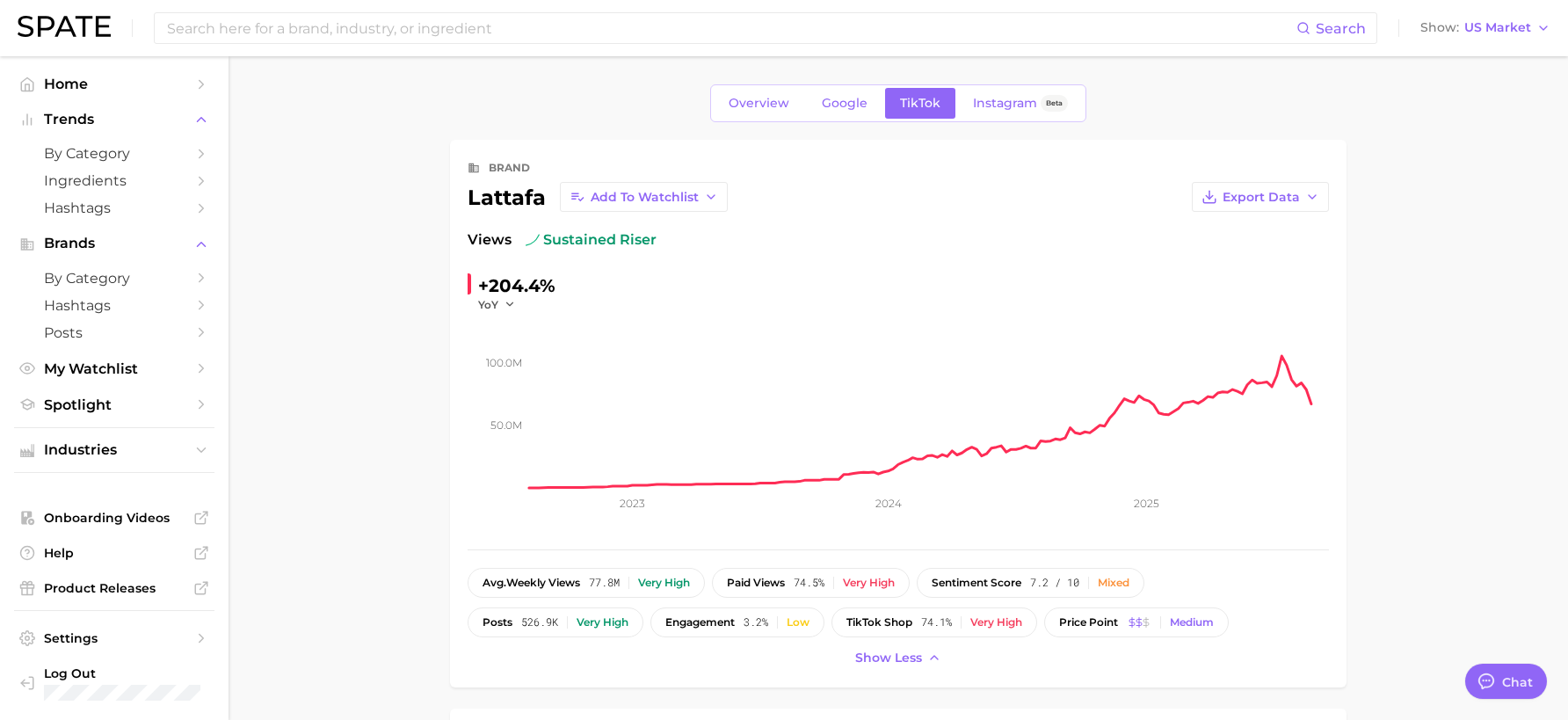
type textarea "x"
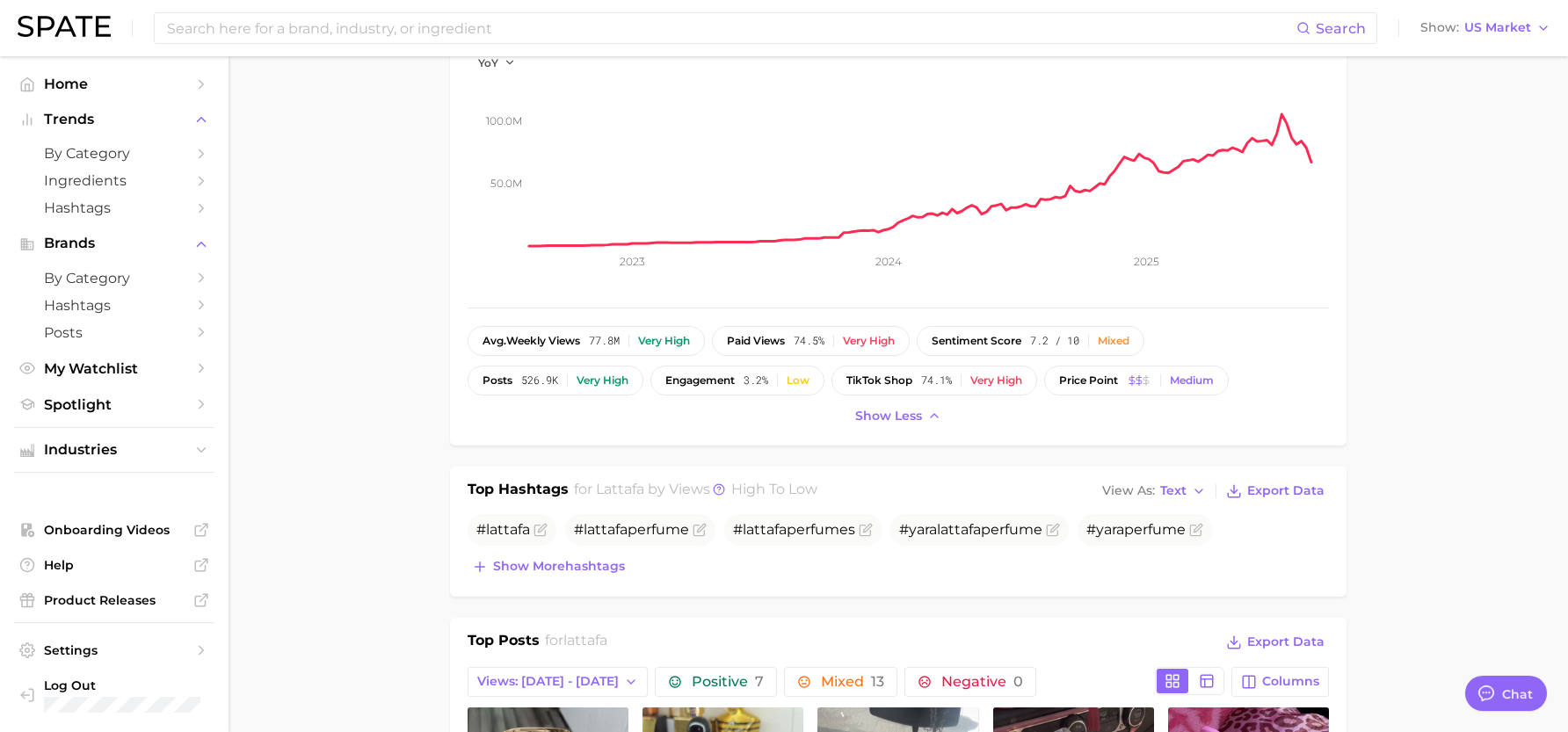
scroll to position [263, 0]
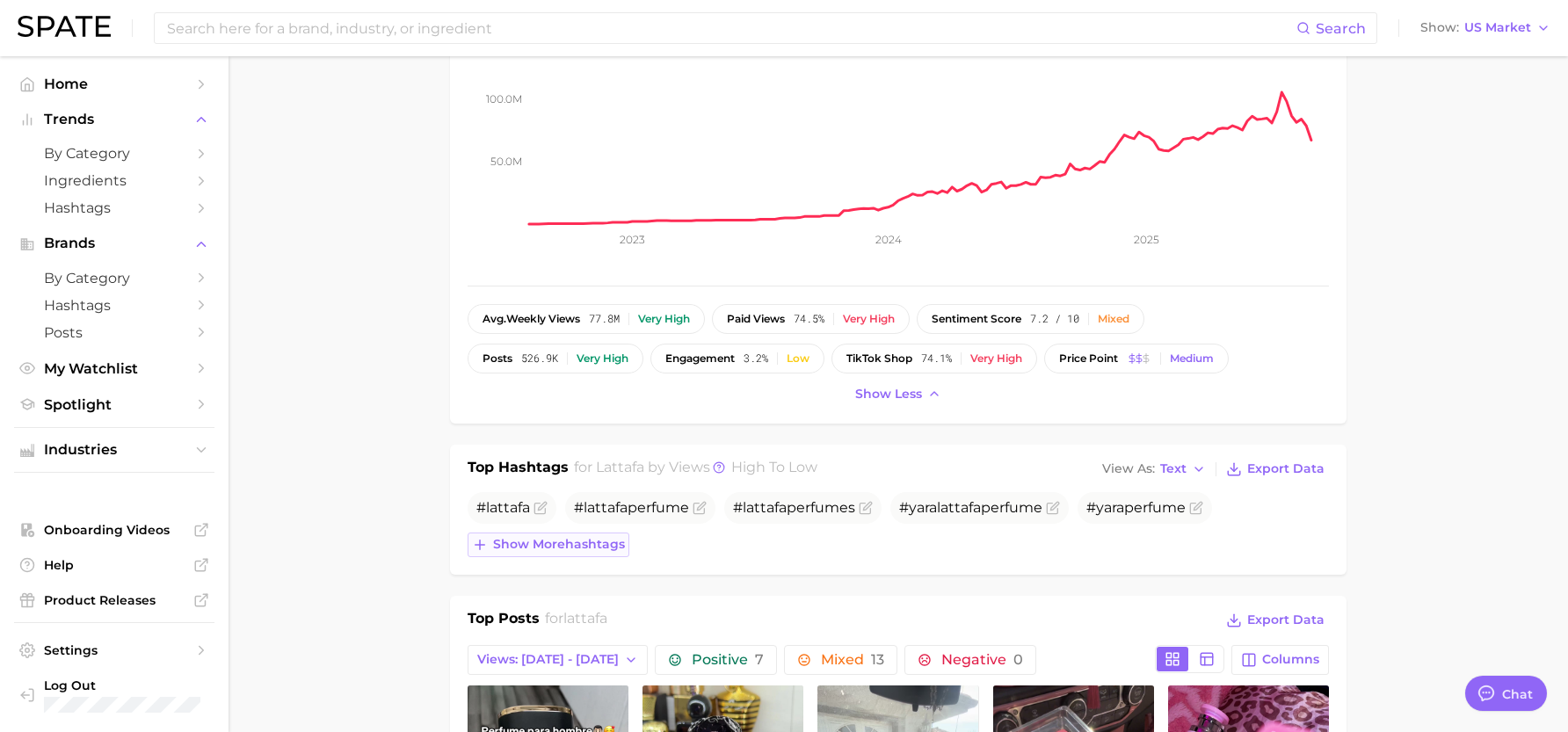
click at [560, 550] on span "Show more hashtags" at bounding box center [559, 545] width 132 height 15
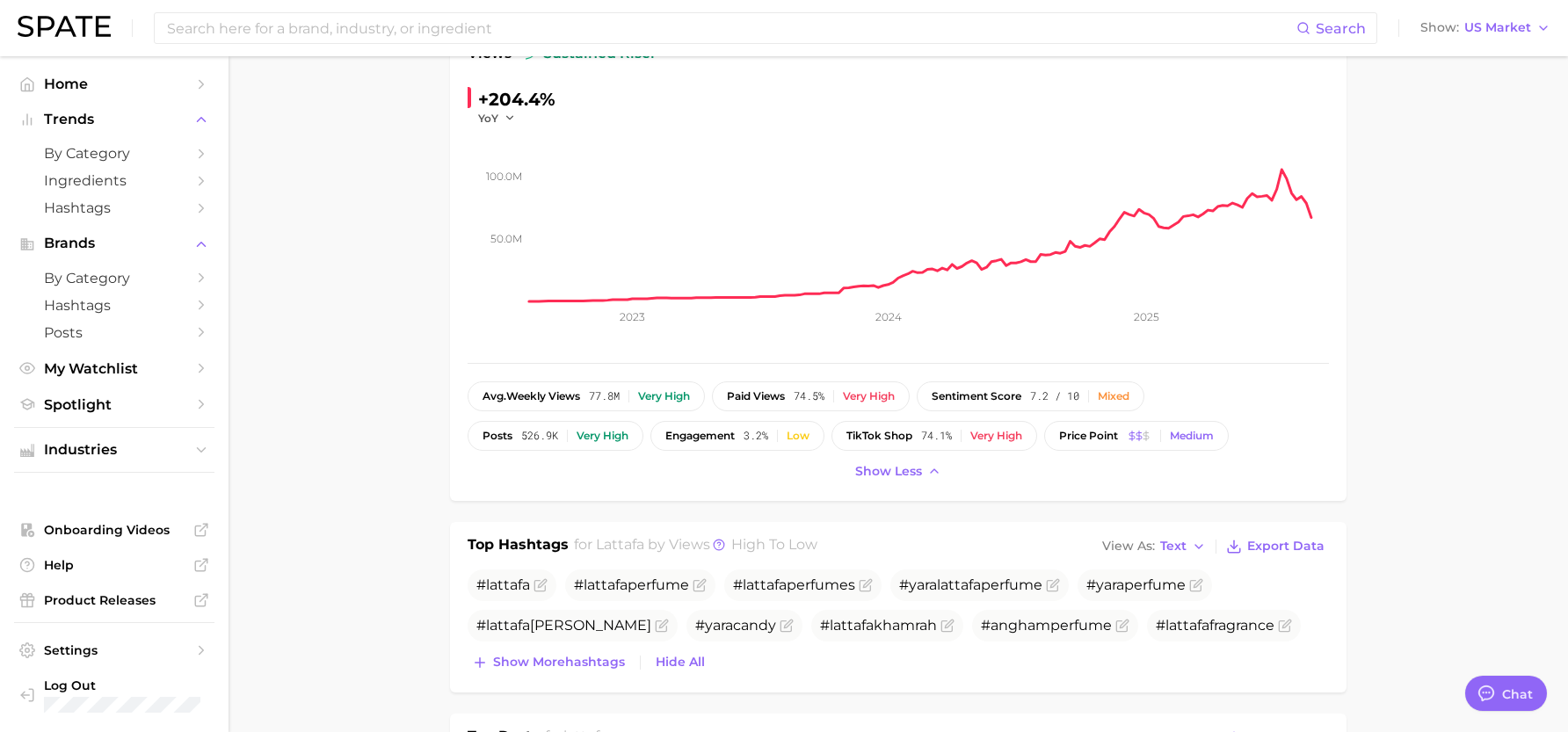
scroll to position [176, 0]
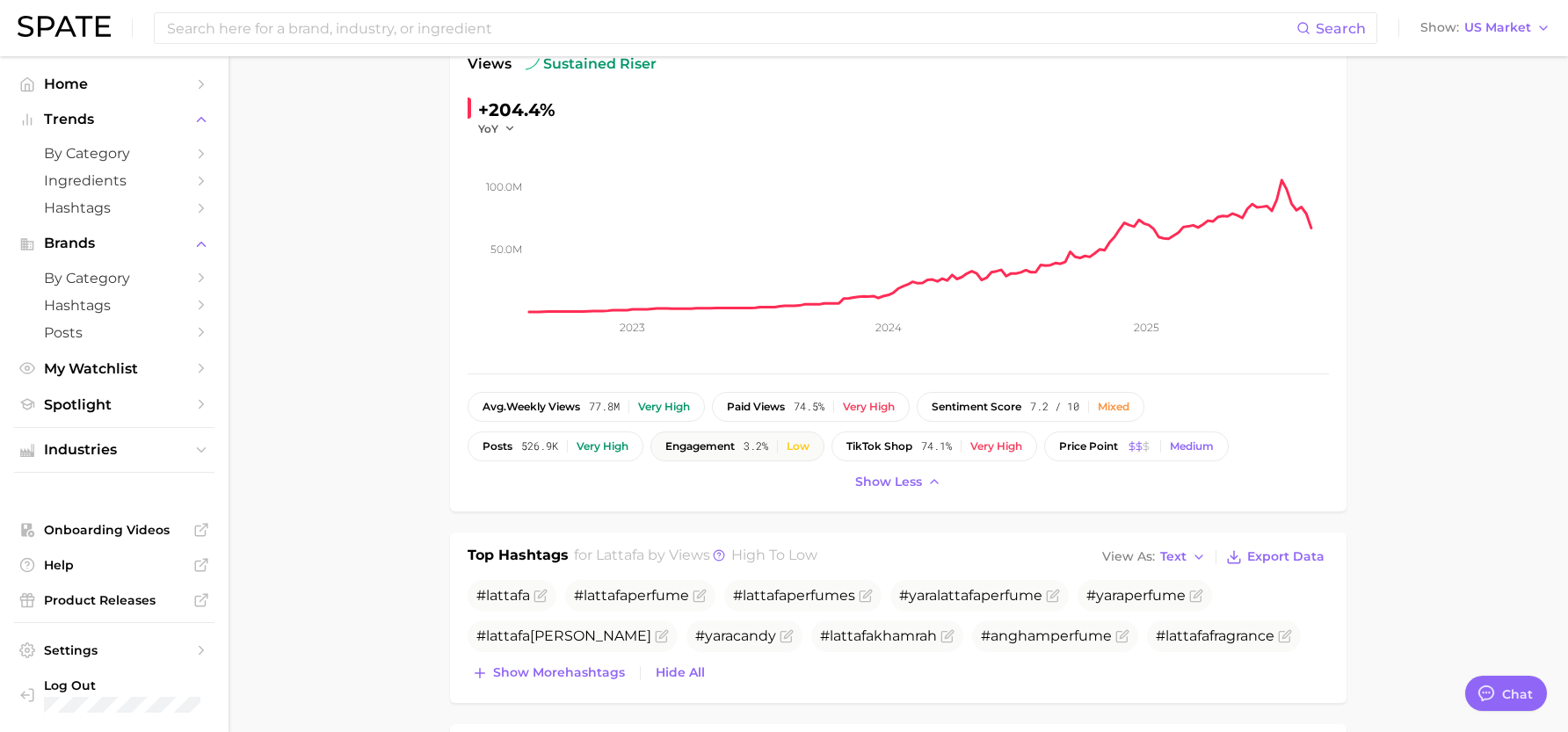
click at [802, 447] on div "Low" at bounding box center [799, 446] width 22 height 12
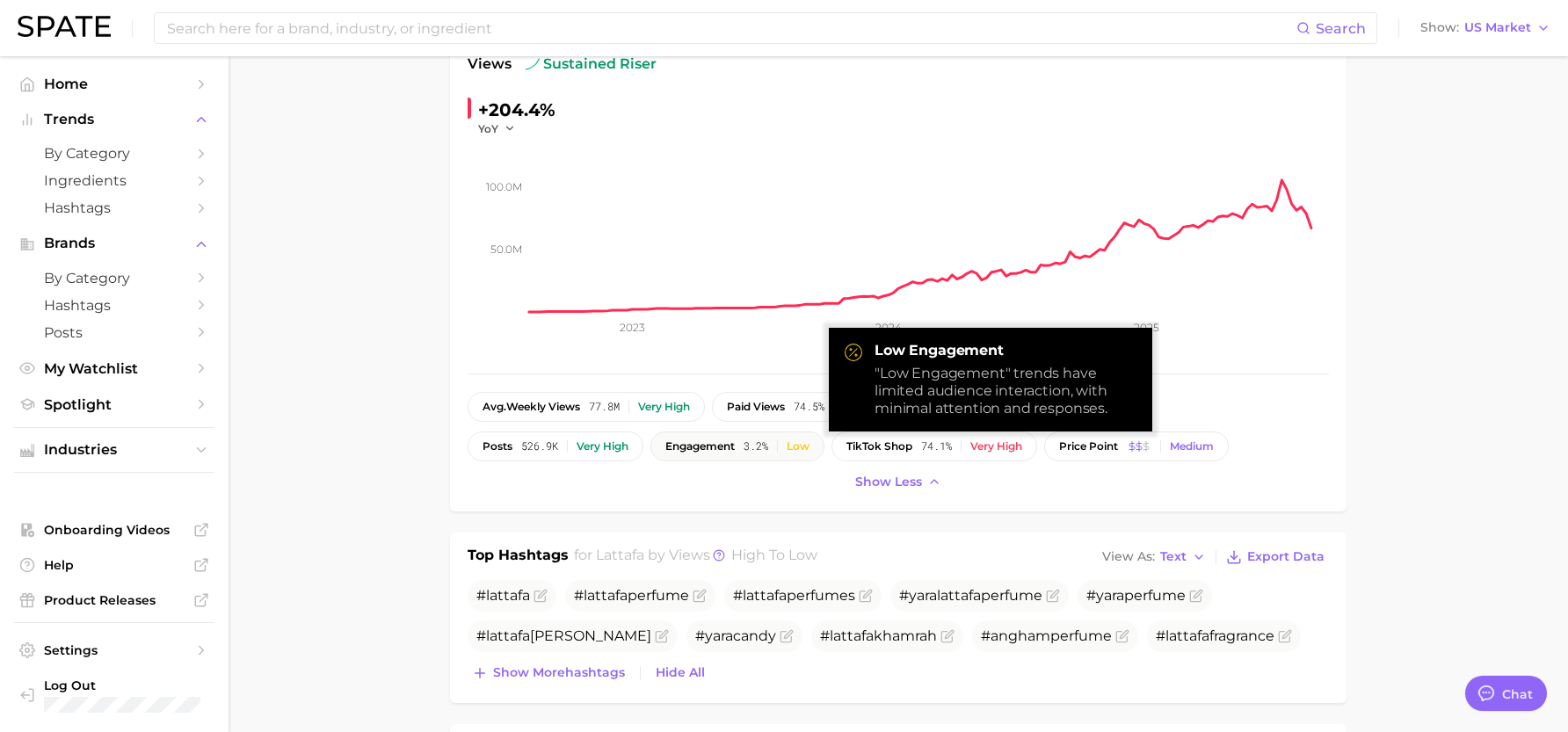
click at [762, 455] on button "engagement 3.2% Low" at bounding box center [738, 447] width 174 height 30
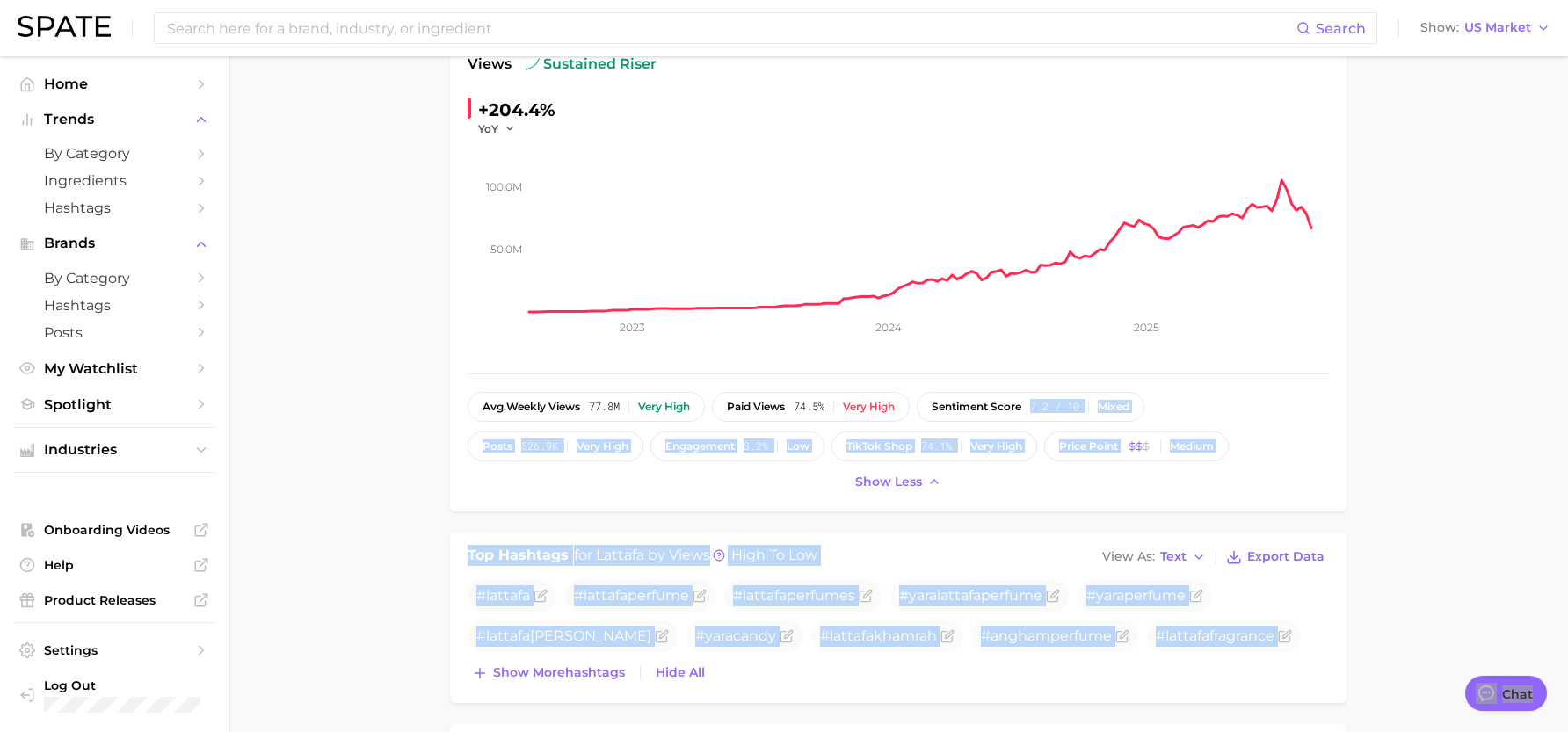
drag, startPoint x: 875, startPoint y: 373, endPoint x: 1035, endPoint y: 387, distance: 160.6
click at [798, 466] on div "avg. weekly views 77.8m Very high paid views 74.5% Very high sentiment score 7.…" at bounding box center [898, 442] width 861 height 102
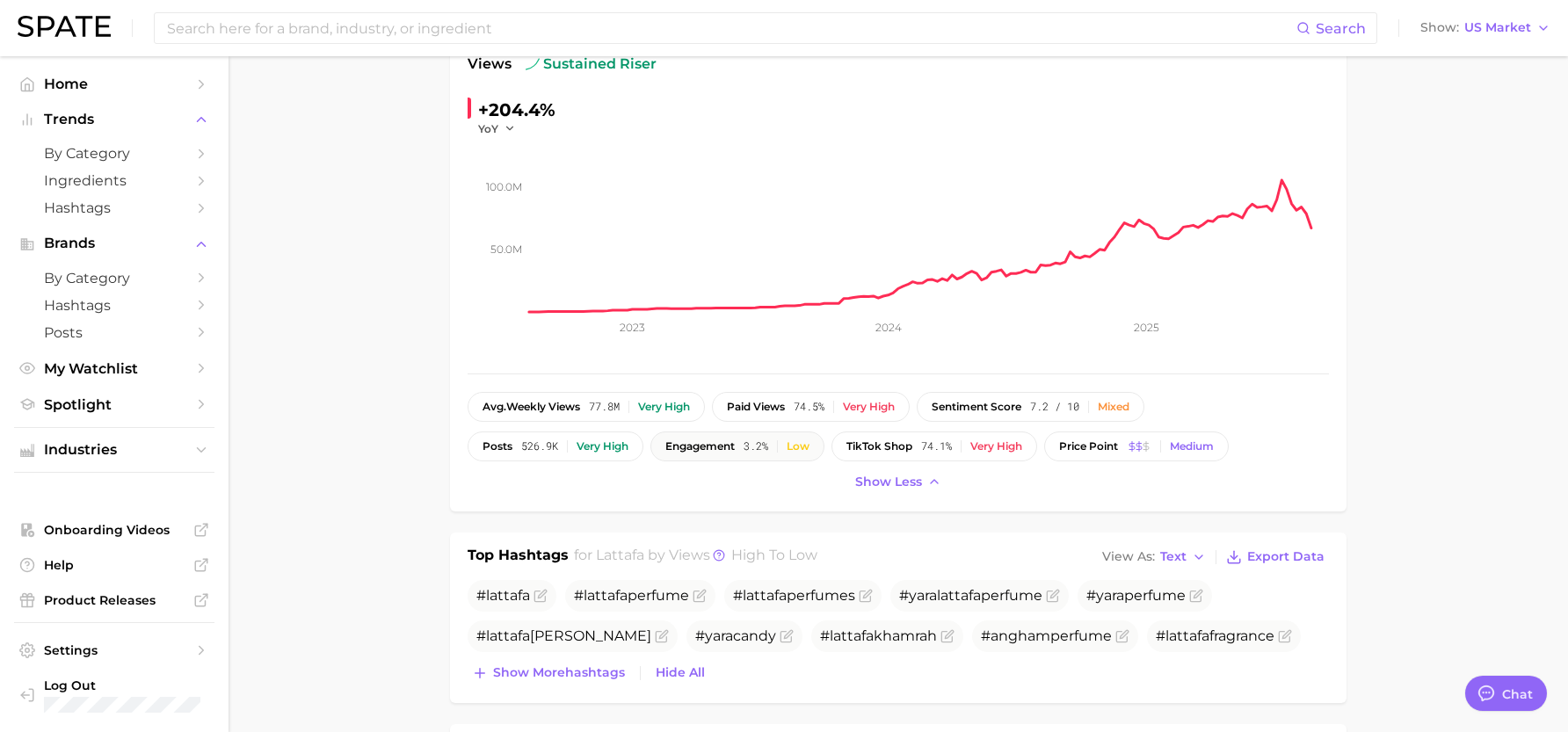
click at [710, 444] on span "engagement" at bounding box center [700, 446] width 69 height 12
click at [724, 449] on span "engagement" at bounding box center [700, 446] width 69 height 12
click at [754, 451] on span "3.2%" at bounding box center [756, 446] width 24 height 12
click at [788, 447] on div "engagement 3.2% Low" at bounding box center [738, 446] width 144 height 12
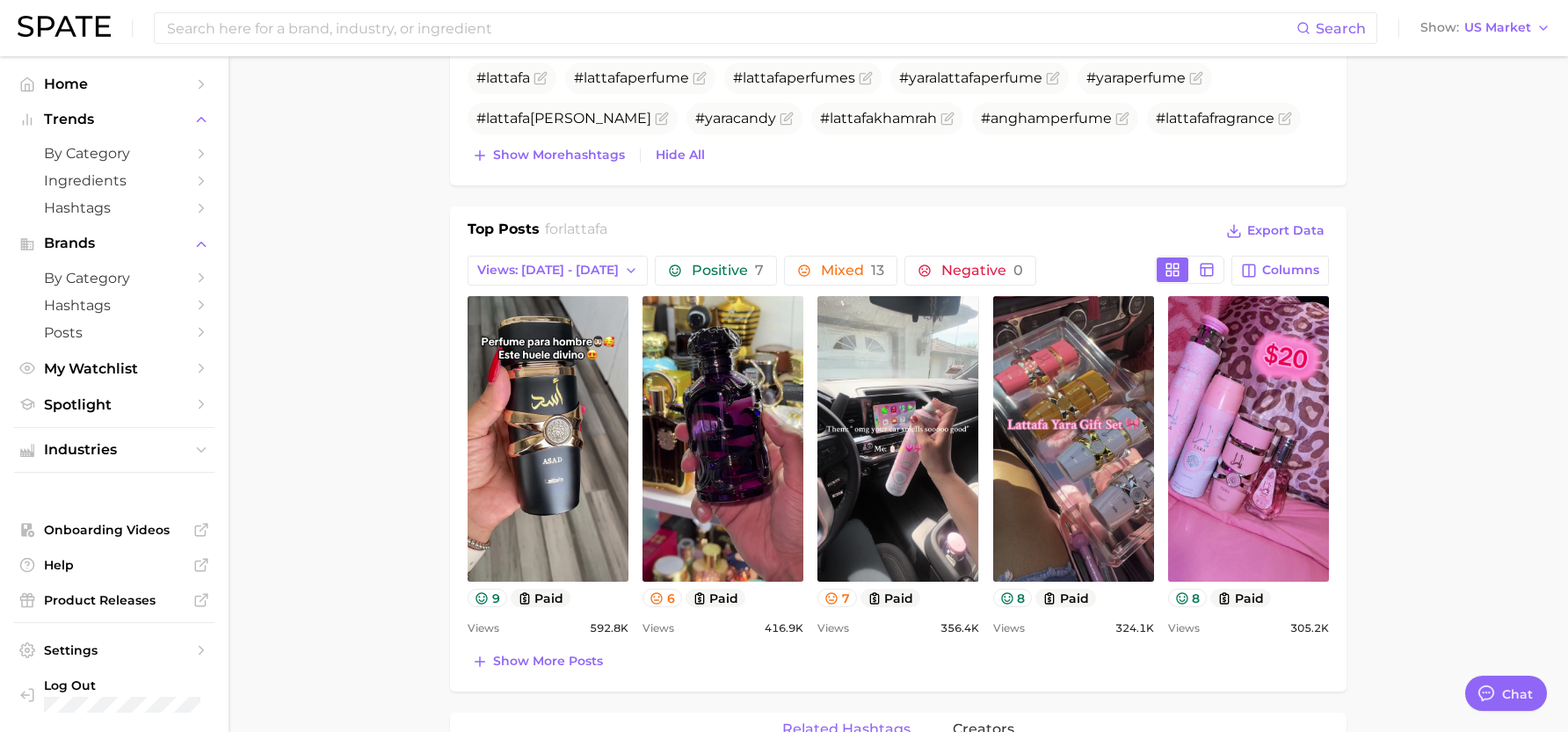
scroll to position [703, 0]
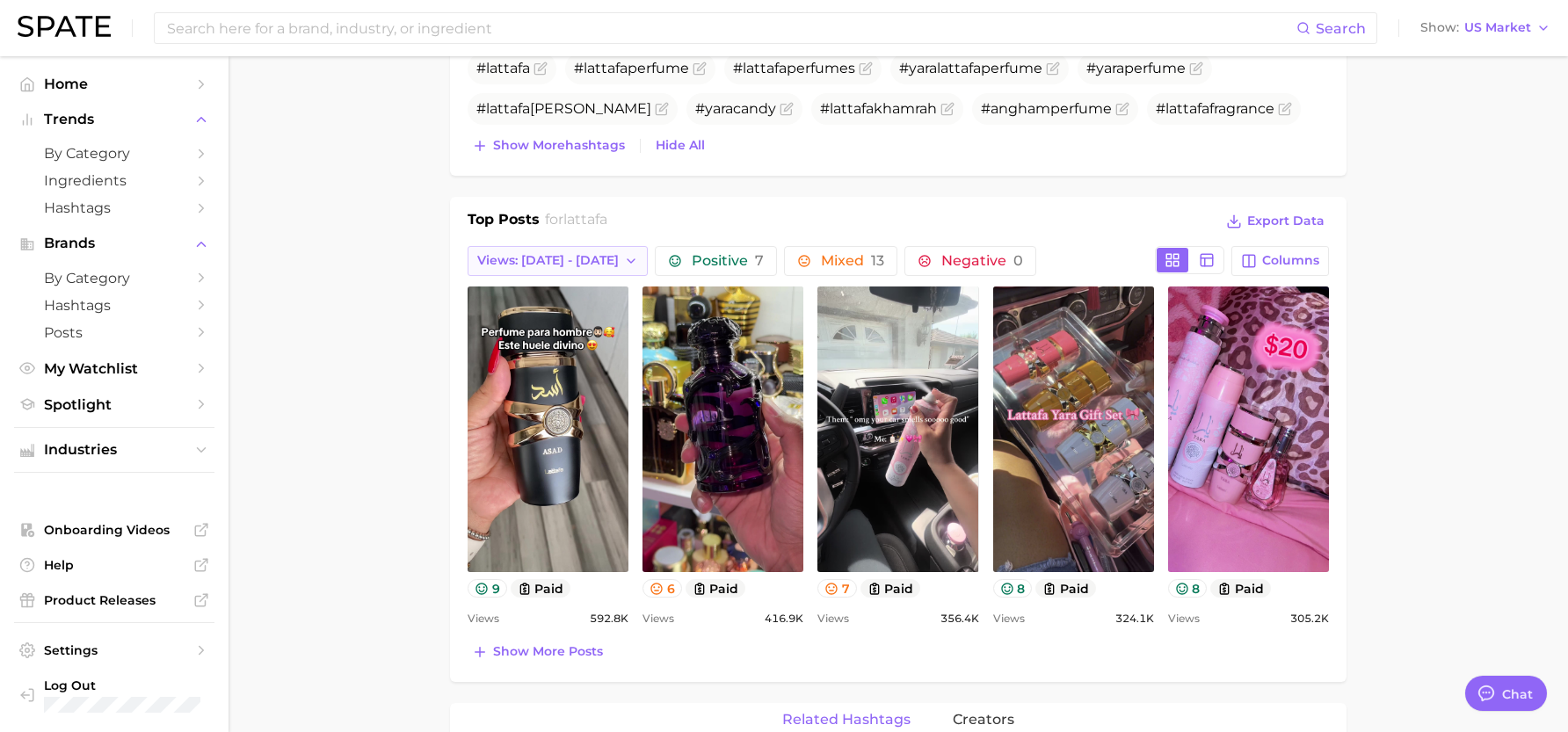
click at [562, 253] on span "Views: [DATE] - [DATE]" at bounding box center [547, 261] width 142 height 15
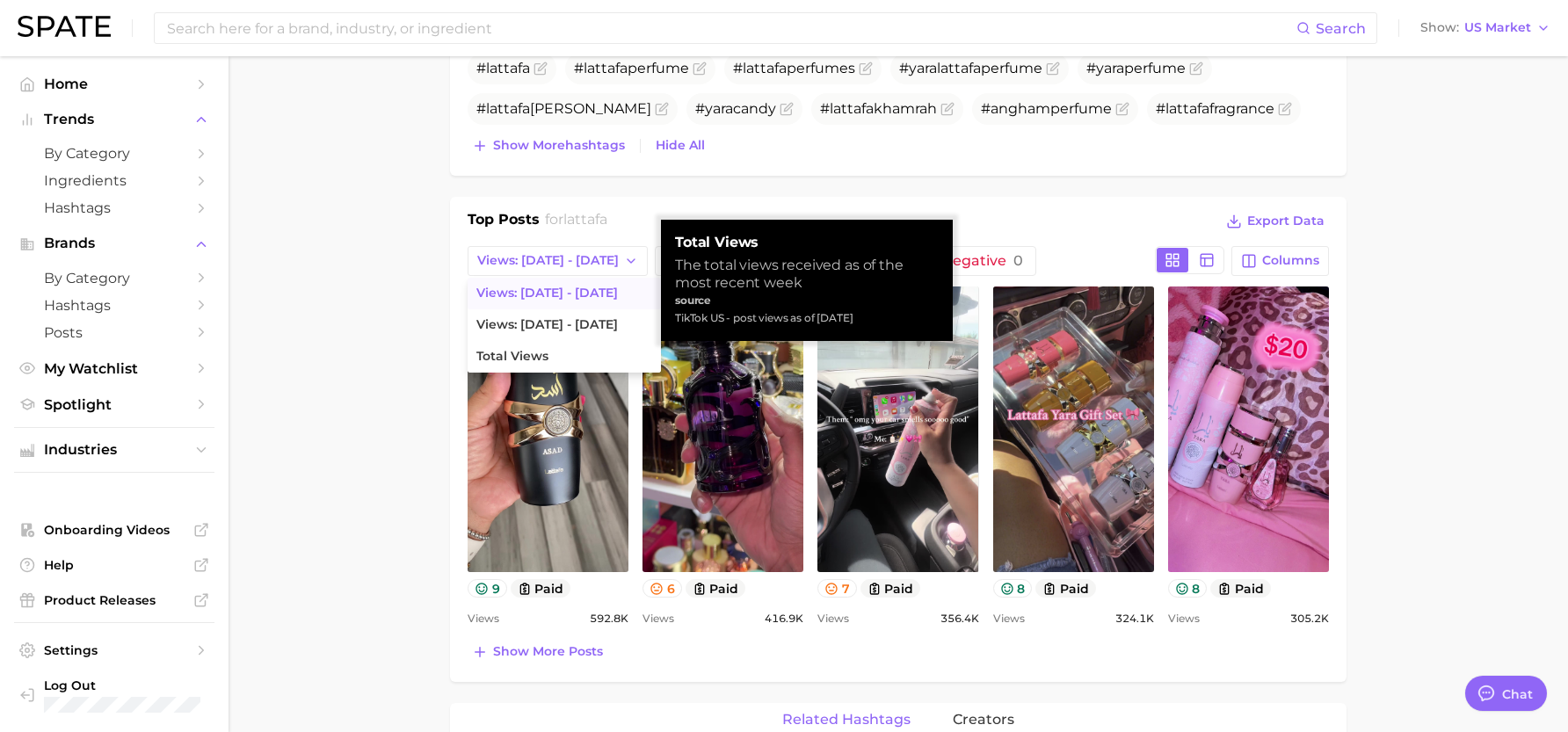
click at [1513, 258] on main "Overview Google TikTok Instagram Beta brand lattafa Add to Watchlist Export Dat…" at bounding box center [899, 562] width 1340 height 2418
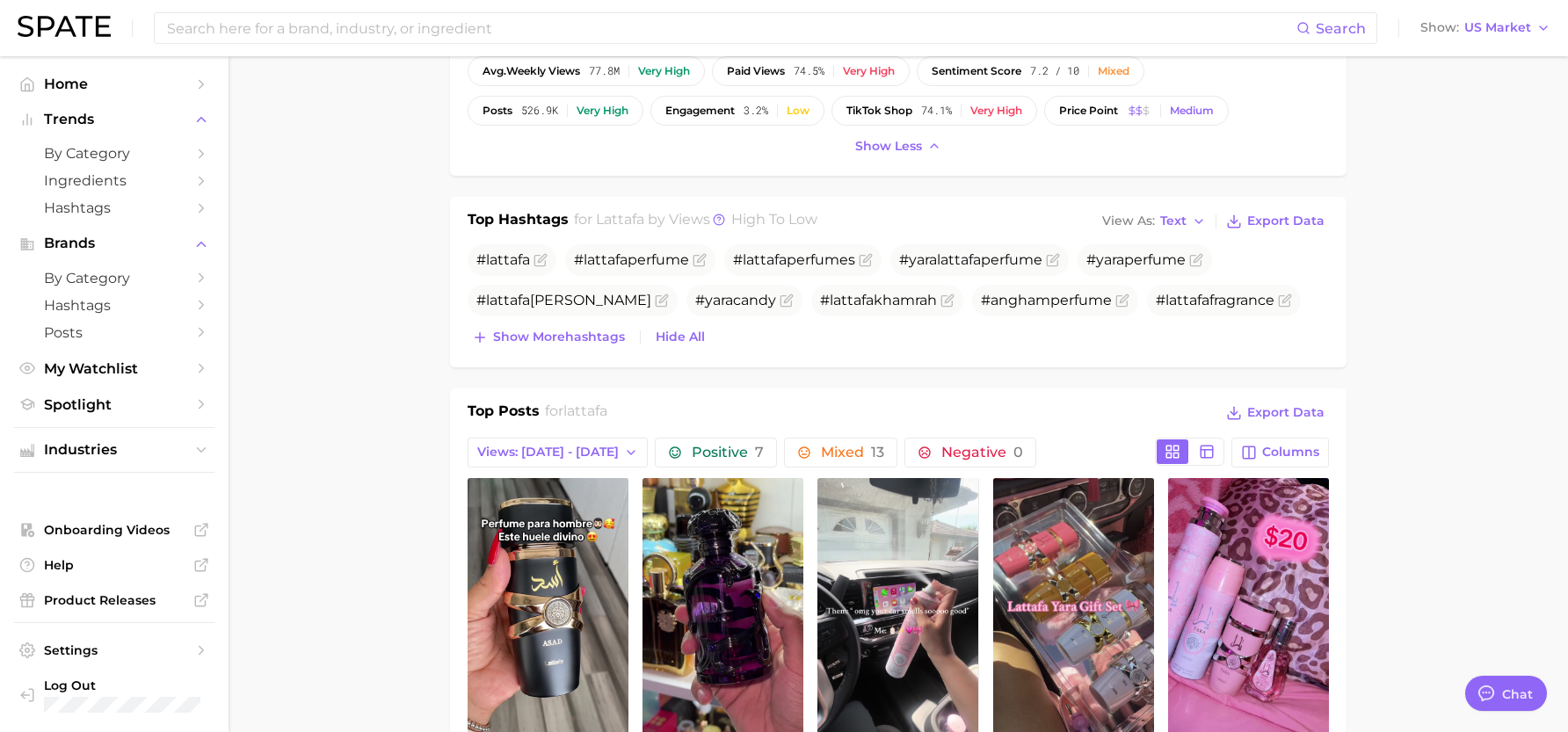
scroll to position [176, 0]
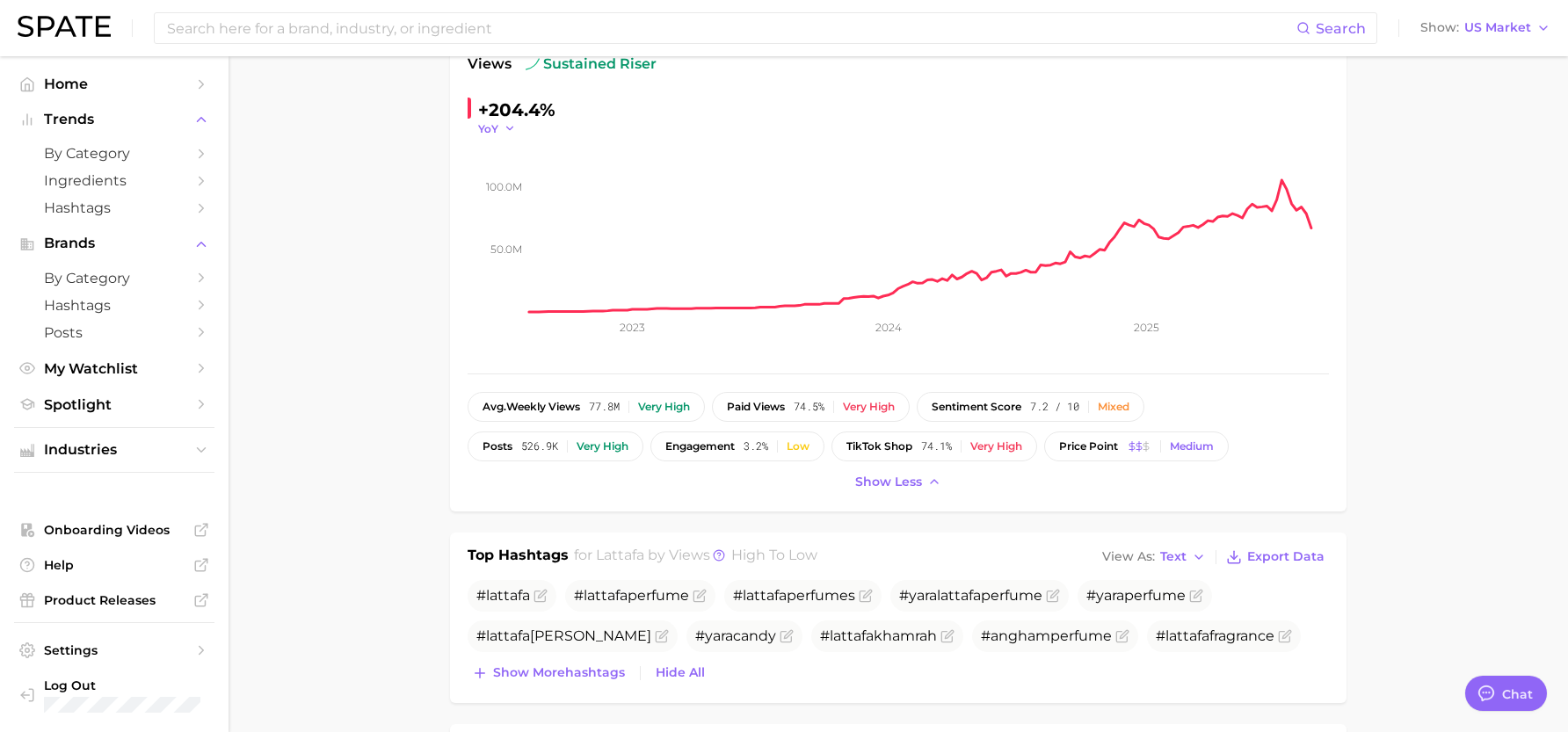
click at [512, 130] on icon "button" at bounding box center [510, 127] width 12 height 12
click at [504, 207] on button "MoM" at bounding box center [575, 217] width 193 height 32
click at [499, 140] on icon "50.0m 100.0m 2023 2024 2025" at bounding box center [898, 246] width 861 height 220
click at [502, 136] on icon "50.0m 100.0m 2023 2024 2025" at bounding box center [898, 246] width 861 height 220
click at [504, 131] on span "MoM" at bounding box center [491, 128] width 26 height 15
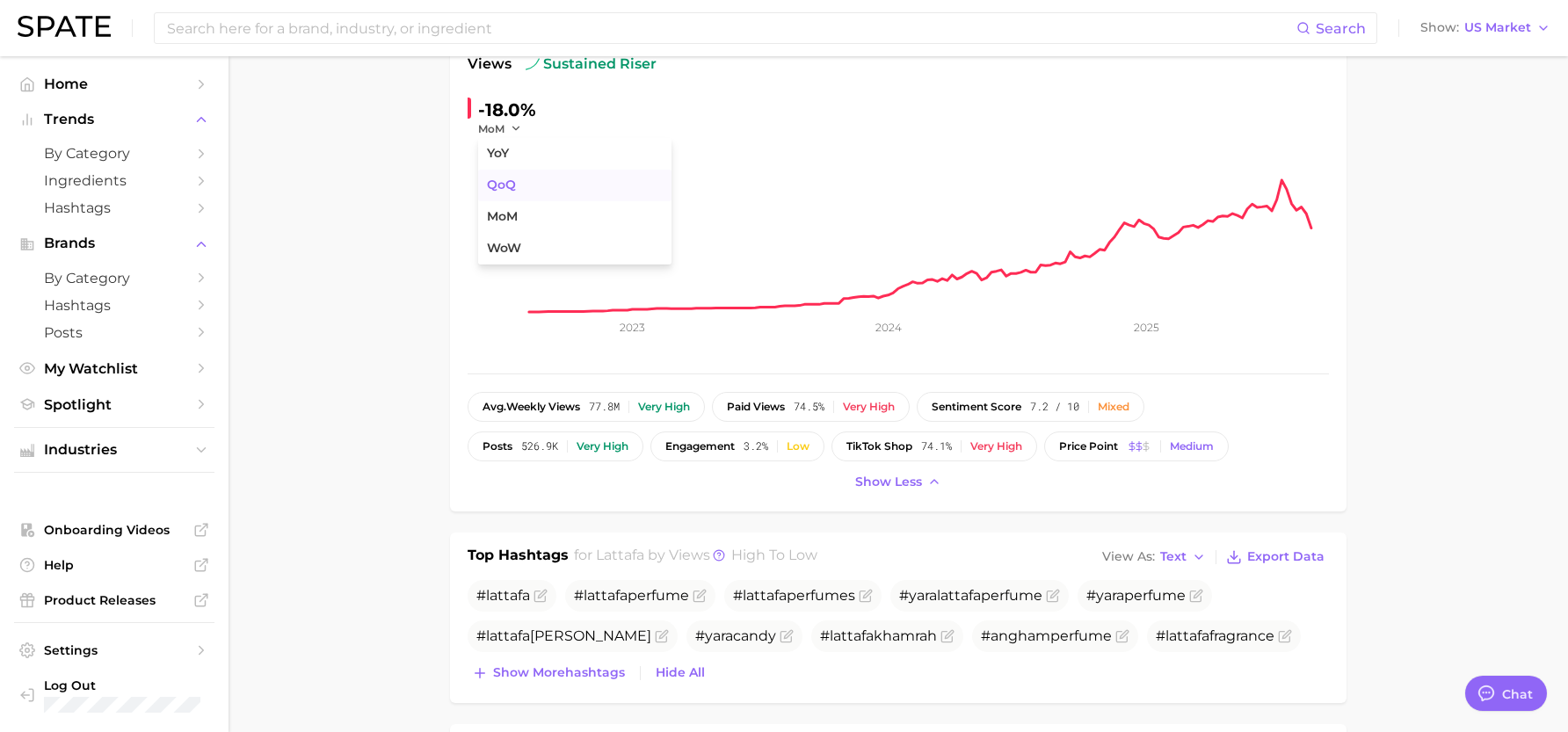
click at [511, 171] on button "QoQ" at bounding box center [575, 186] width 193 height 32
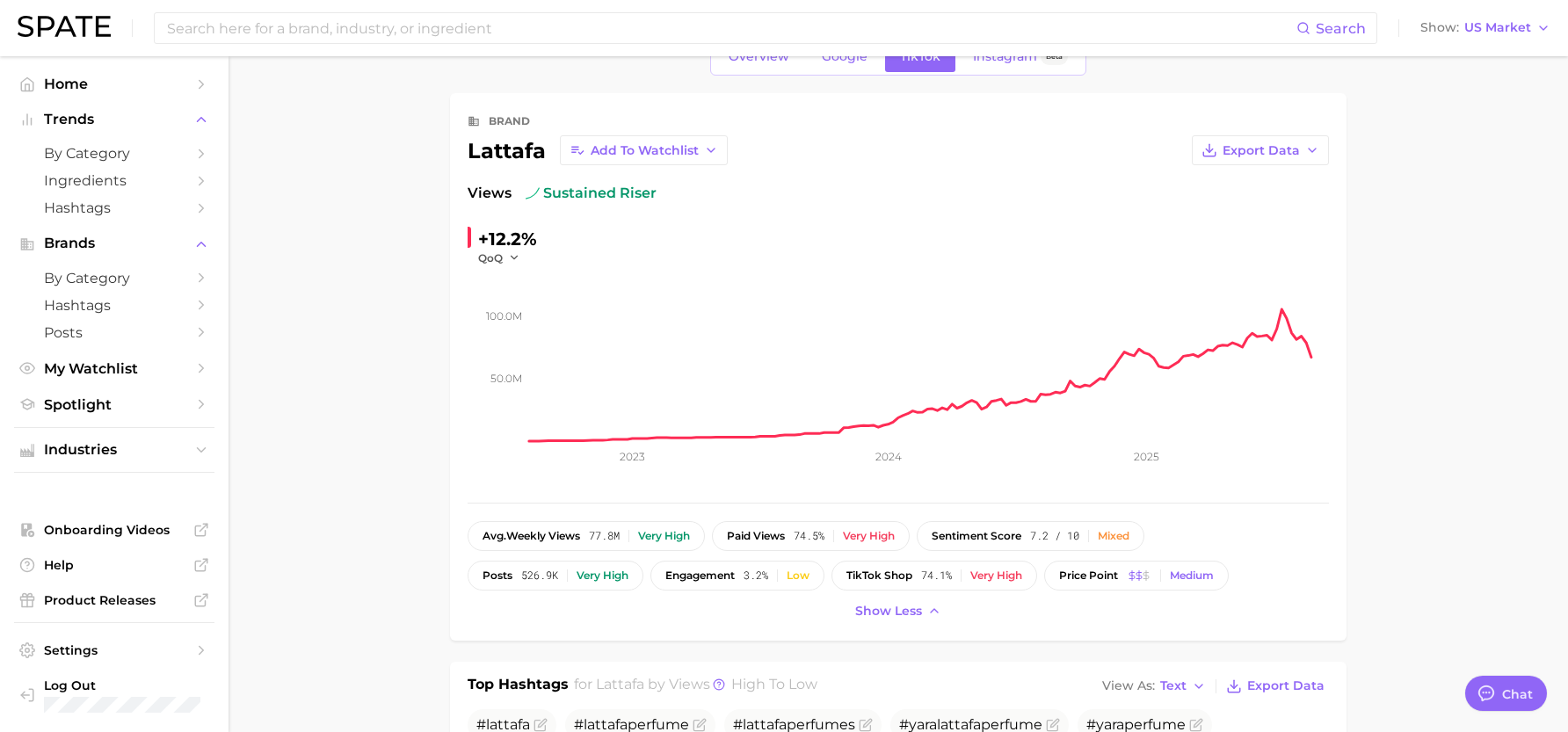
scroll to position [0, 0]
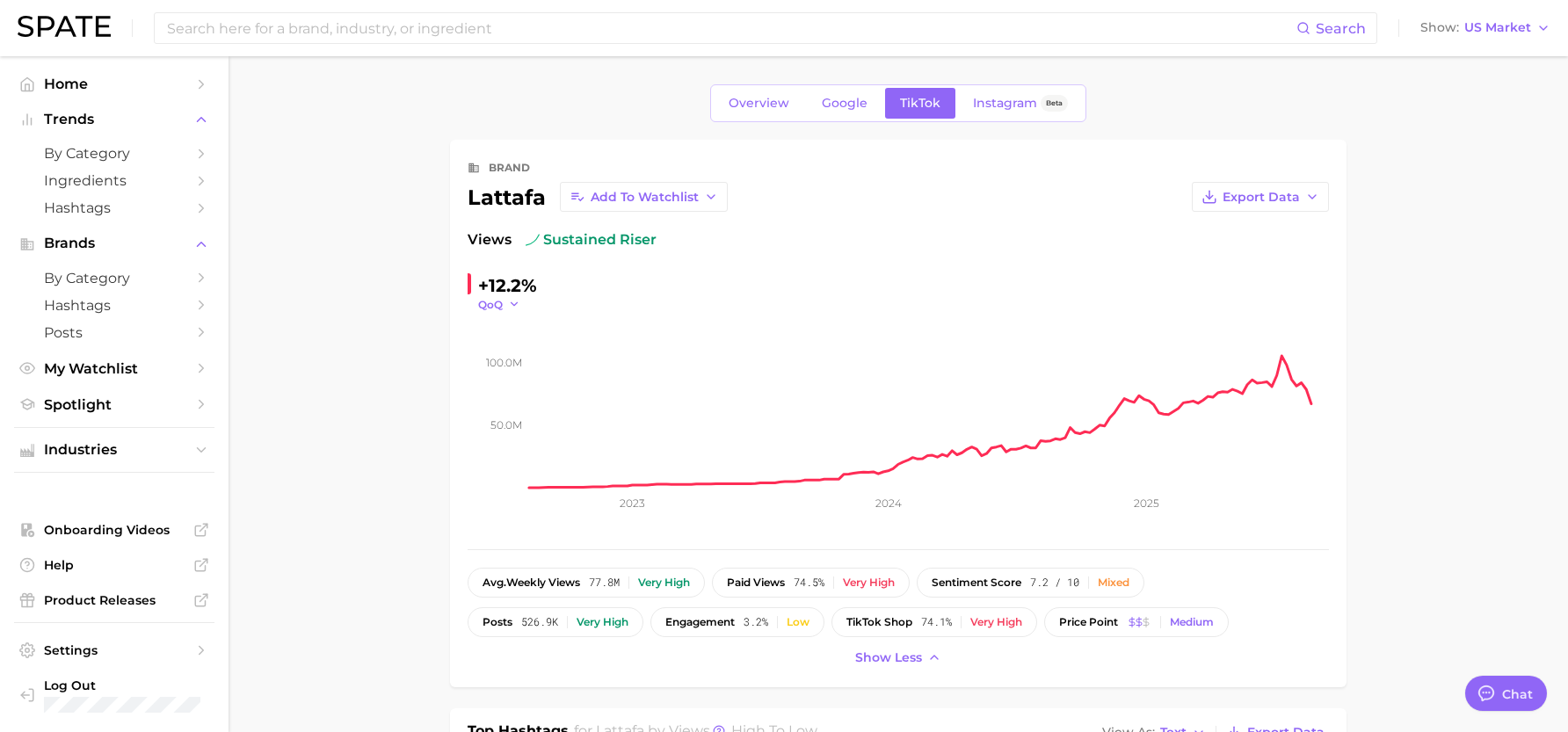
click at [504, 303] on button "QoQ" at bounding box center [499, 305] width 42 height 15
click at [515, 332] on button "YoY" at bounding box center [575, 330] width 193 height 32
click at [1261, 198] on span "Export Data" at bounding box center [1262, 198] width 78 height 15
click at [1198, 233] on span "Time Series CSV" at bounding box center [1217, 230] width 103 height 15
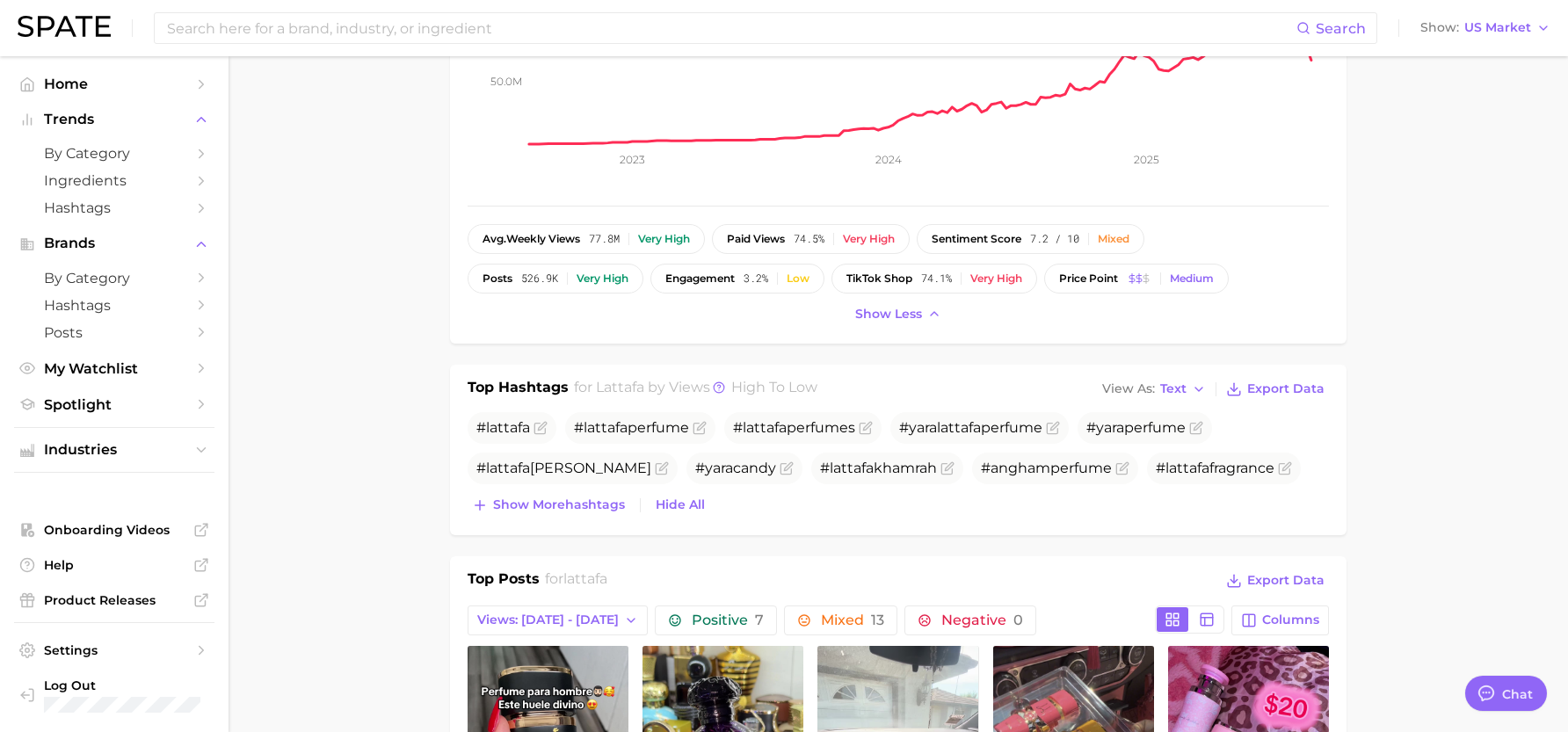
scroll to position [528, 0]
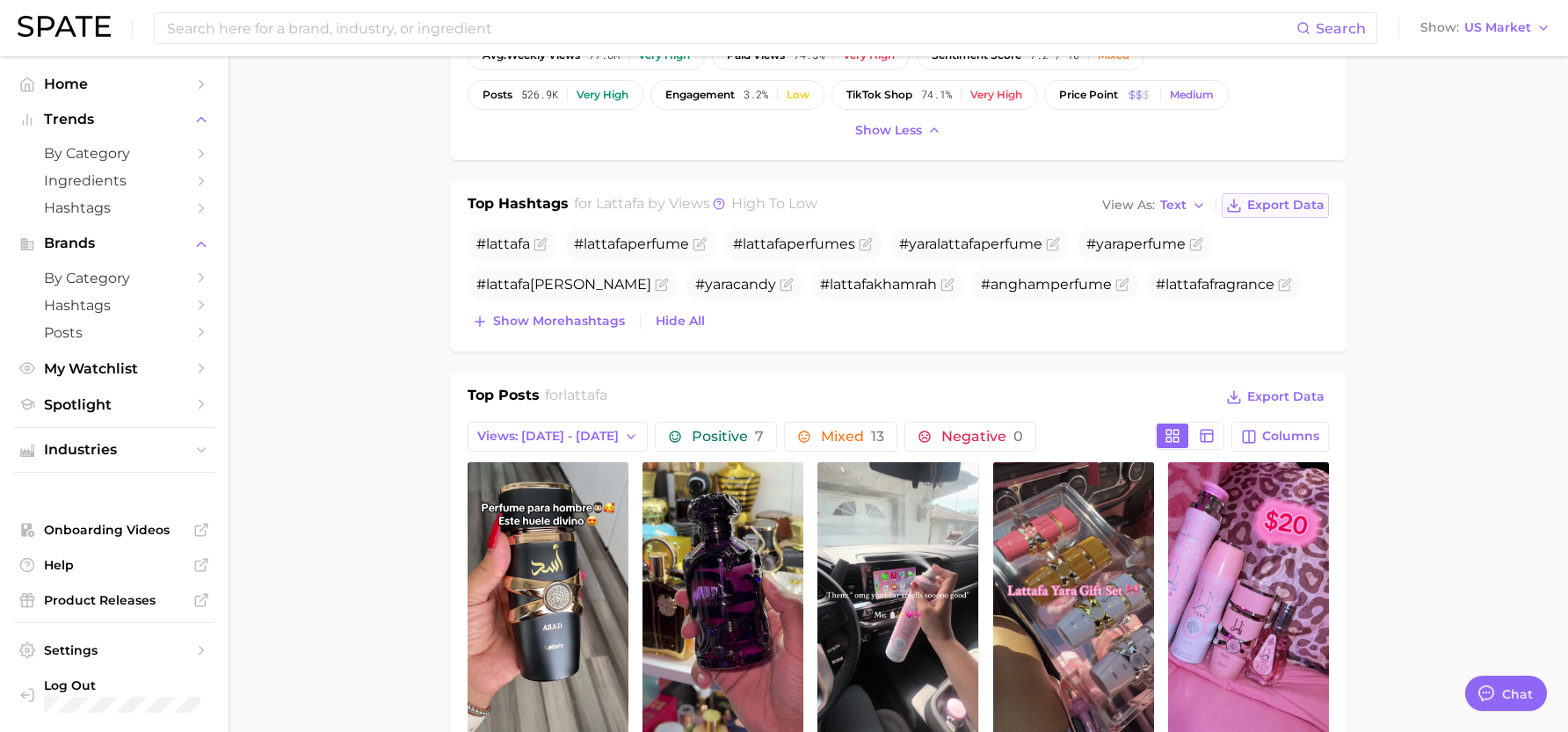
click at [1303, 205] on span "Export Data" at bounding box center [1286, 205] width 78 height 15
click at [1468, 289] on main "Overview Google TikTok Instagram Beta brand lattafa Add to Watchlist Export Dat…" at bounding box center [899, 738] width 1340 height 2418
click at [1184, 201] on span "Text" at bounding box center [1173, 205] width 26 height 9
click at [1146, 262] on span "Table" at bounding box center [1145, 266] width 35 height 15
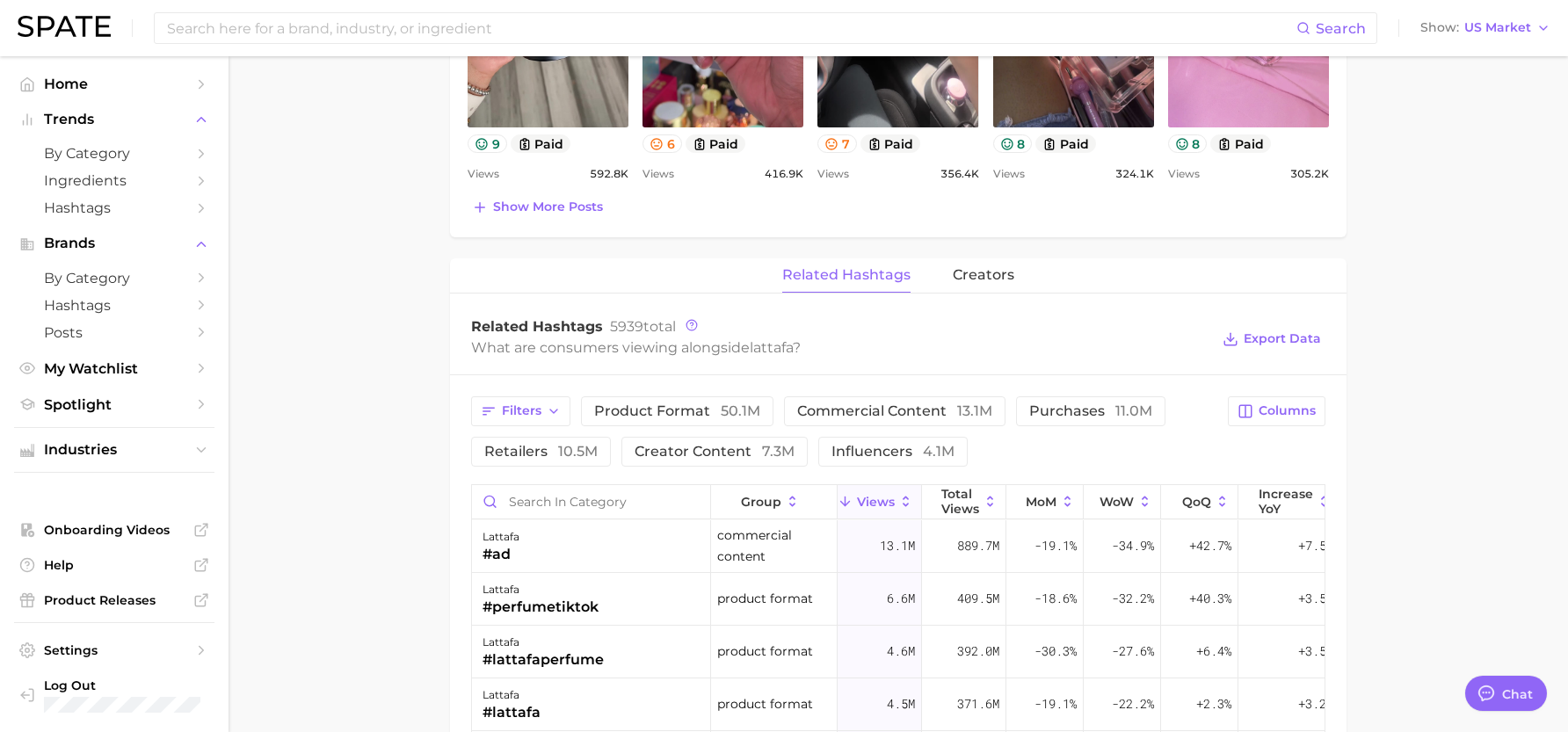
scroll to position [1407, 0]
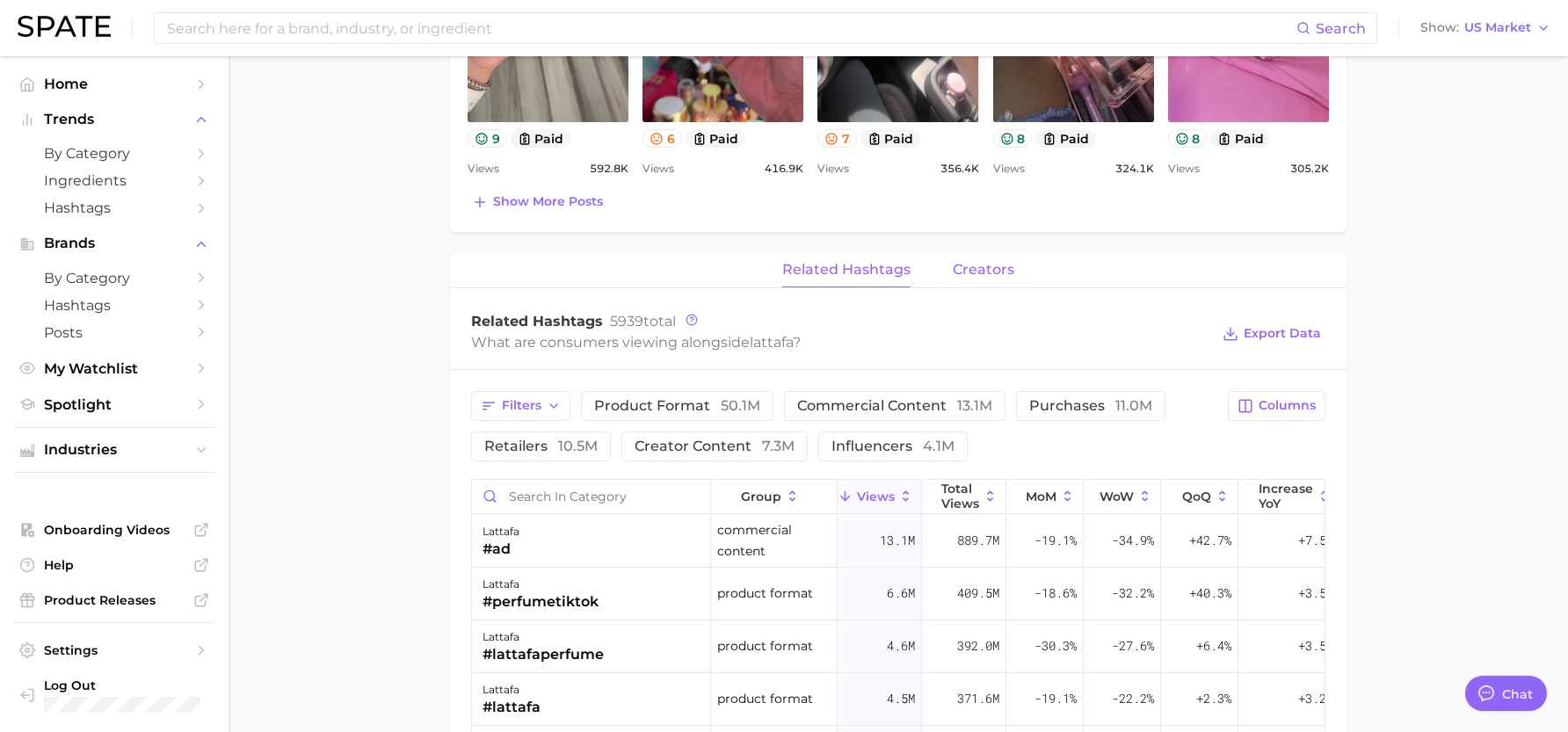
click at [983, 279] on button "creators" at bounding box center [984, 270] width 62 height 35
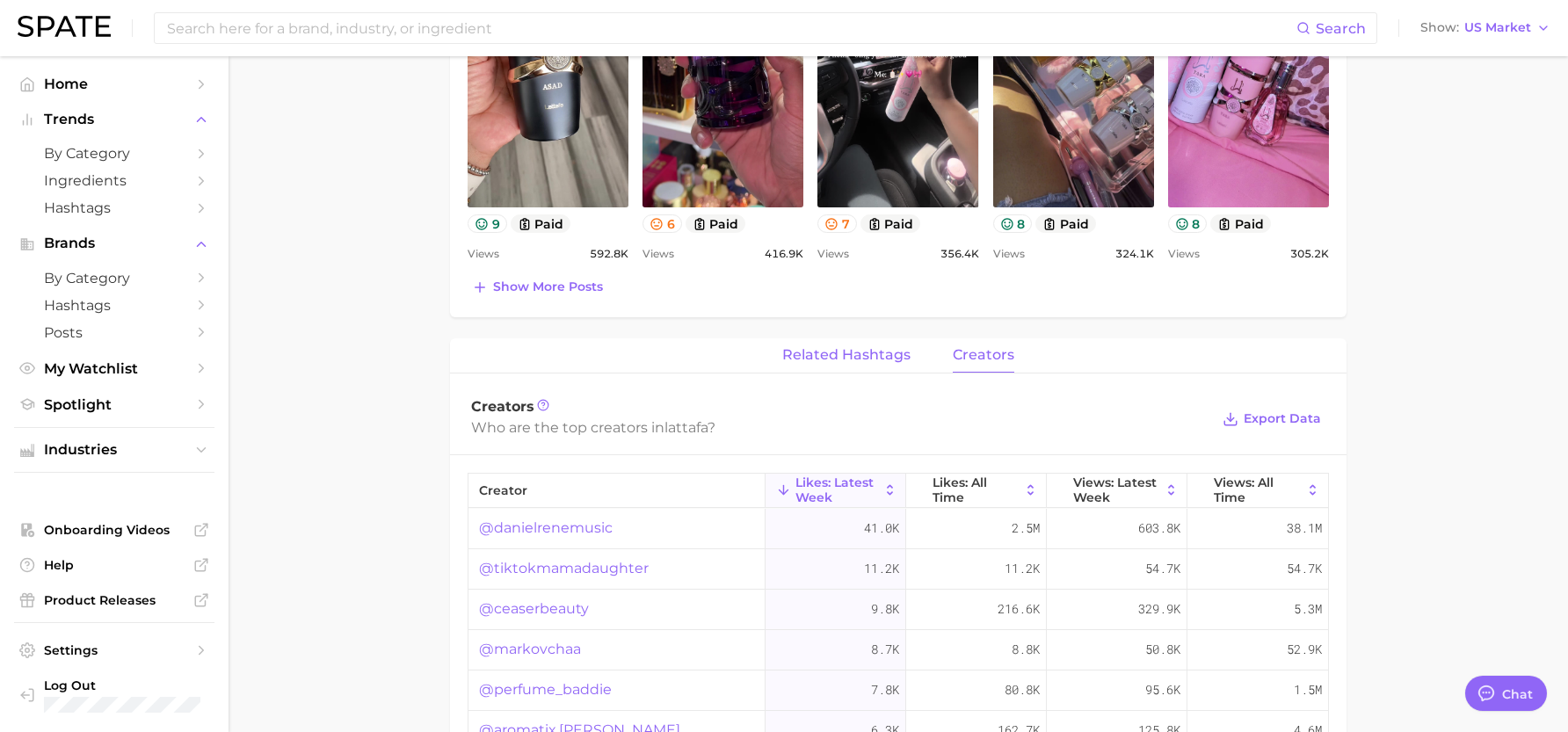
scroll to position [1319, 0]
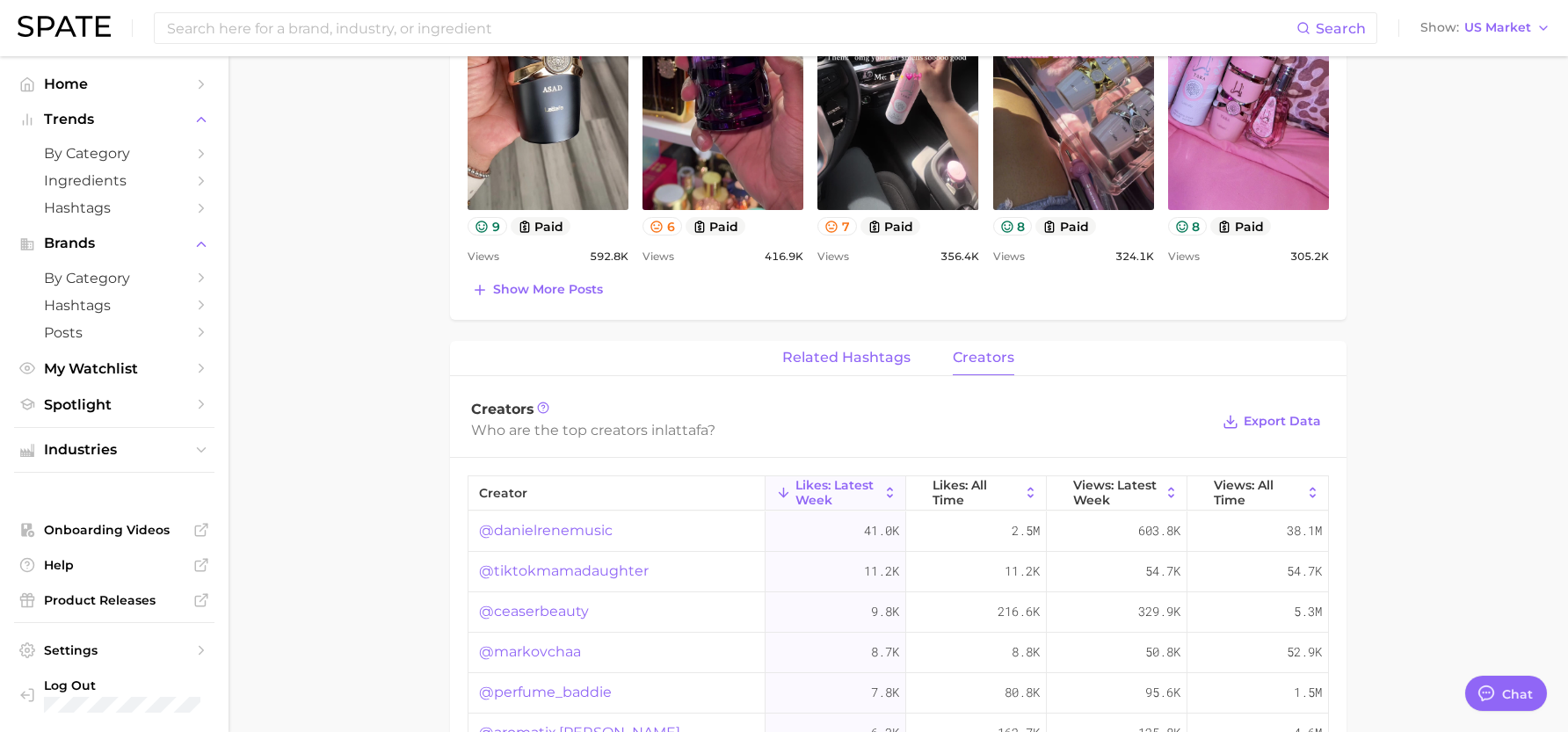
click at [821, 358] on span "related hashtags" at bounding box center [846, 357] width 128 height 16
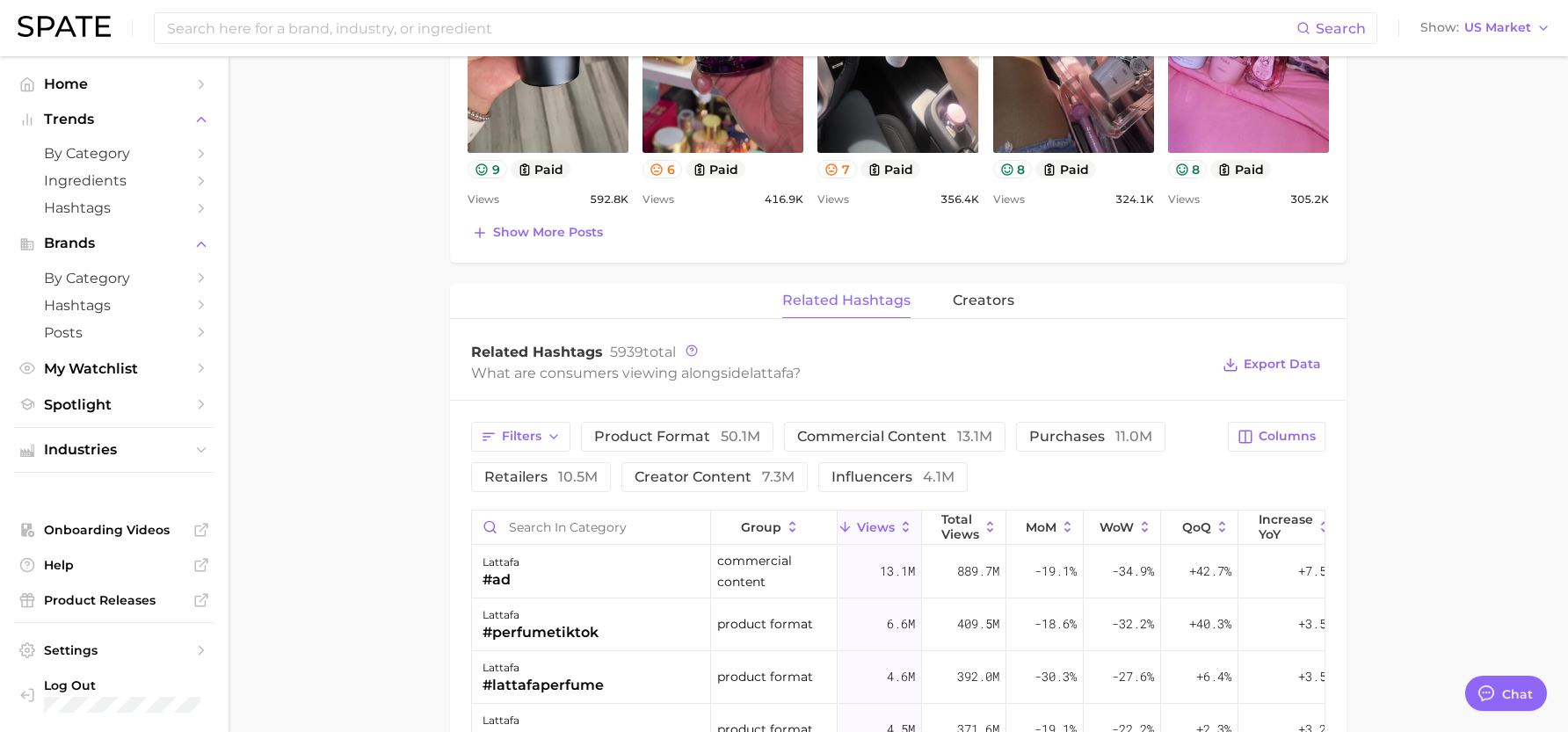
scroll to position [1407, 0]
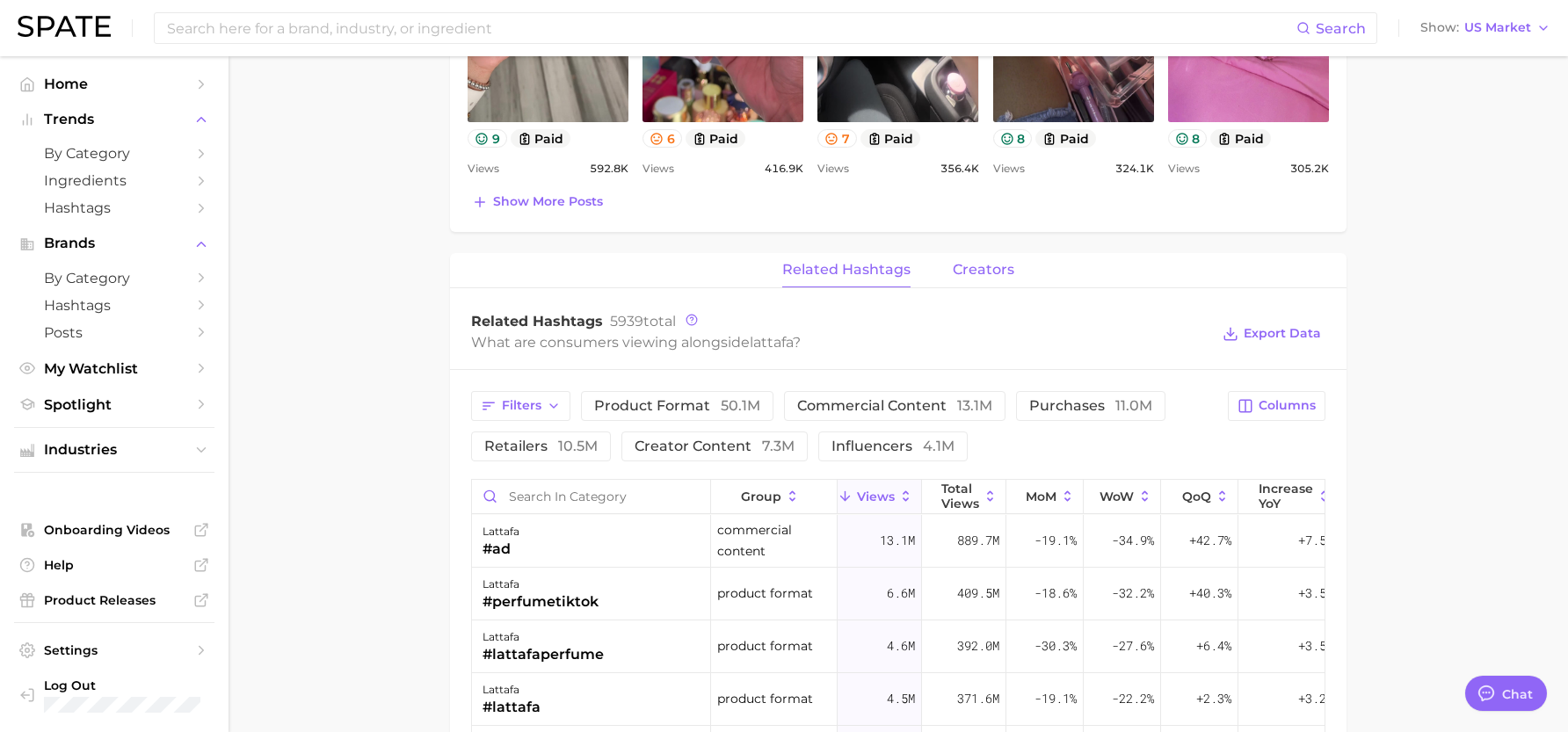
click at [979, 277] on span "creators" at bounding box center [984, 270] width 62 height 16
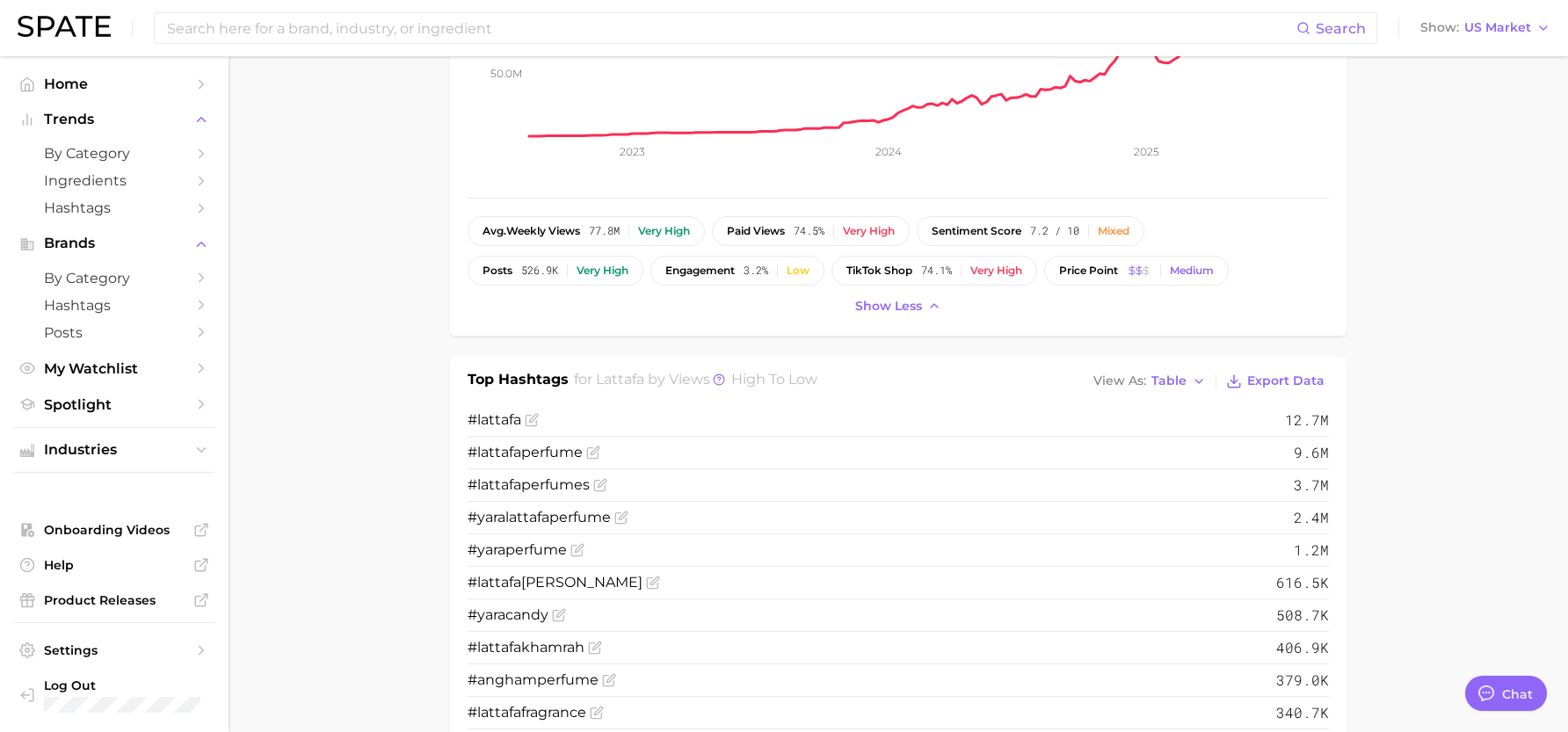
scroll to position [0, 0]
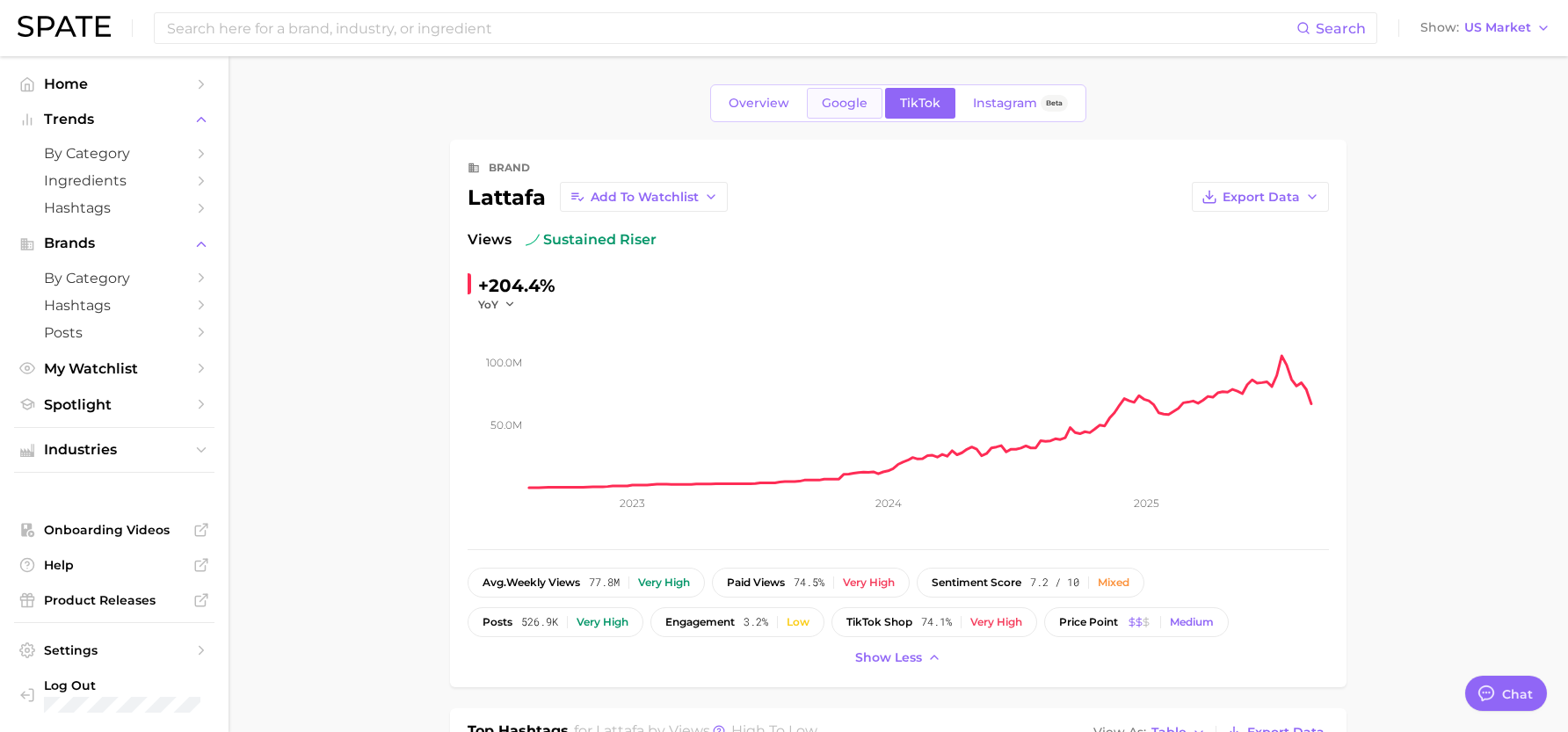
click at [856, 109] on span "Google" at bounding box center [844, 103] width 46 height 15
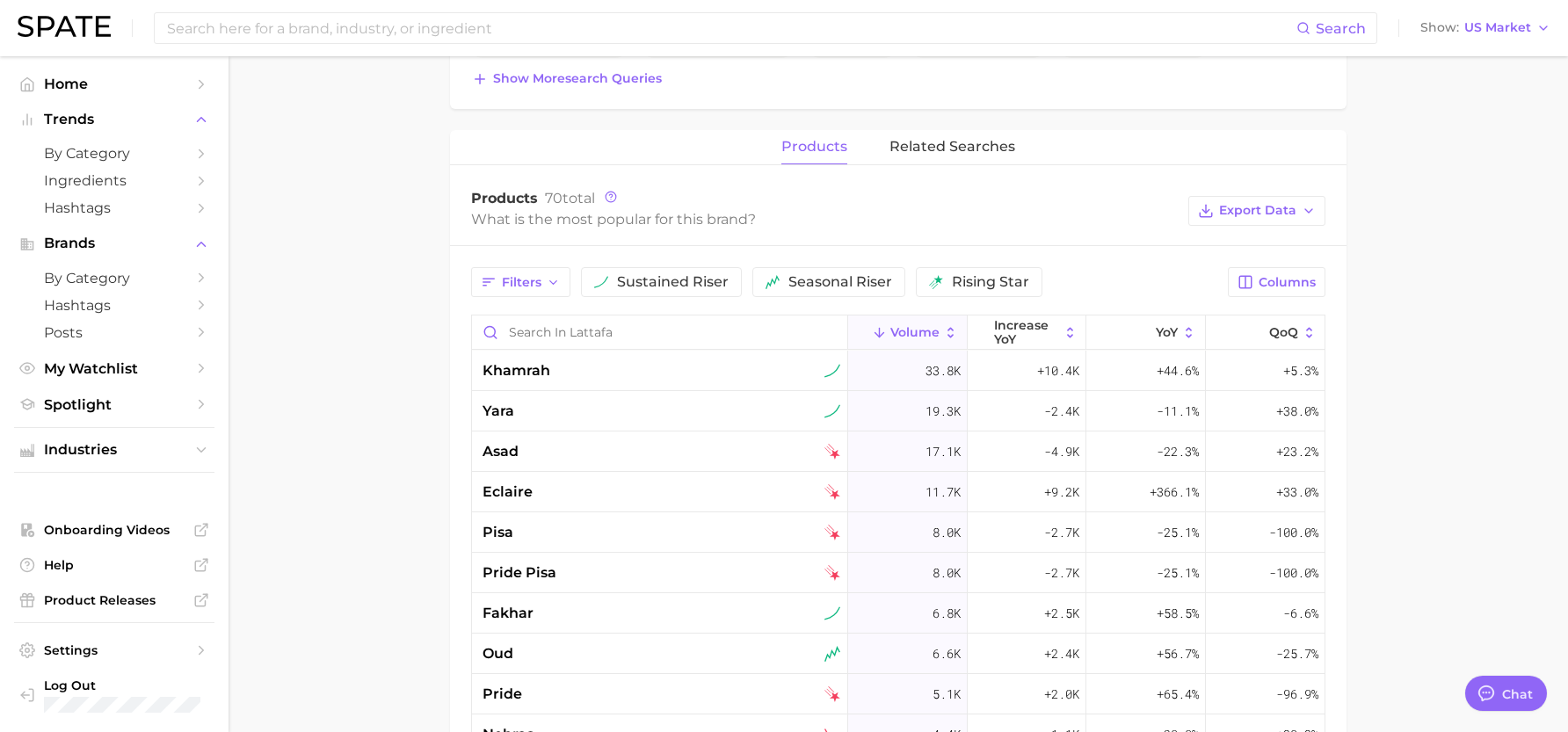
scroll to position [703, 0]
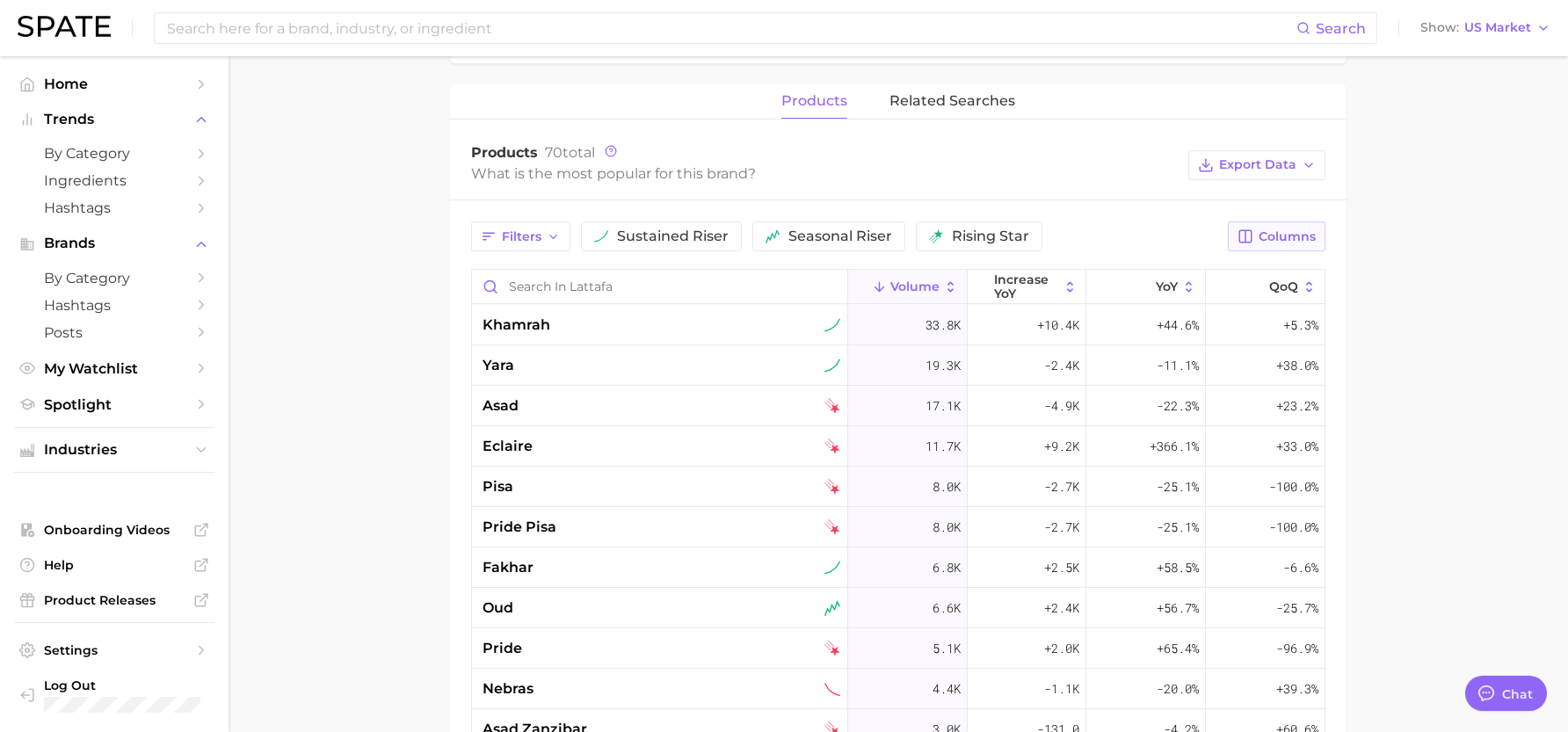
click at [1251, 233] on icon "button" at bounding box center [1246, 236] width 16 height 16
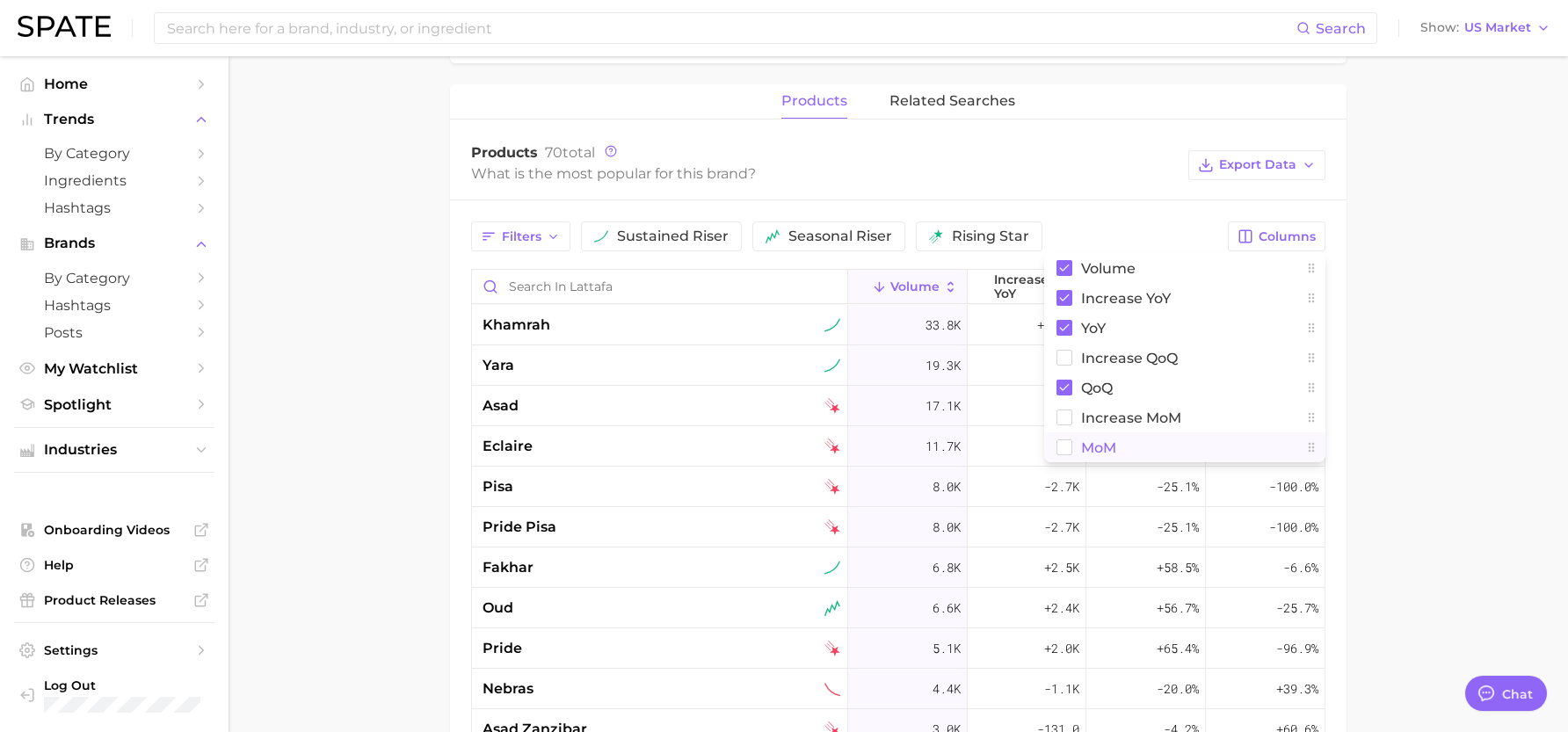
click at [1056, 448] on button "MoM" at bounding box center [1185, 448] width 281 height 30
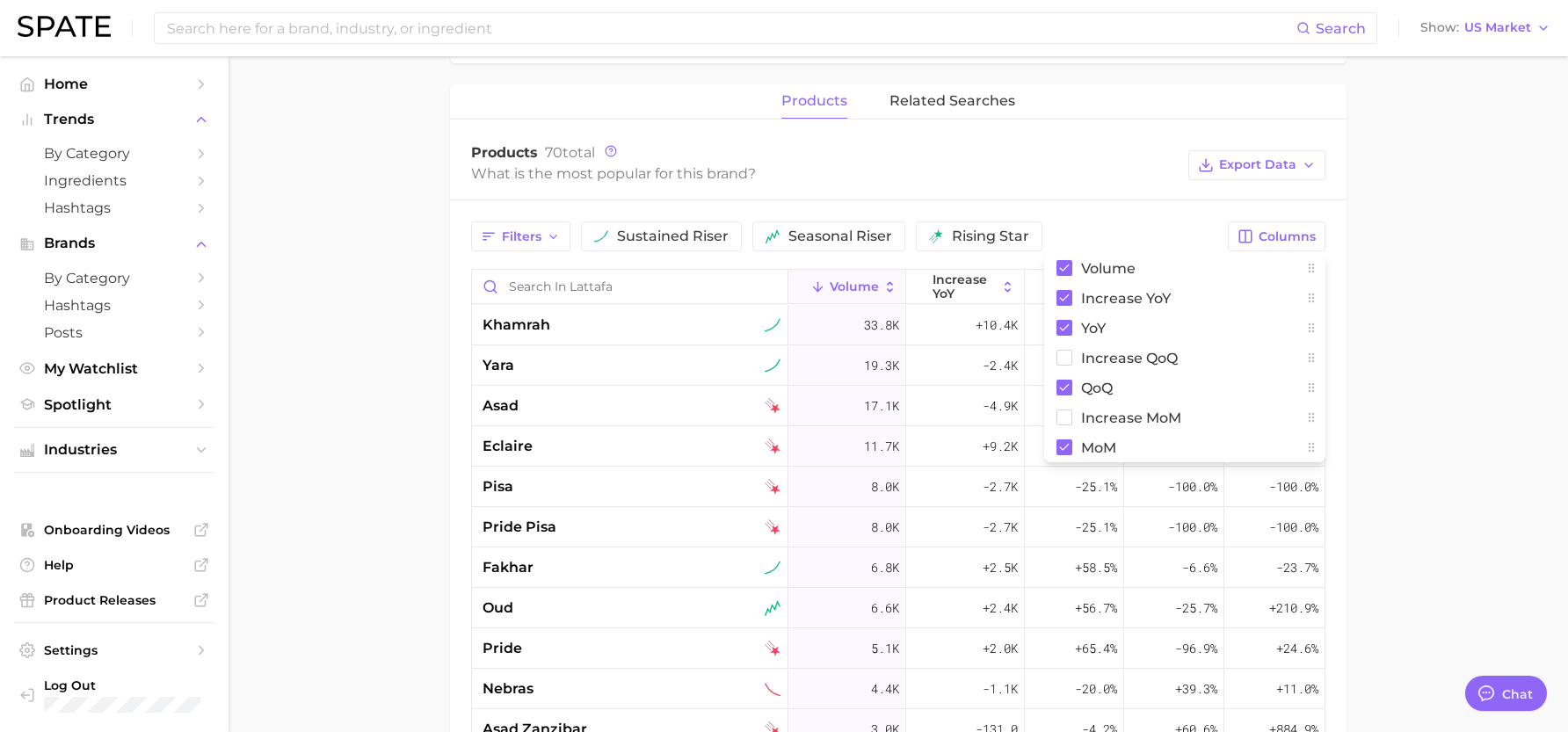
click at [1512, 382] on main "Overview Google TikTok Instagram Beta brand lattafa Add to Watchlist Export Dat…" at bounding box center [899, 232] width 1340 height 1757
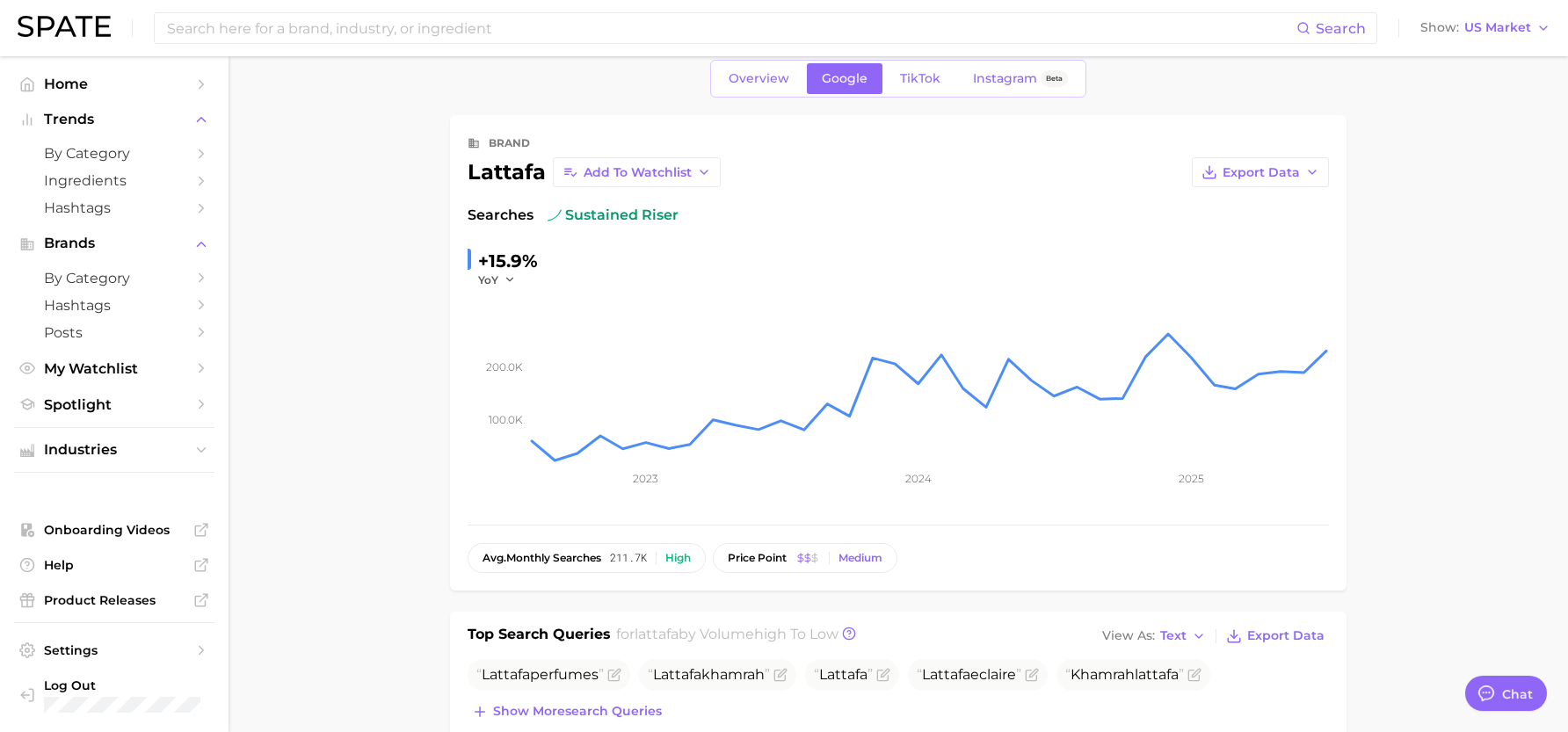
scroll to position [0, 0]
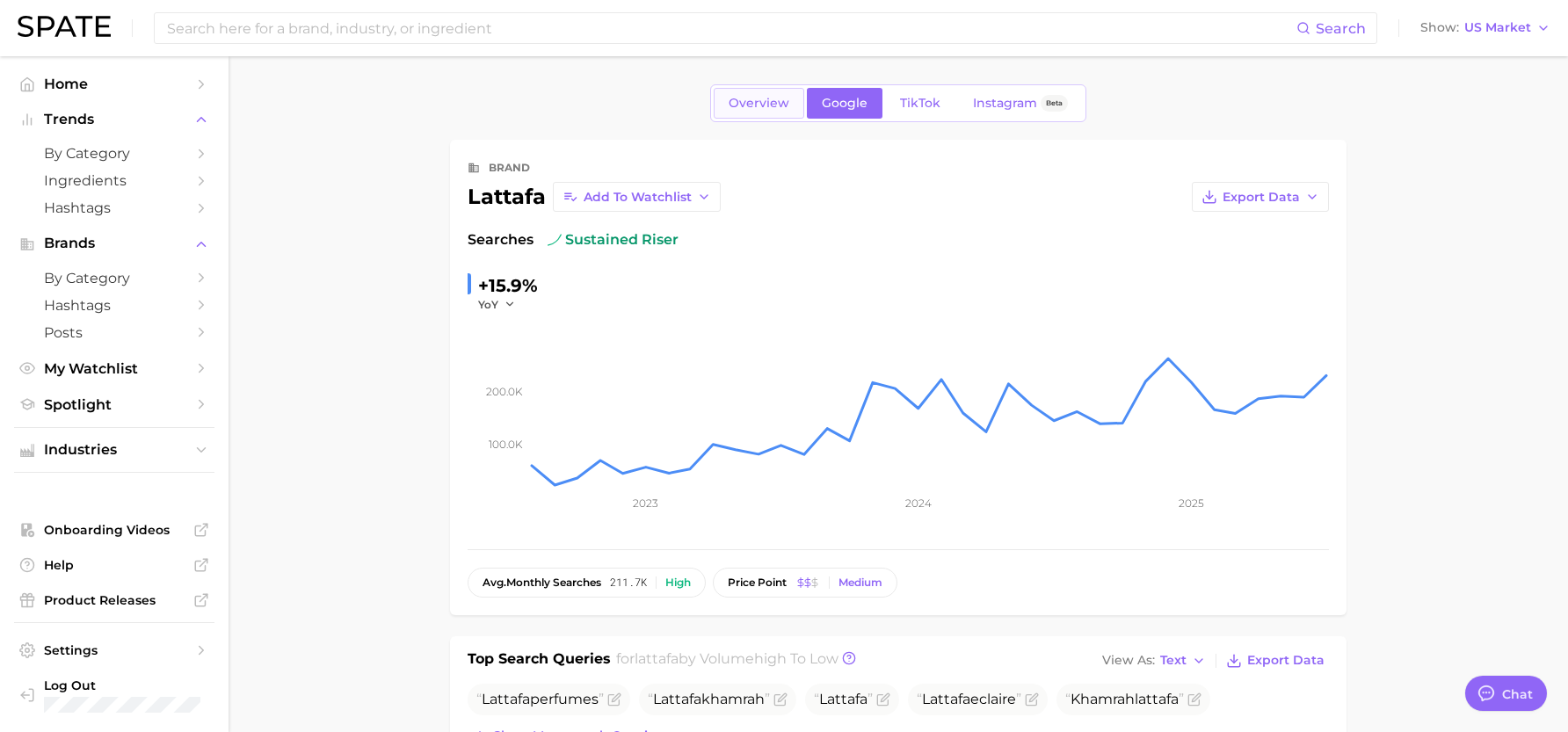
click at [766, 99] on span "Overview" at bounding box center [759, 103] width 61 height 15
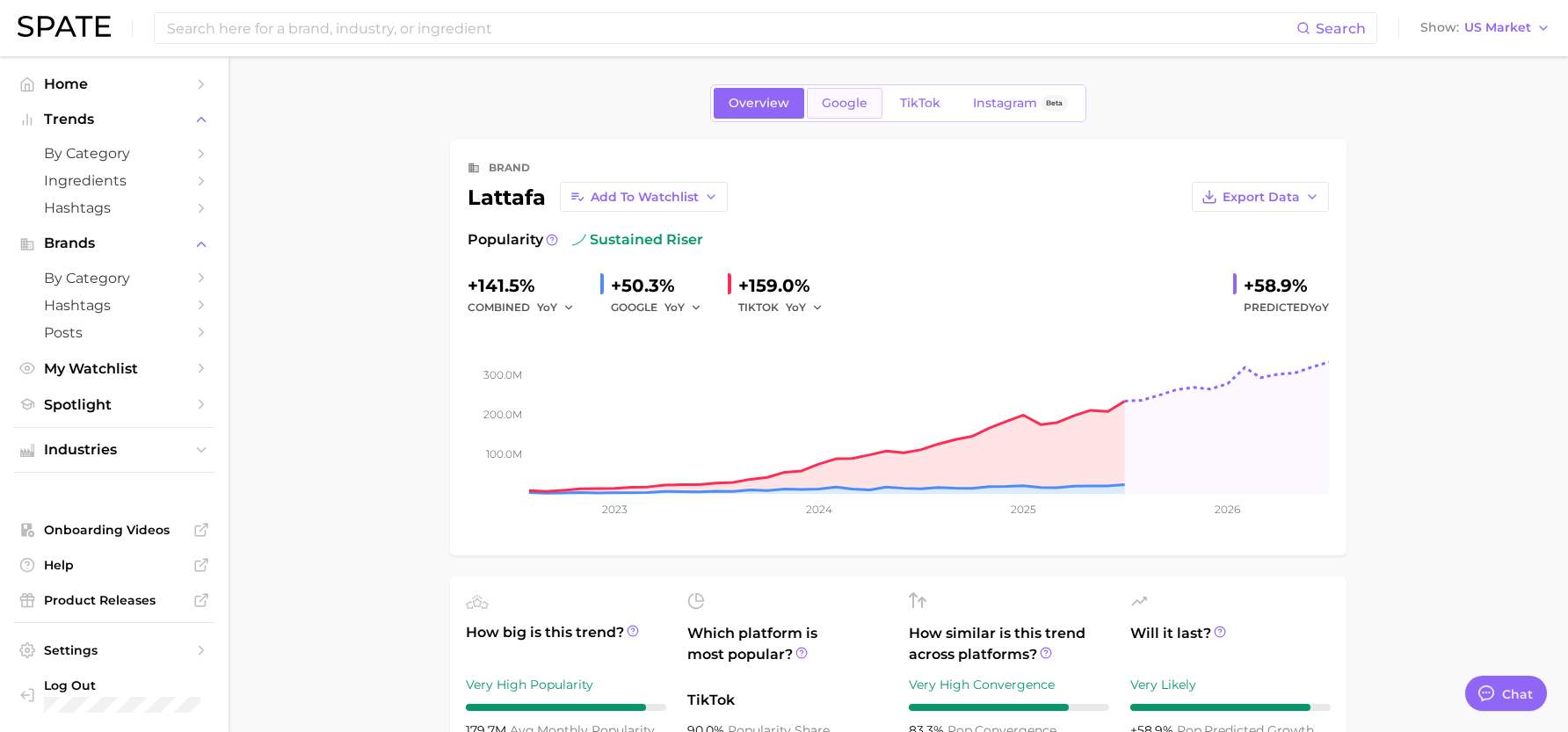
click at [853, 108] on span "Google" at bounding box center [844, 103] width 46 height 15
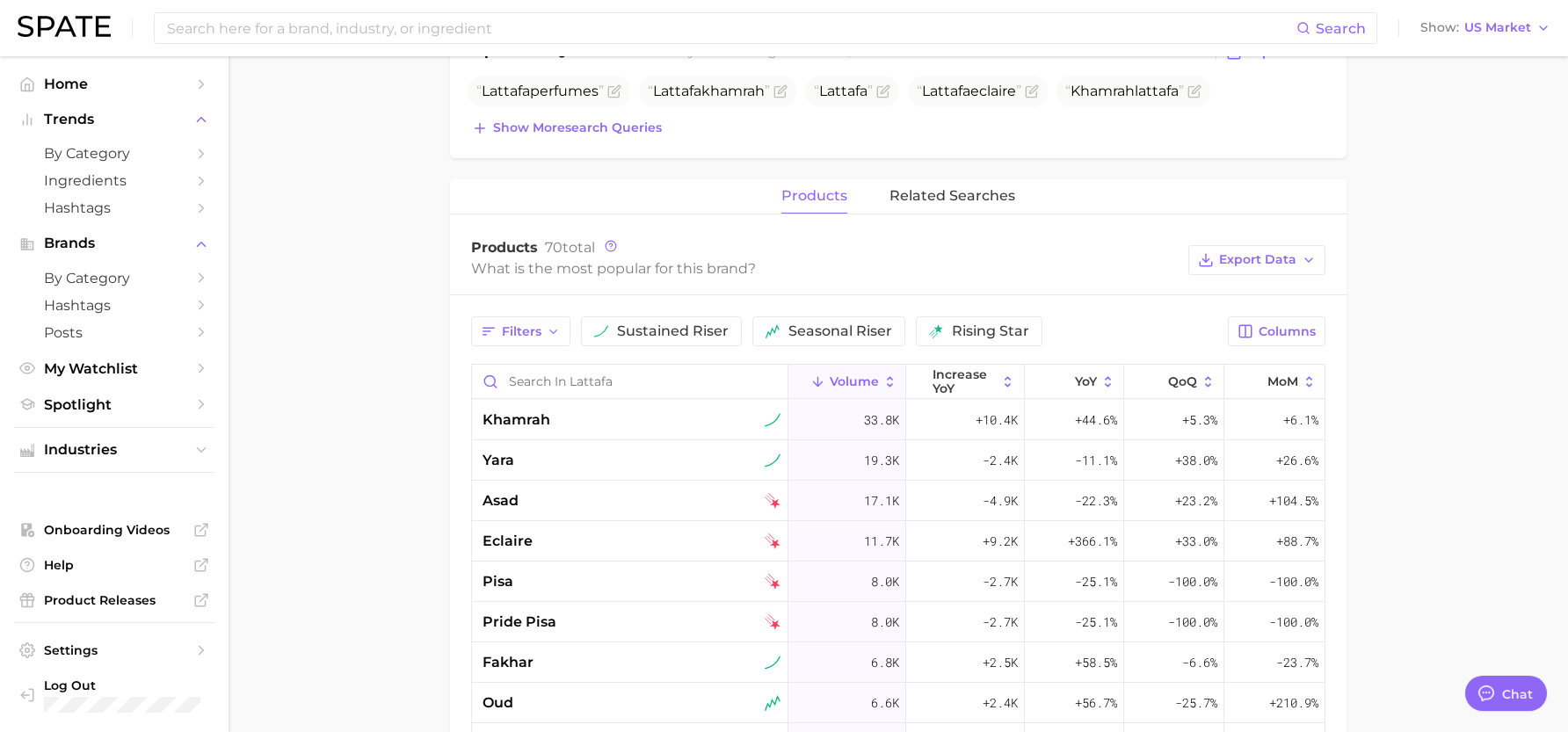
scroll to position [616, 0]
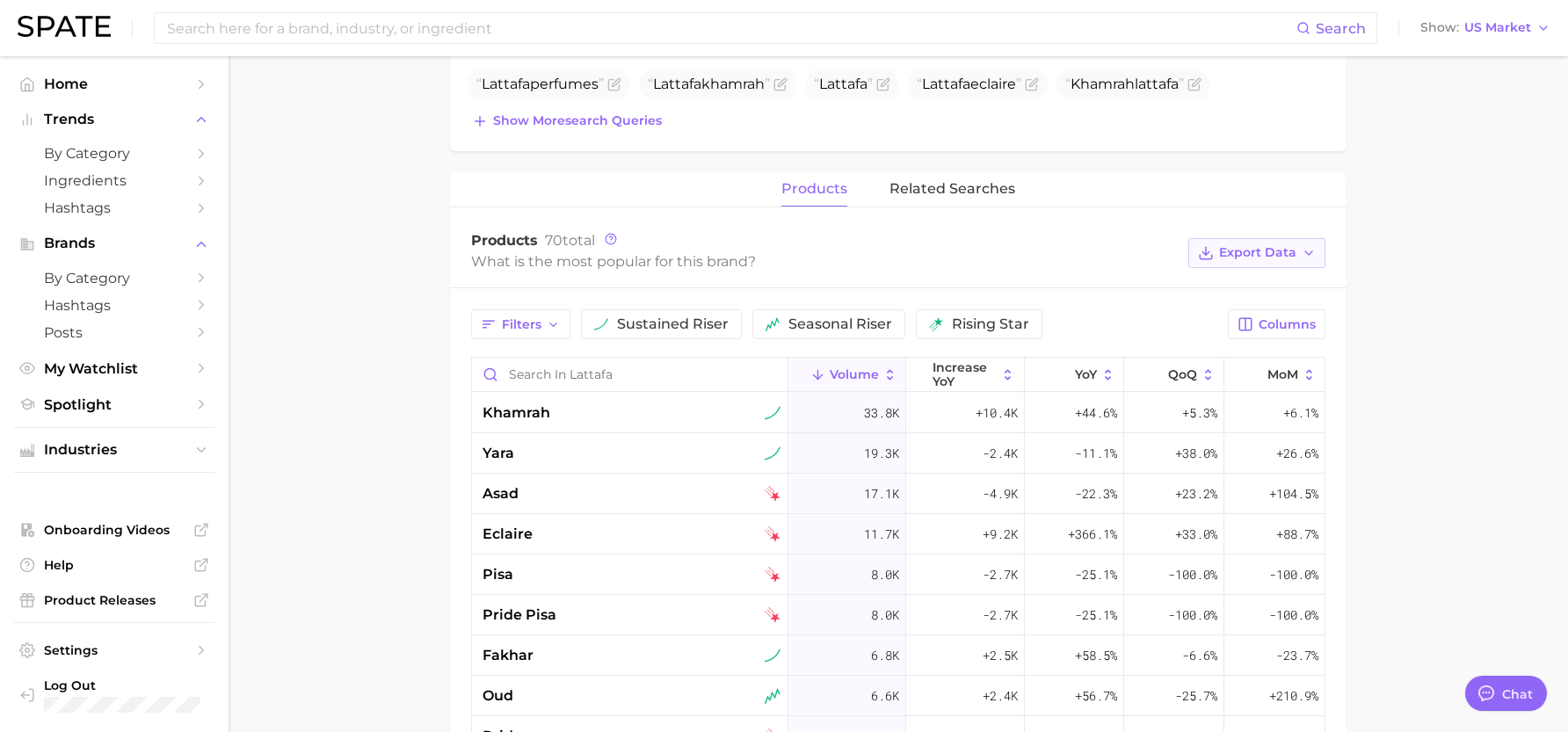
click at [1257, 240] on button "Export Data" at bounding box center [1257, 253] width 137 height 30
click at [1439, 280] on main "Overview Google TikTok Instagram Beta brand lattafa Add to Watchlist Export Dat…" at bounding box center [899, 319] width 1340 height 1757
click at [1312, 314] on button "Columns" at bounding box center [1277, 324] width 97 height 30
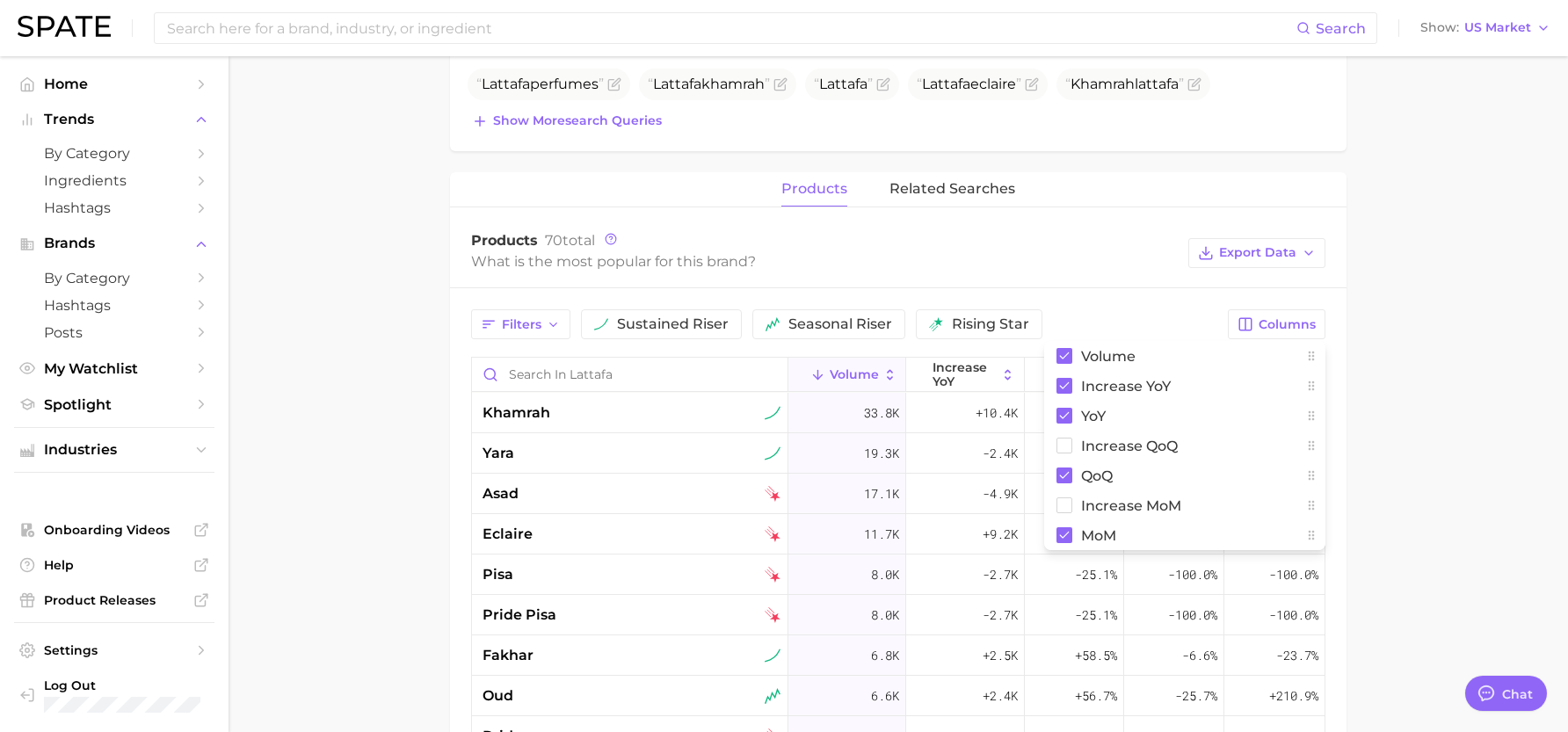
click at [1465, 294] on main "Overview Google TikTok Instagram Beta brand lattafa Add to Watchlist Export Dat…" at bounding box center [899, 319] width 1340 height 1757
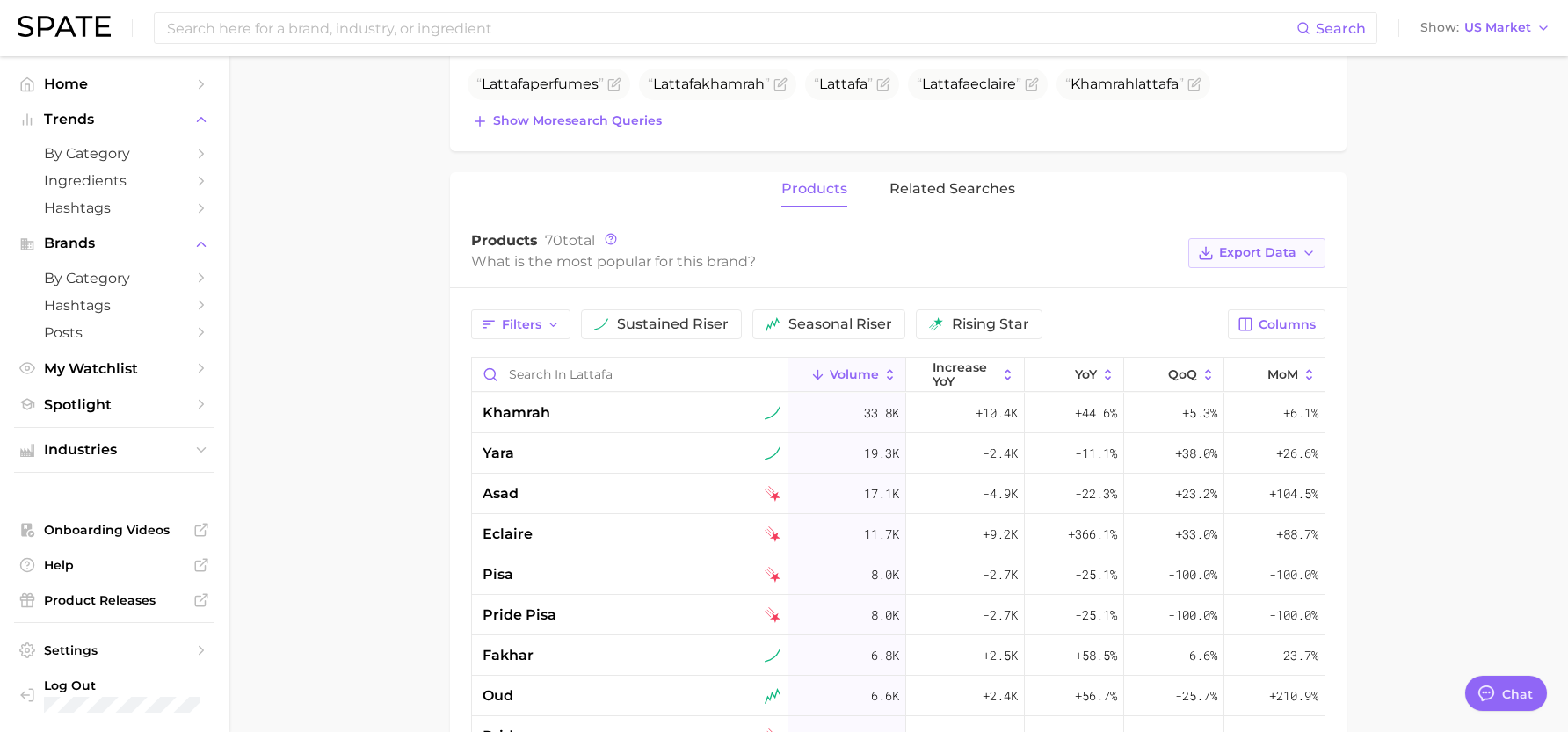
click at [1276, 256] on span "Export Data" at bounding box center [1258, 253] width 78 height 15
click at [1216, 292] on span "Table Data CSV" at bounding box center [1210, 285] width 97 height 15
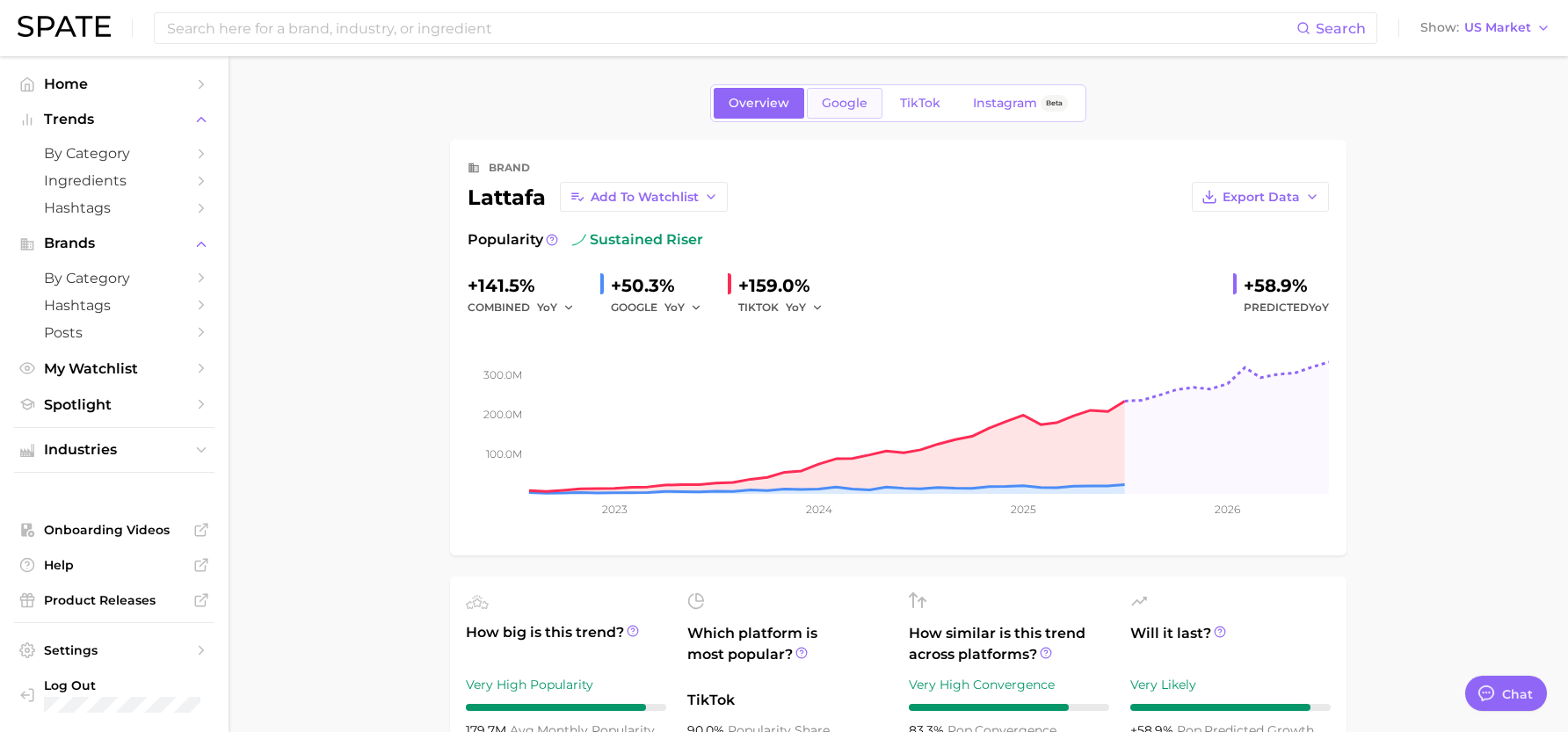
click at [854, 112] on link "Google" at bounding box center [844, 103] width 76 height 31
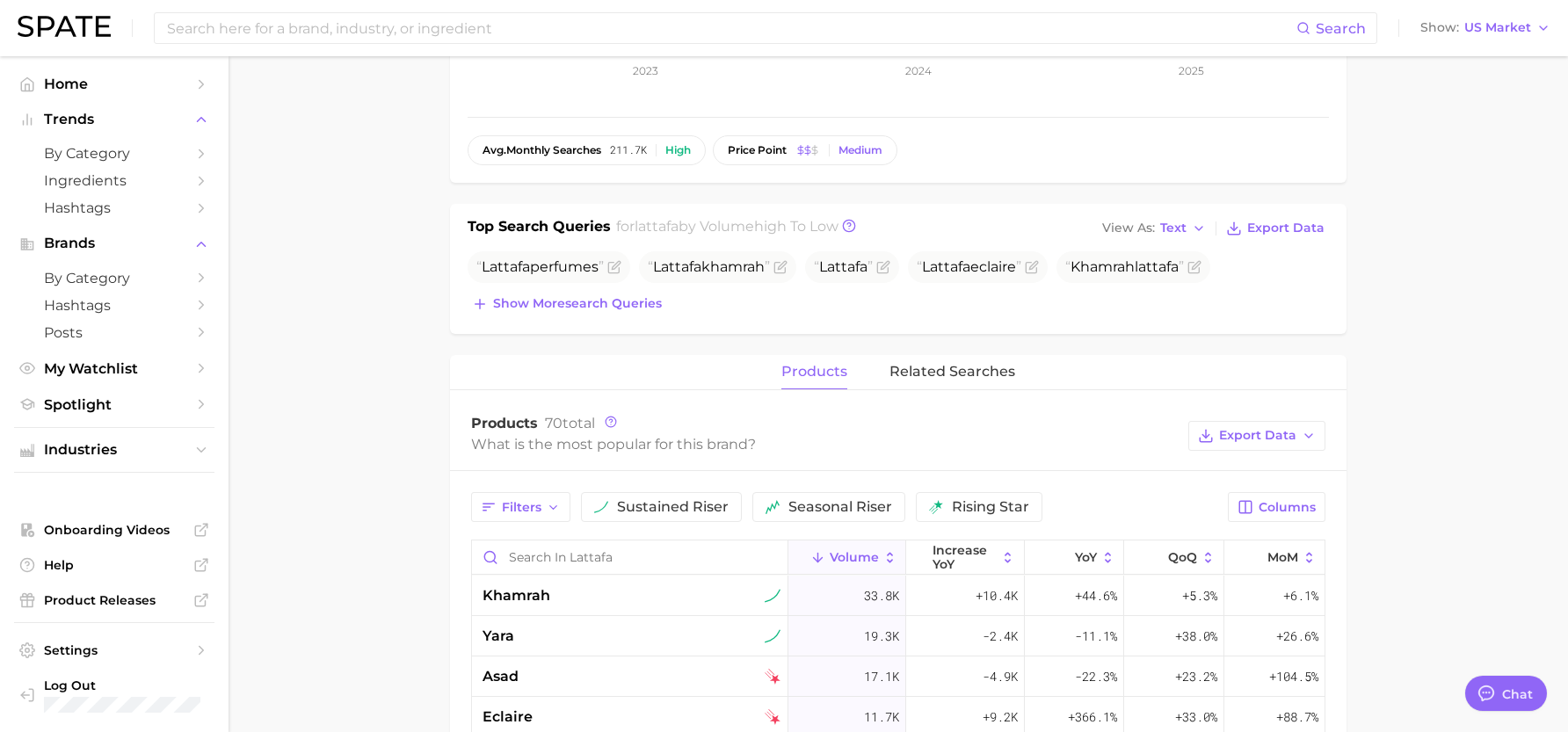
scroll to position [440, 0]
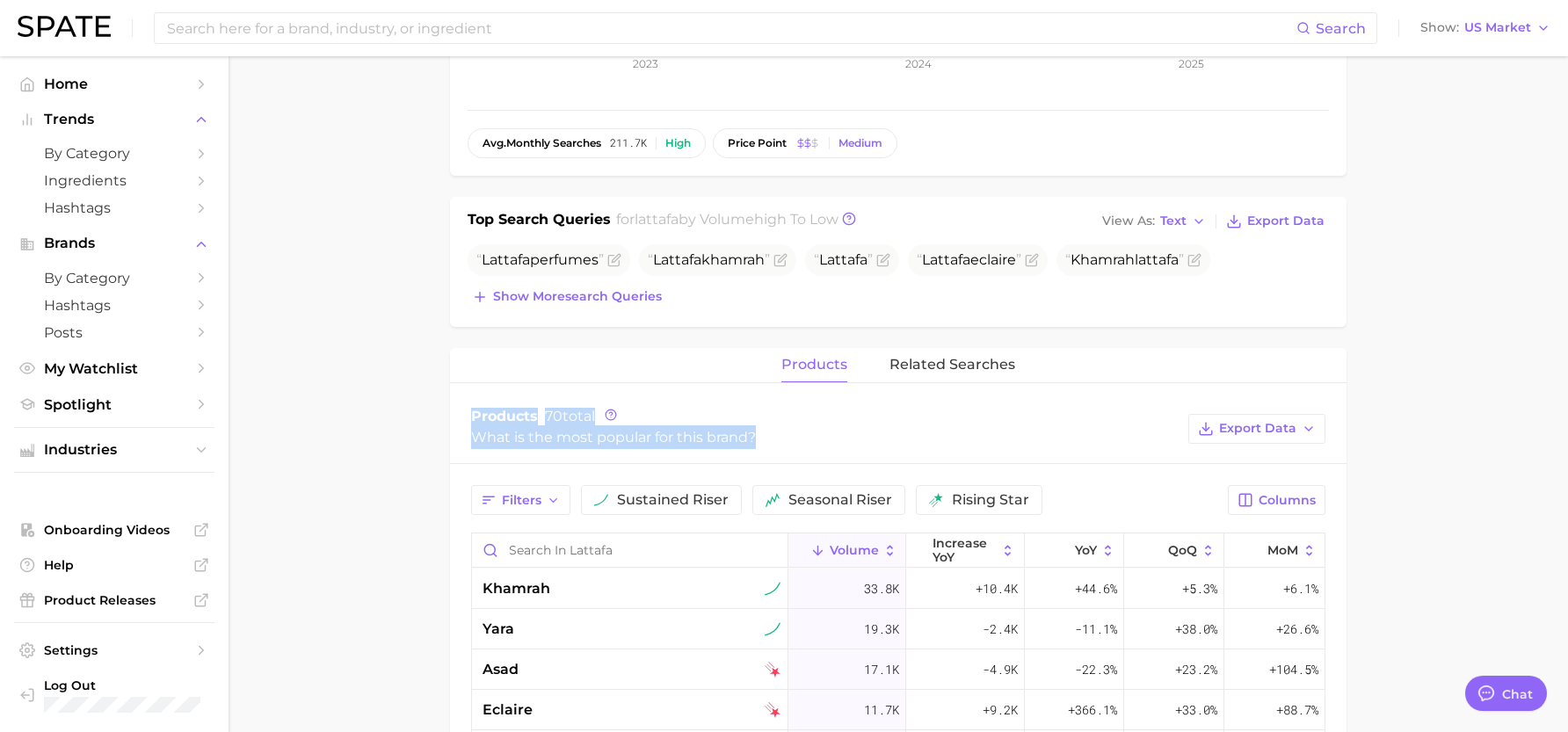
drag, startPoint x: 474, startPoint y: 411, endPoint x: 773, endPoint y: 441, distance: 300.5
click at [773, 441] on div "Products 70 total What is the most popular for this brand?" at bounding box center [826, 428] width 709 height 41
copy div "Products 70 total What is the most popular for this brand?"
click at [724, 216] on h2 "for lattafa by Volume high to low" at bounding box center [727, 221] width 222 height 24
click at [1181, 226] on span "Text" at bounding box center [1173, 221] width 26 height 9
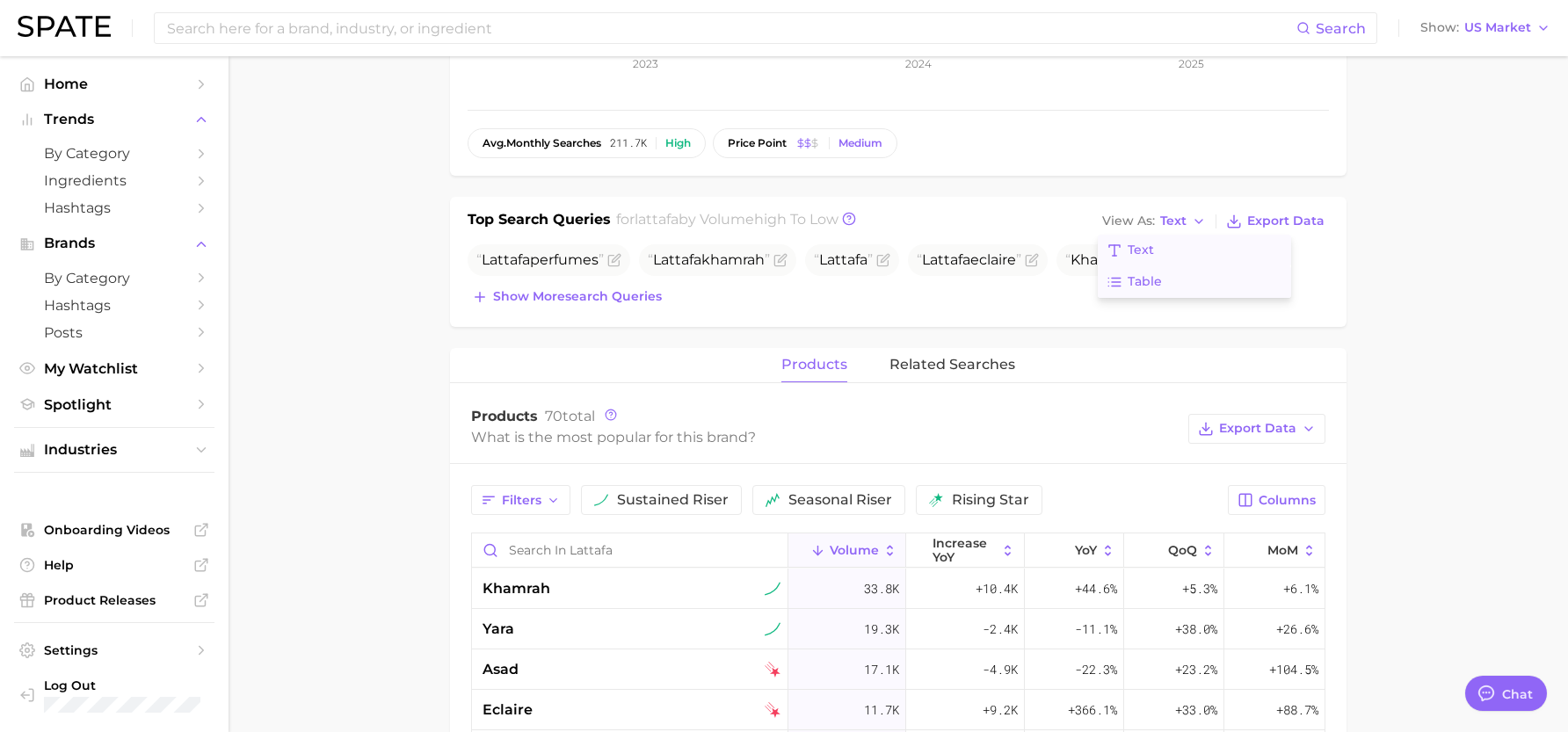
click at [1172, 276] on button "Table" at bounding box center [1195, 282] width 193 height 32
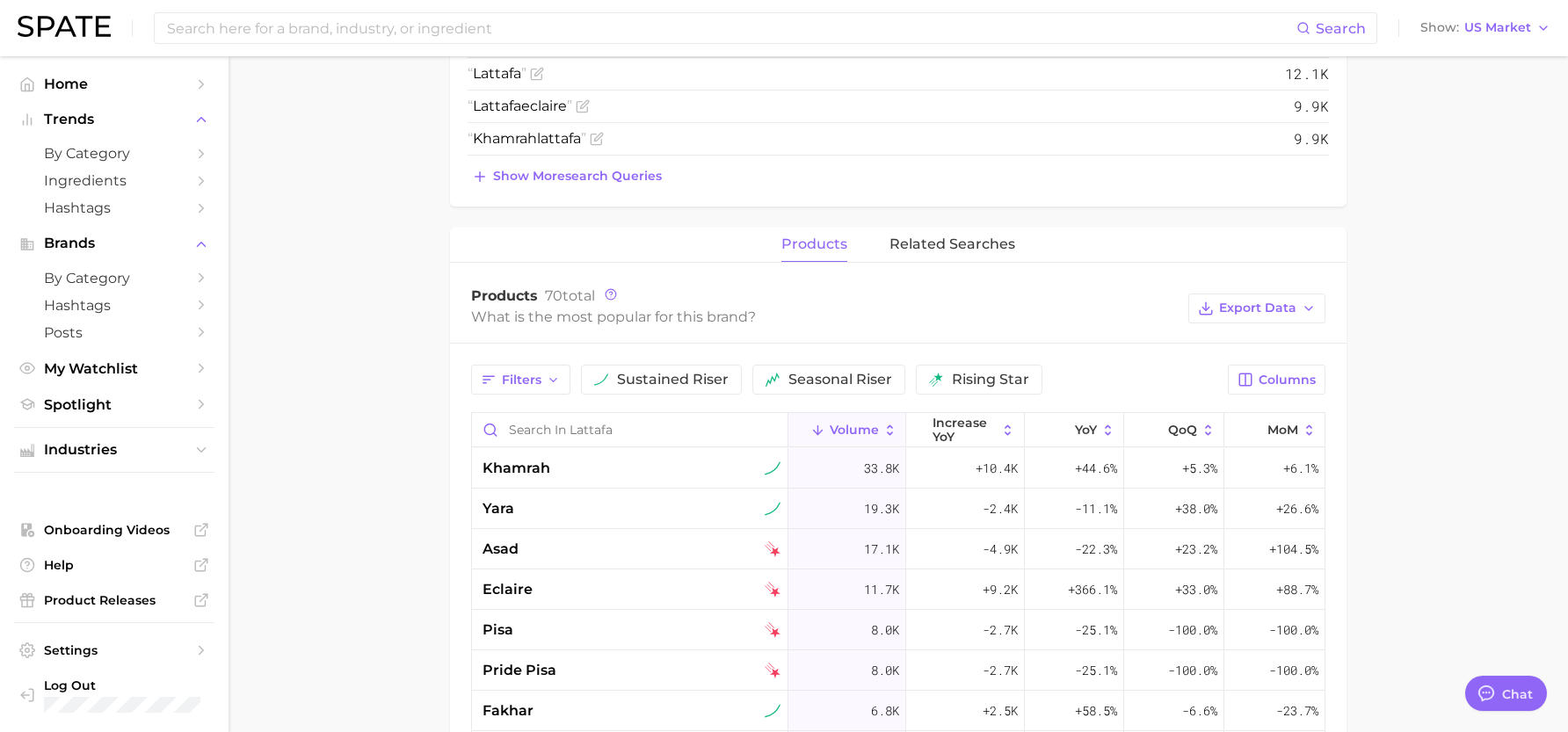
scroll to position [703, 0]
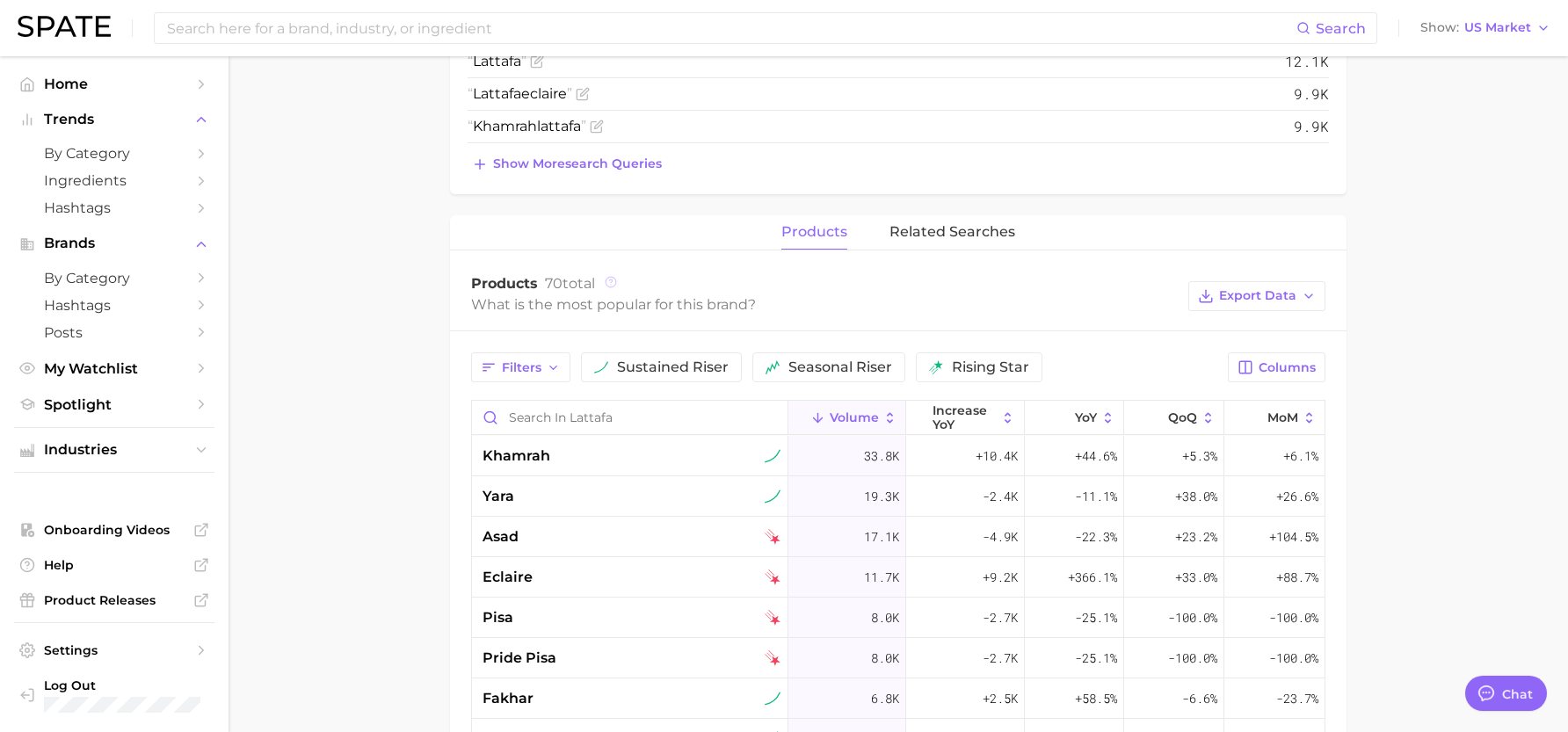
click at [611, 279] on icon at bounding box center [610, 282] width 12 height 12
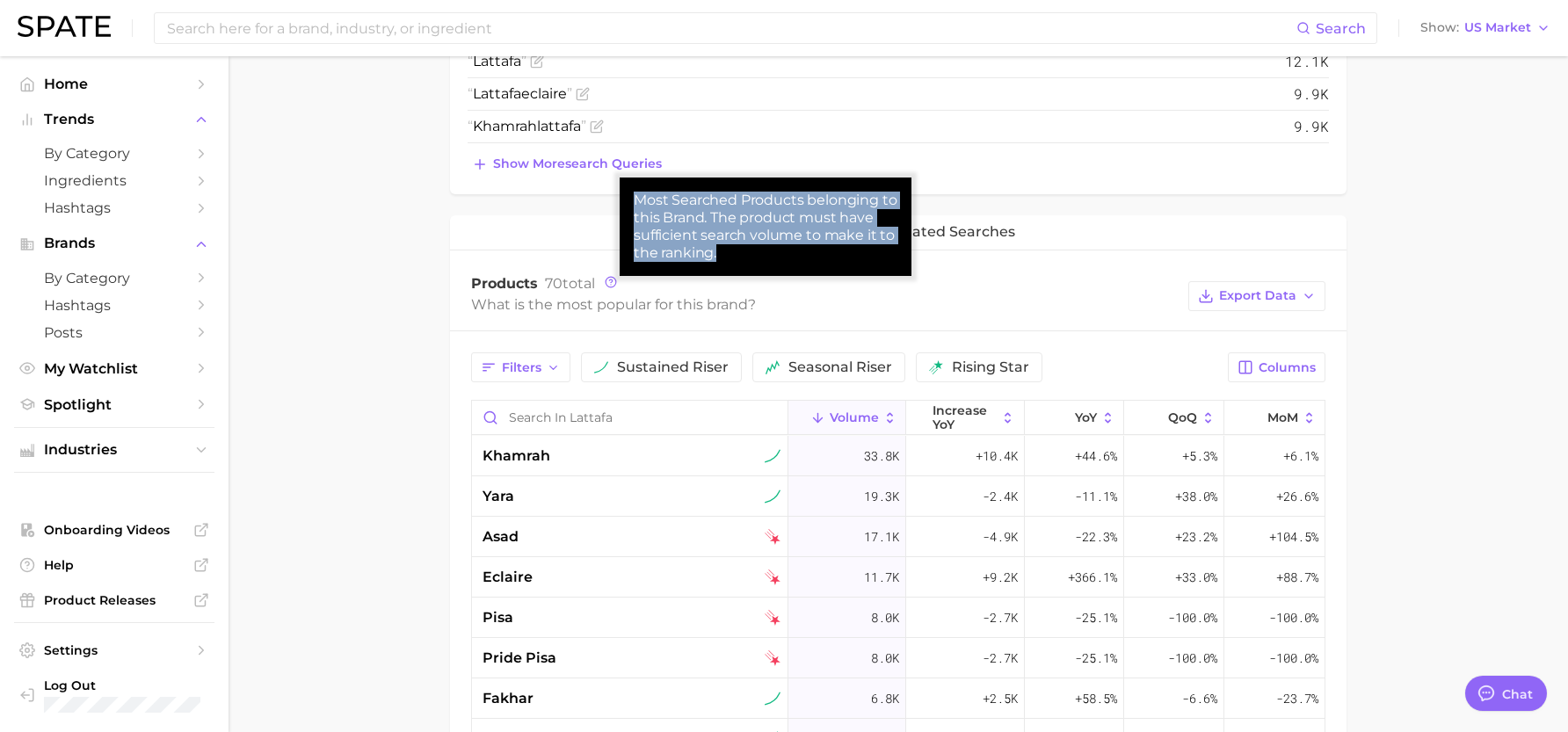
drag, startPoint x: 637, startPoint y: 201, endPoint x: 763, endPoint y: 248, distance: 134.5
click at [763, 248] on div "Most Searched Products belonging to this Brand. The product must have sufficien…" at bounding box center [765, 226] width 263 height 70
copy div "Most Searched Products belonging to this Brand. The product must have sufficien…"
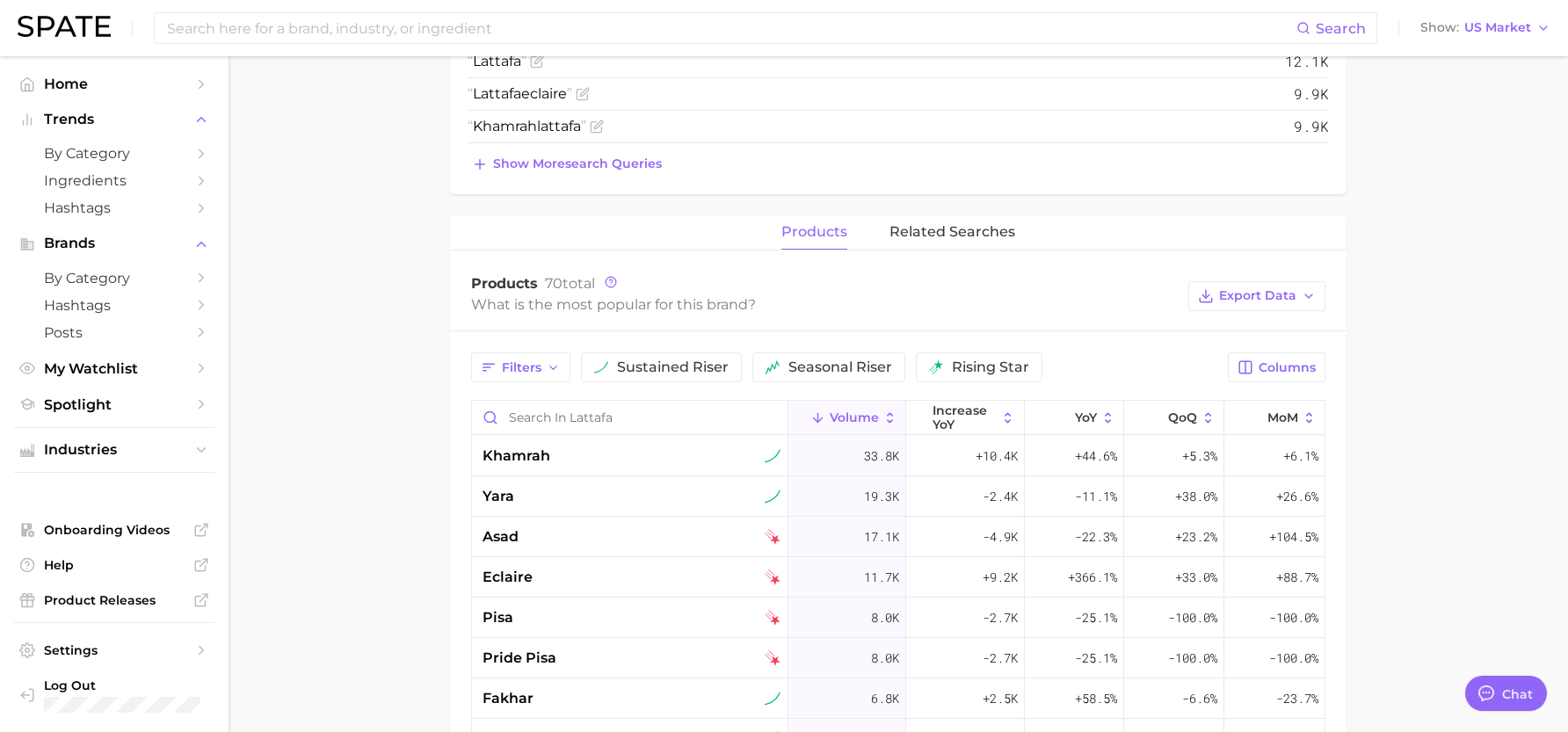
scroll to position [1213, 0]
